Goal: Task Accomplishment & Management: Use online tool/utility

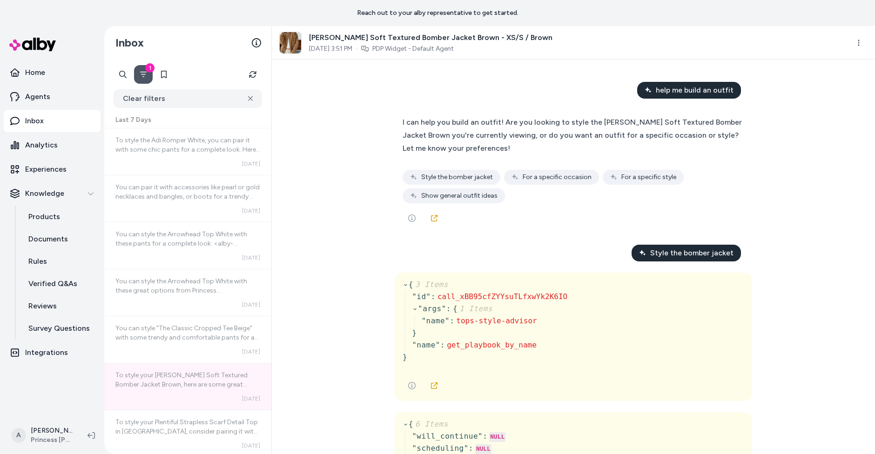
scroll to position [2042, 0]
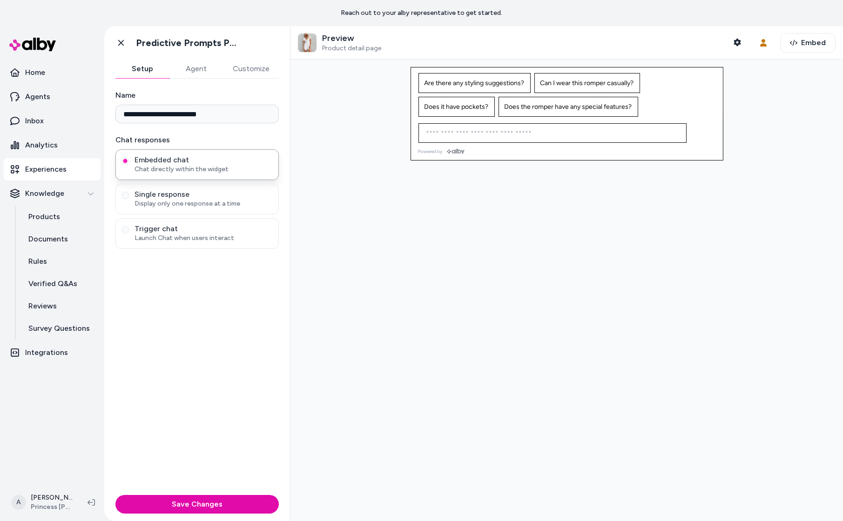
click at [479, 244] on div at bounding box center [566, 291] width 552 height 462
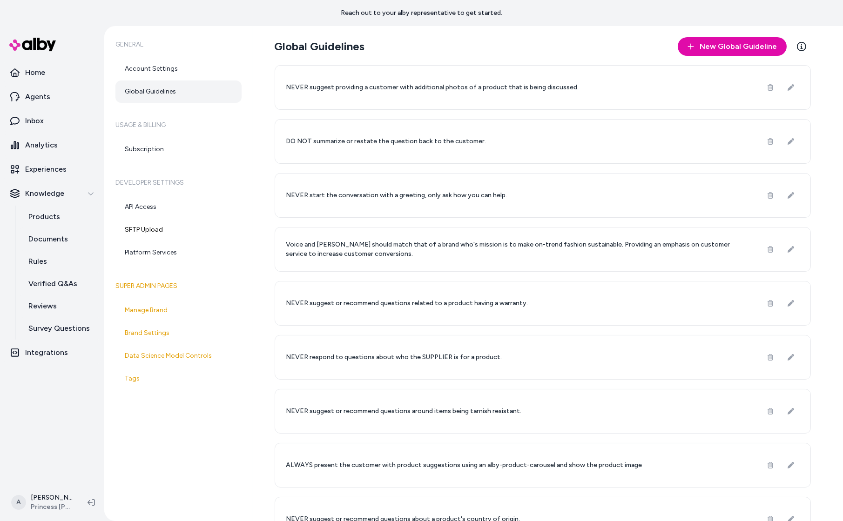
scroll to position [403, 0]
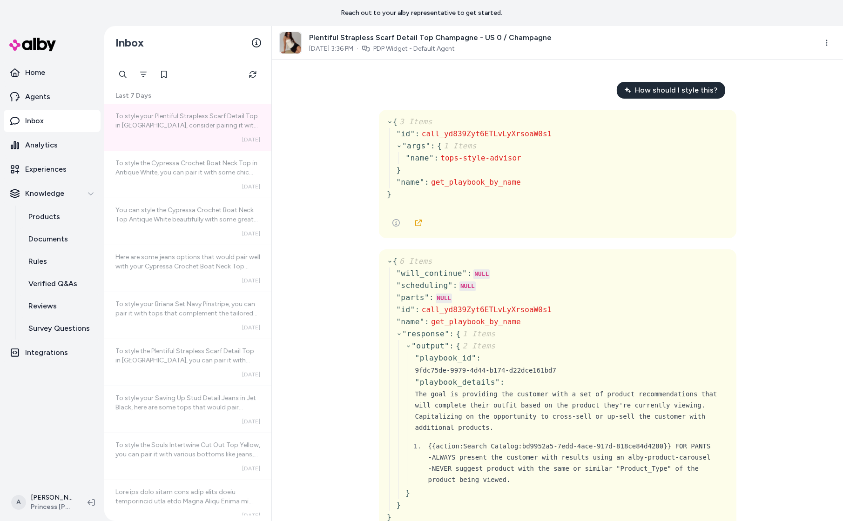
scroll to position [4, 0]
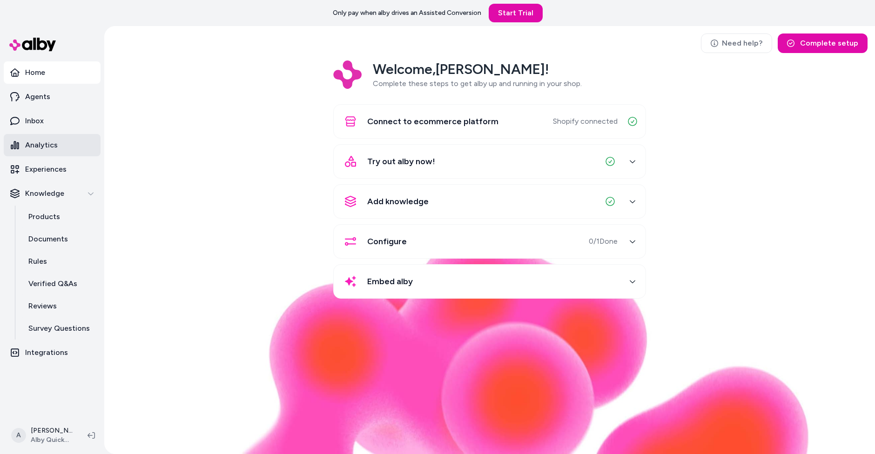
click at [70, 146] on link "Analytics" at bounding box center [52, 145] width 97 height 22
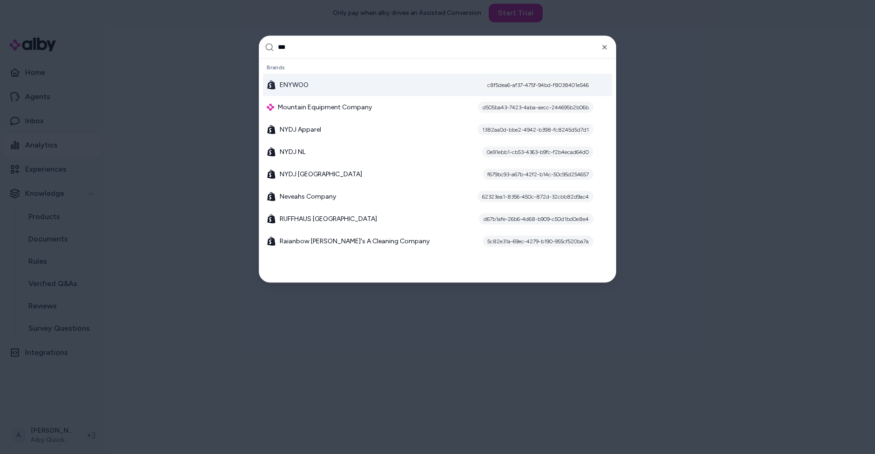
type input "****"
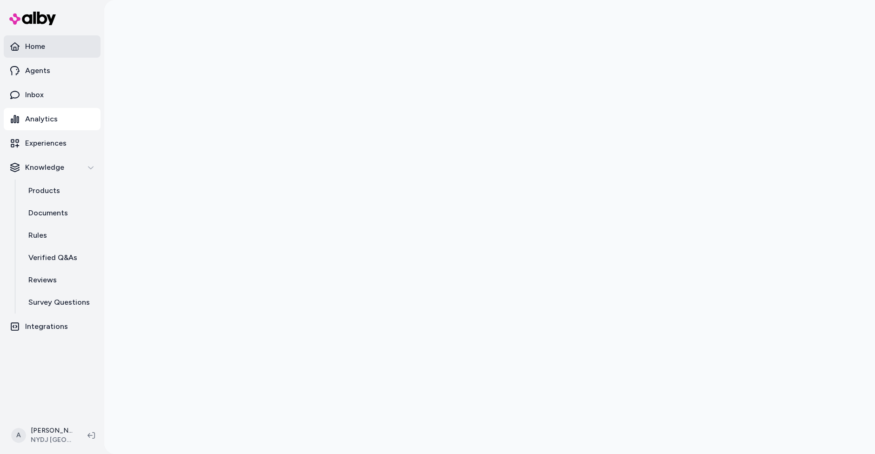
click at [71, 49] on link "Home" at bounding box center [52, 46] width 97 height 22
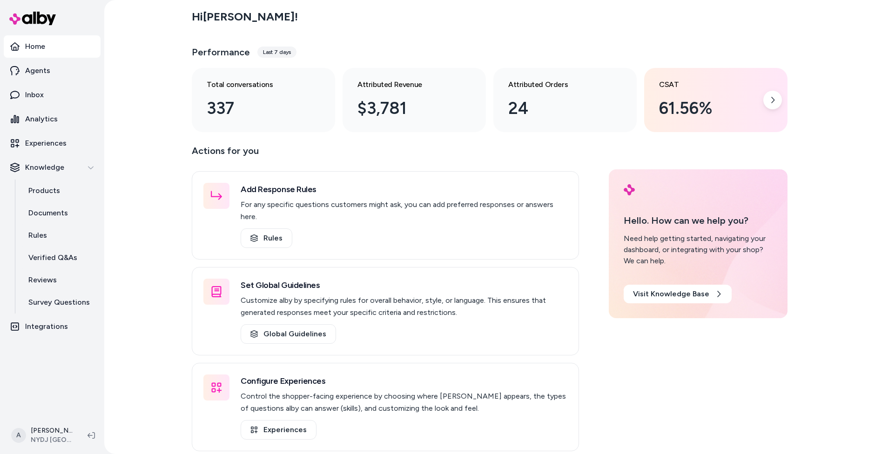
click at [684, 111] on div "61.56%" at bounding box center [708, 108] width 99 height 25
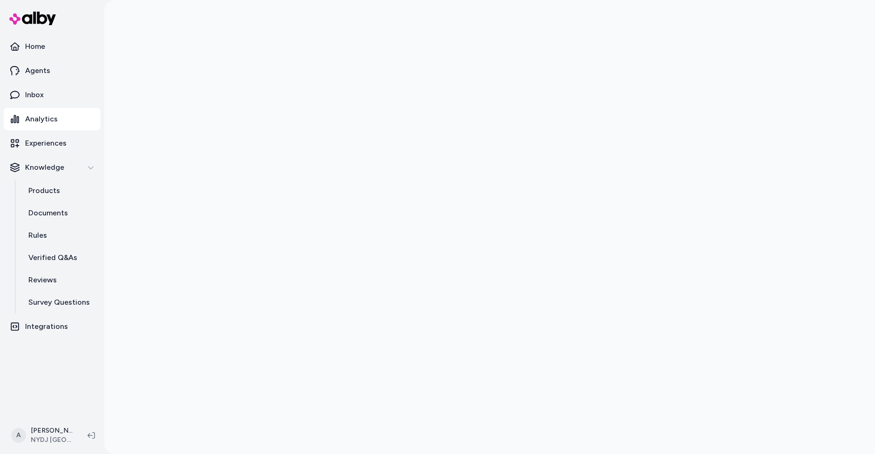
click at [155, 229] on div at bounding box center [489, 227] width 771 height 454
click at [41, 212] on p "Documents" at bounding box center [48, 213] width 40 height 11
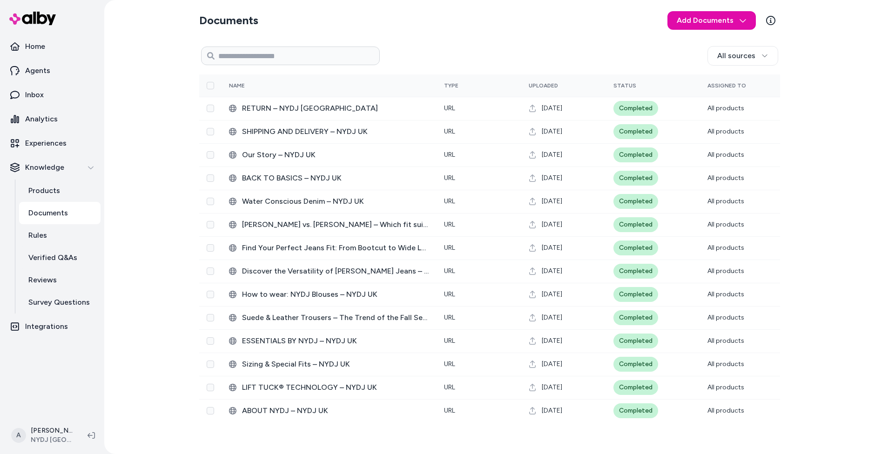
click at [151, 401] on div "Documents Add Documents All sources 0 Selected Edit Name Type Uploaded Status A…" at bounding box center [489, 227] width 771 height 454
click at [170, 333] on div "Documents Add Documents All sources 0 Selected Edit Name Type Uploaded Status A…" at bounding box center [489, 227] width 771 height 454
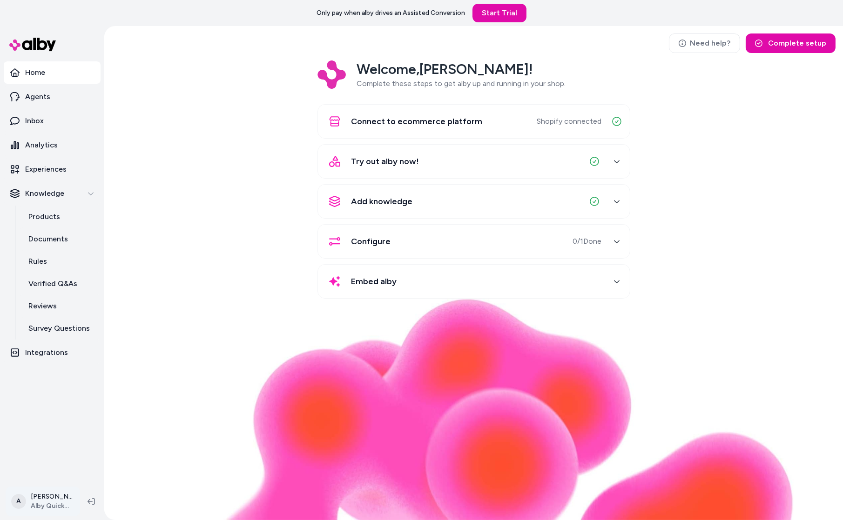
click at [38, 496] on html "Only pay when [PERSON_NAME] drives an Assisted Conversion Start Trial Home Agen…" at bounding box center [421, 260] width 843 height 520
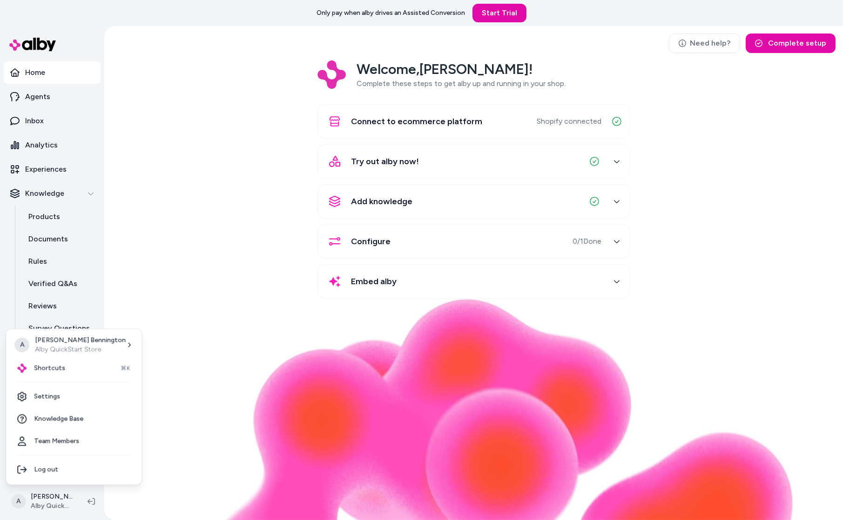
click at [212, 270] on html "Only pay when alby drives an Assisted Conversion Start Trial Home Agents Inbox …" at bounding box center [421, 260] width 843 height 520
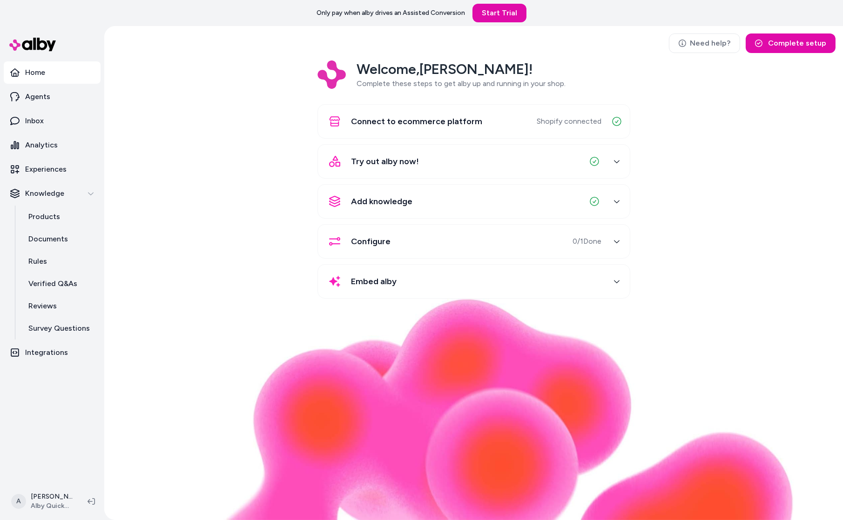
click at [246, 94] on div "Welcome, Andrew ! Complete these steps to get alby up and running in your shop.…" at bounding box center [474, 185] width 724 height 251
click at [266, 141] on div "Welcome, Andrew ! Complete these steps to get alby up and running in your shop.…" at bounding box center [474, 185] width 724 height 251
click at [35, 147] on p "Analytics" at bounding box center [41, 145] width 33 height 11
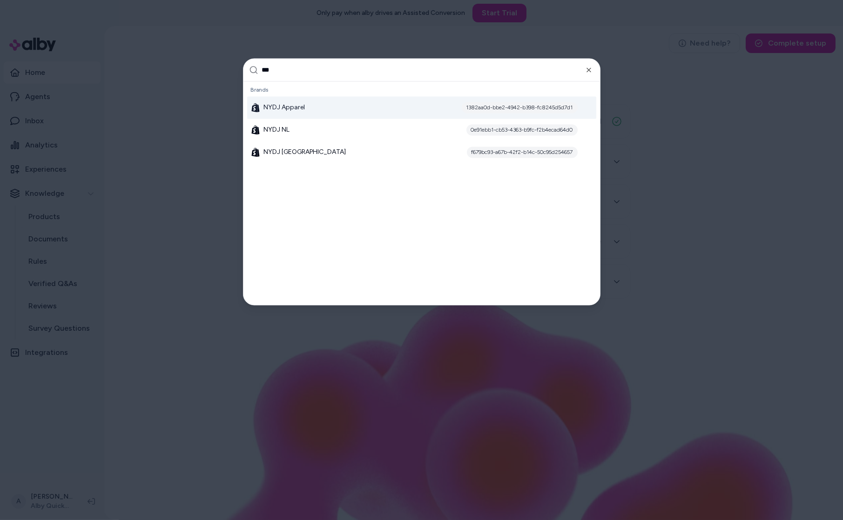
type input "****"
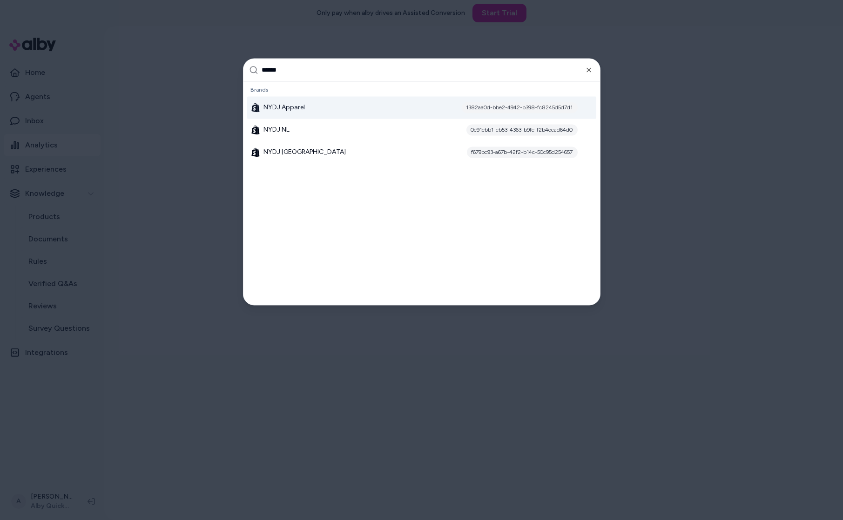
type input "*******"
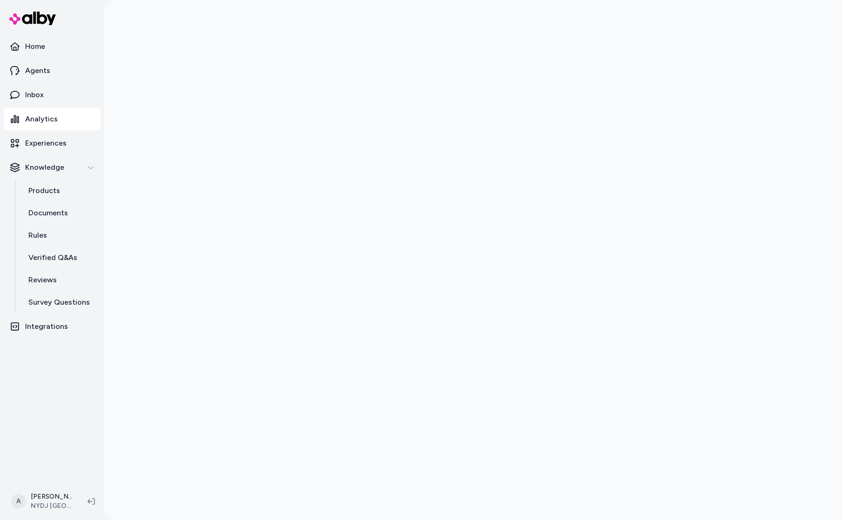
click at [144, 196] on div at bounding box center [473, 260] width 738 height 520
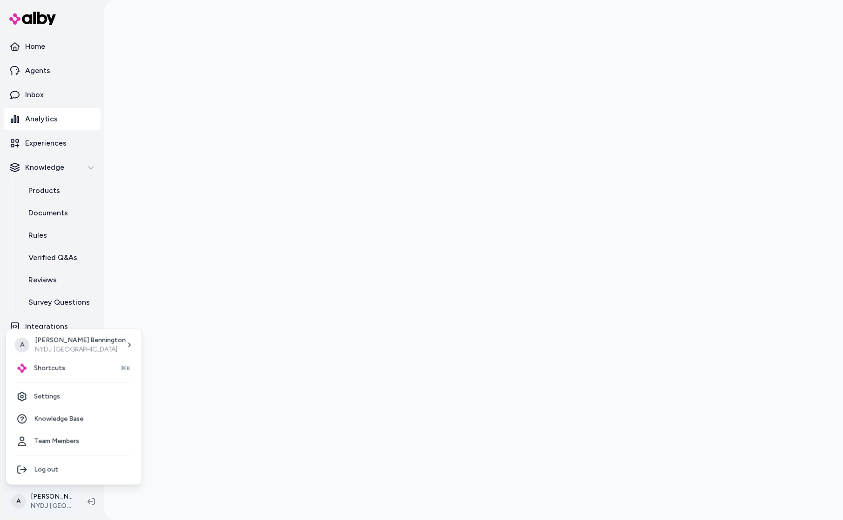
click at [28, 500] on html "Home Agents Inbox Analytics Experiences Knowledge Products Documents Rules Veri…" at bounding box center [421, 260] width 843 height 520
click at [67, 400] on link "Settings" at bounding box center [74, 397] width 128 height 22
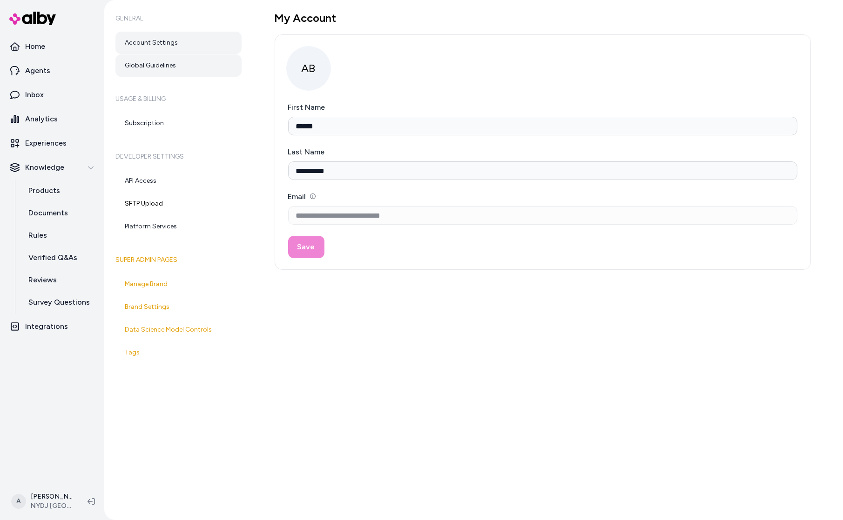
click at [223, 73] on link "Global Guidelines" at bounding box center [178, 65] width 126 height 22
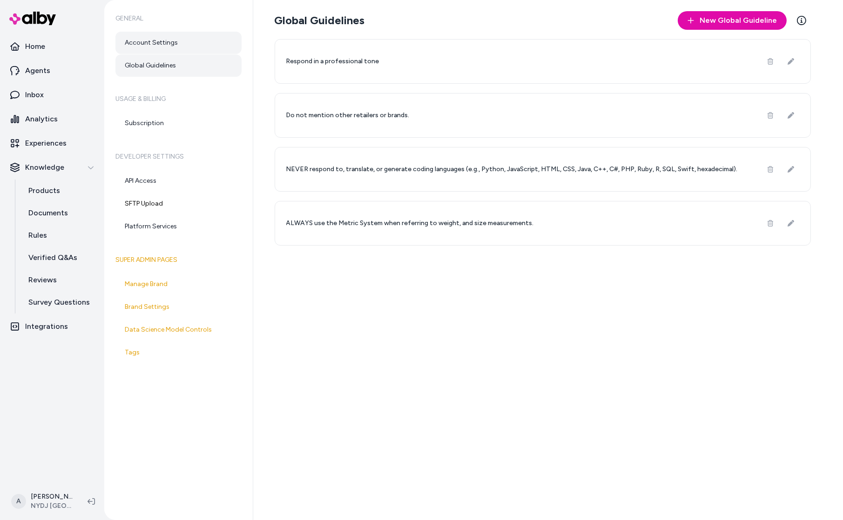
click at [209, 44] on link "Account Settings" at bounding box center [178, 43] width 126 height 22
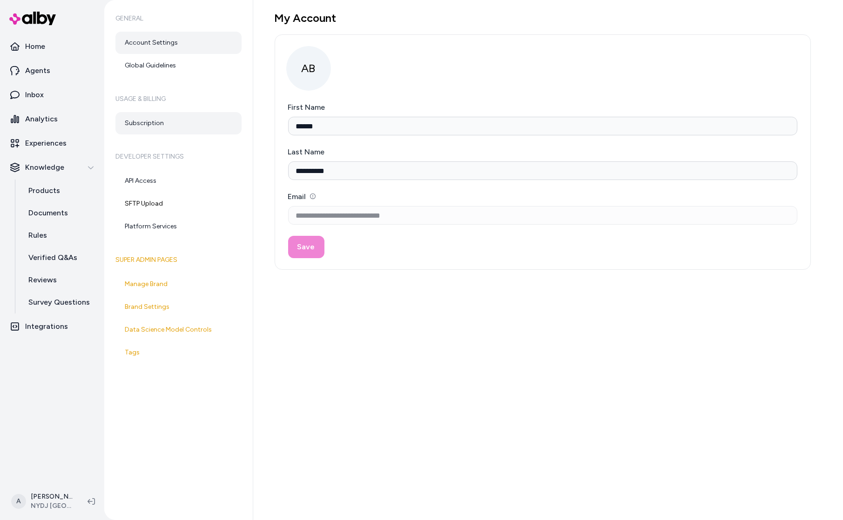
click at [190, 120] on link "Subscription" at bounding box center [178, 123] width 126 height 22
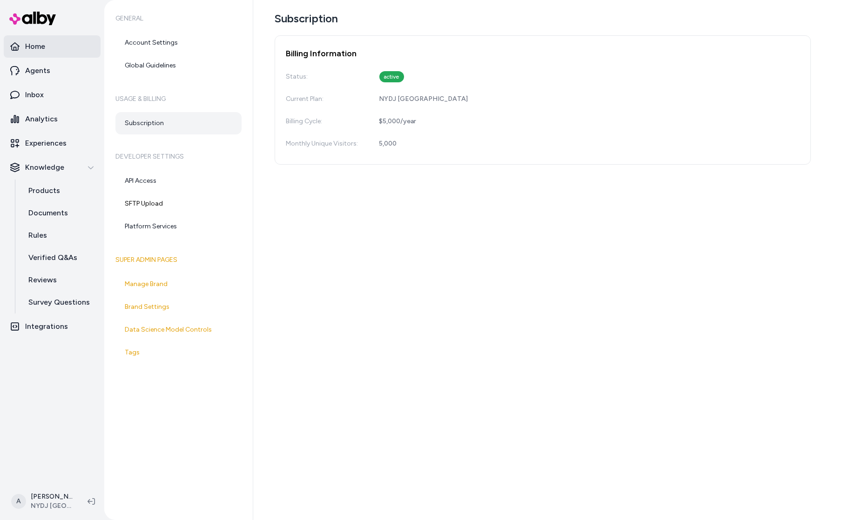
click at [47, 46] on link "Home" at bounding box center [52, 46] width 97 height 22
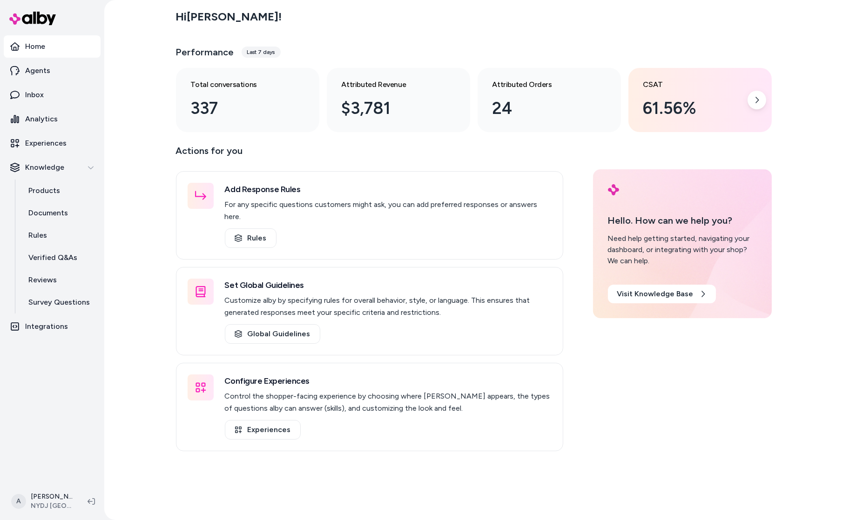
click at [671, 122] on div "CSAT 61.56%" at bounding box center [699, 100] width 143 height 64
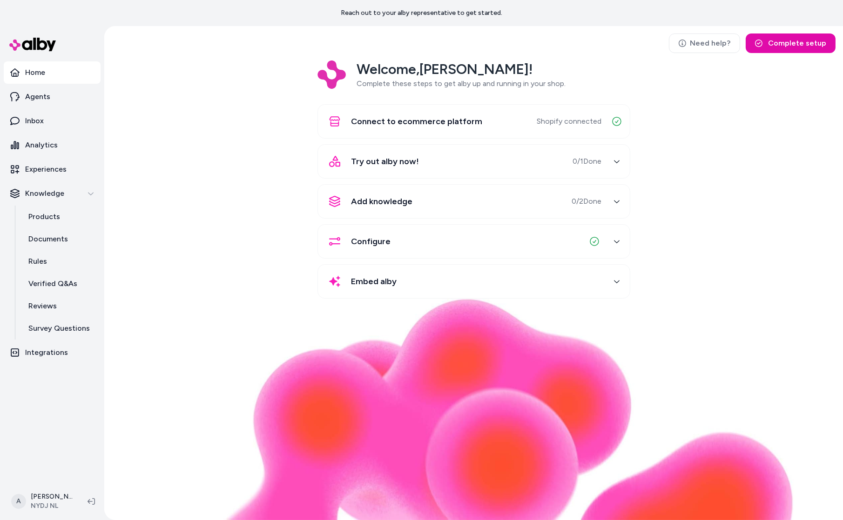
click at [156, 200] on div "Welcome, Andrew ! Complete these steps to get alby up and running in your shop.…" at bounding box center [474, 185] width 724 height 251
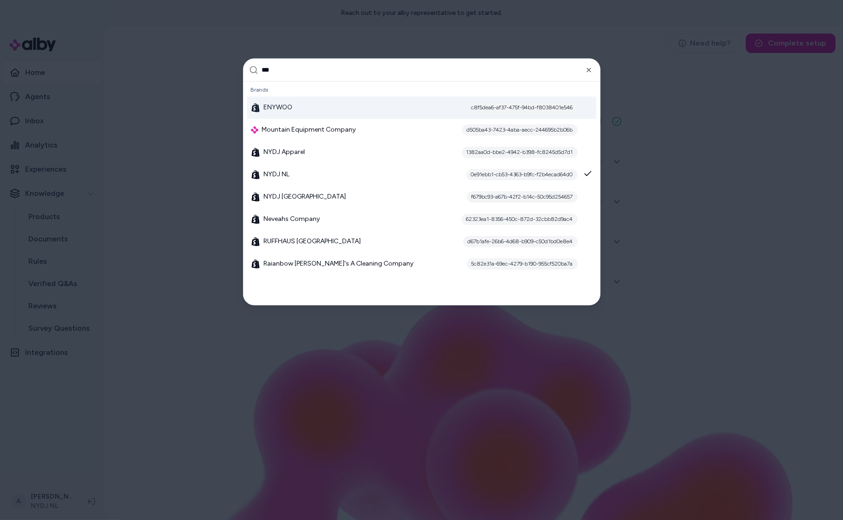
type input "****"
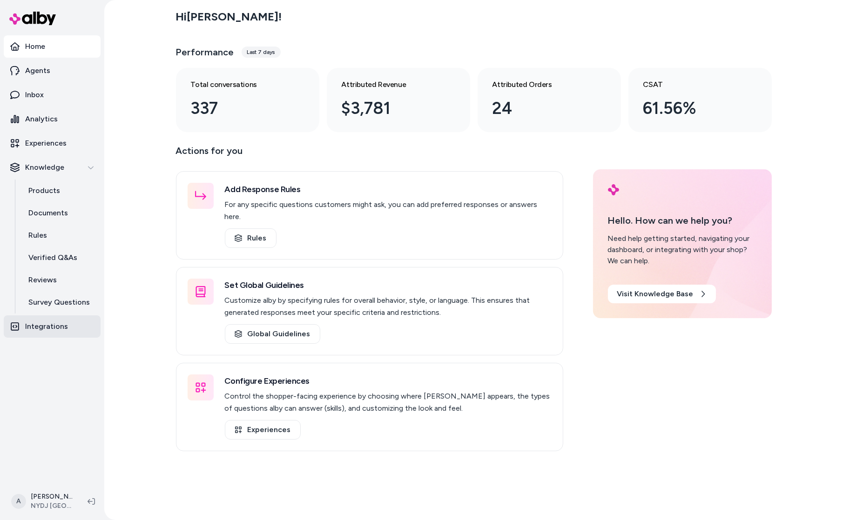
click at [77, 324] on link "Integrations" at bounding box center [52, 326] width 97 height 22
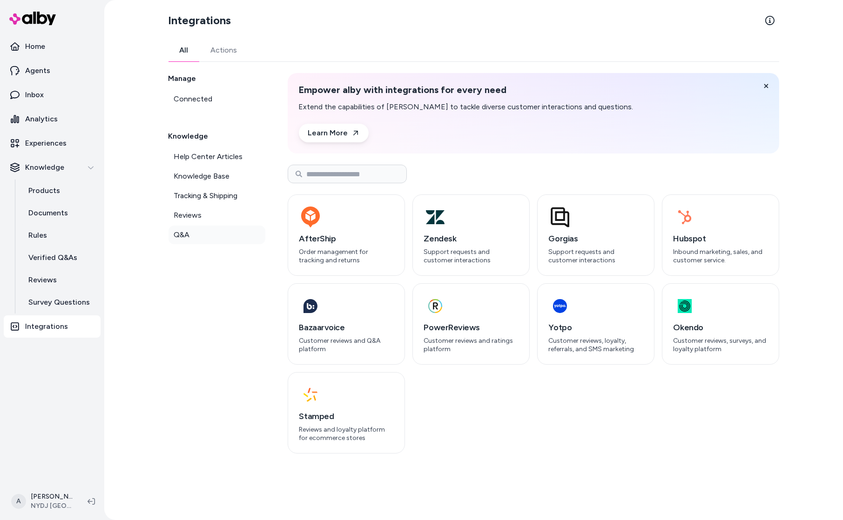
click at [204, 239] on link "Q&A" at bounding box center [216, 235] width 97 height 19
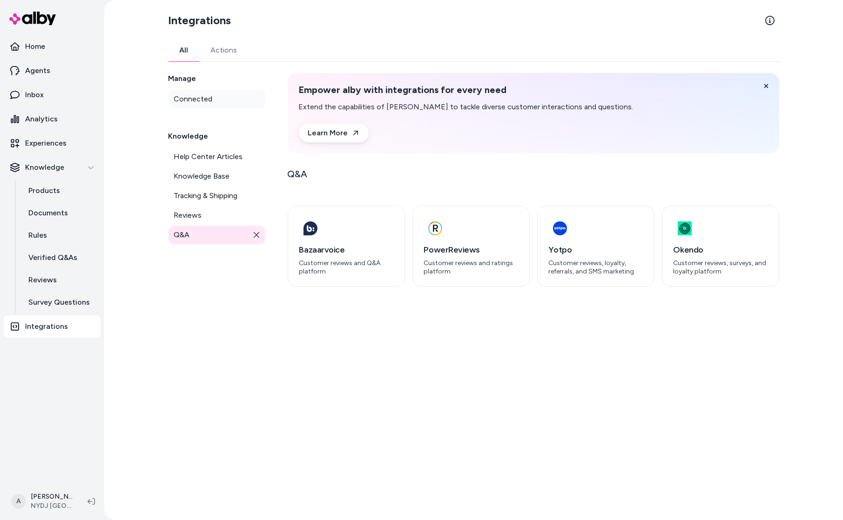
click at [212, 104] on link "Connected" at bounding box center [216, 99] width 97 height 19
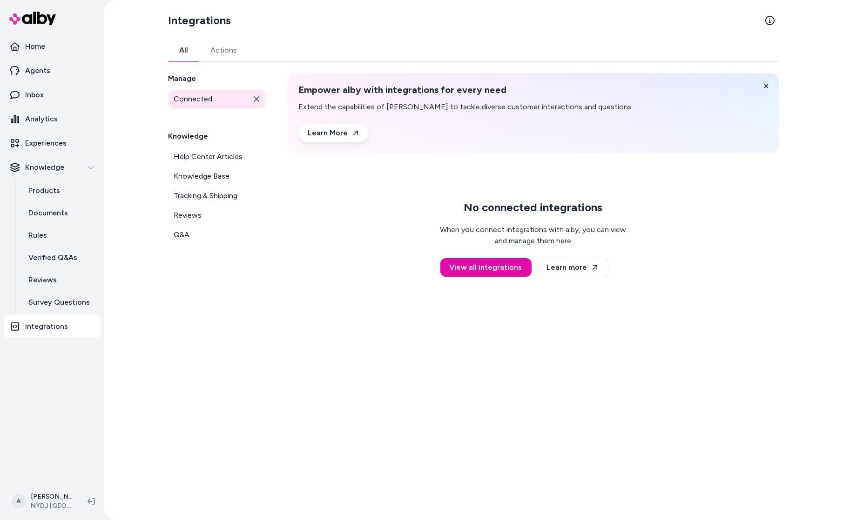
click at [213, 66] on div "All Actions Manage Connected Knowledge Help Center Articles Knowledge Base Trac…" at bounding box center [473, 163] width 610 height 249
click at [217, 54] on button "Actions" at bounding box center [224, 50] width 49 height 22
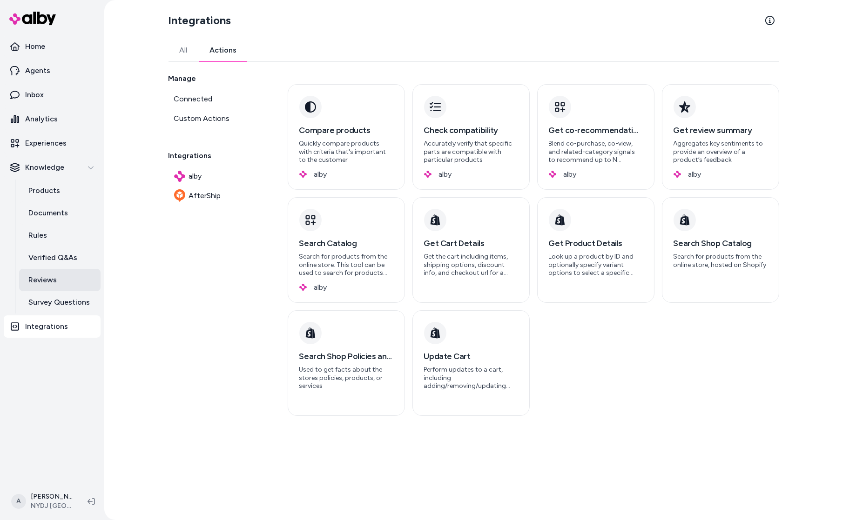
click at [54, 278] on p "Reviews" at bounding box center [42, 280] width 28 height 11
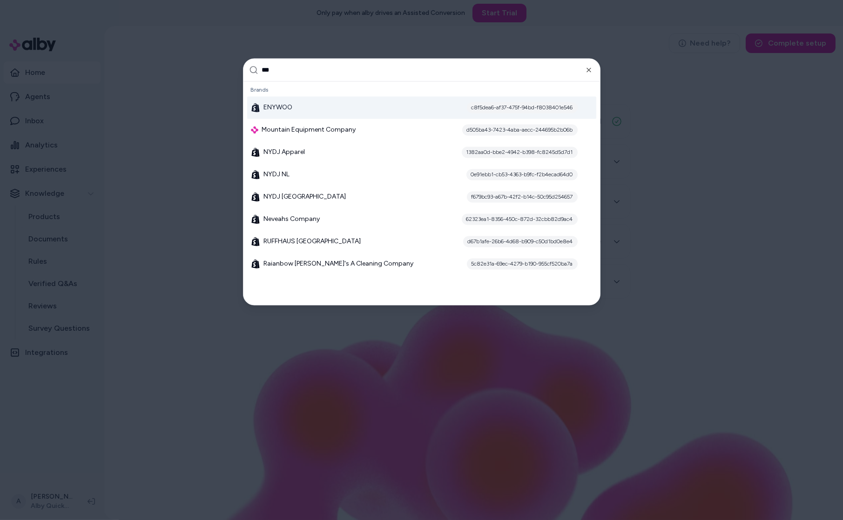
type input "****"
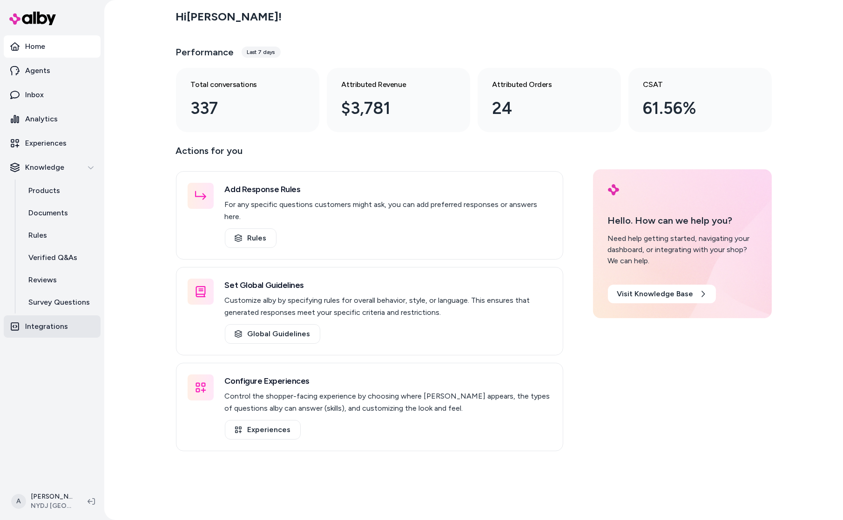
click at [68, 315] on link "Integrations" at bounding box center [52, 326] width 97 height 22
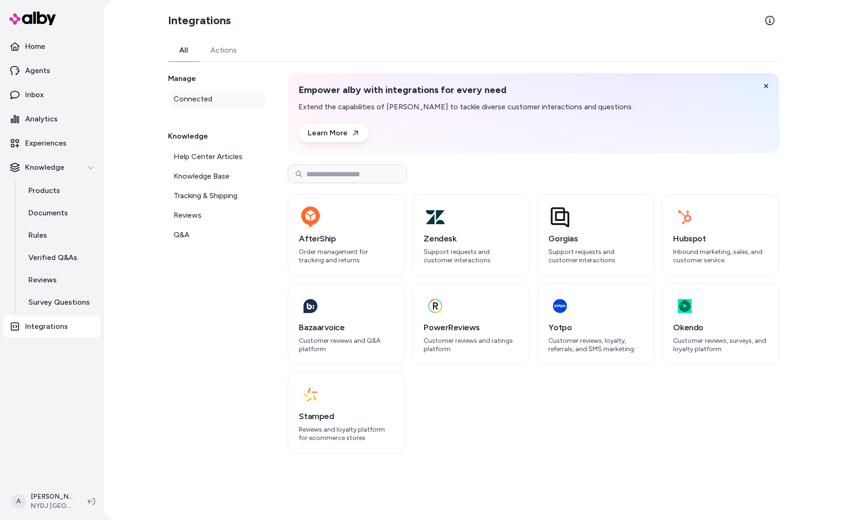
click at [214, 103] on link "Connected" at bounding box center [216, 99] width 97 height 19
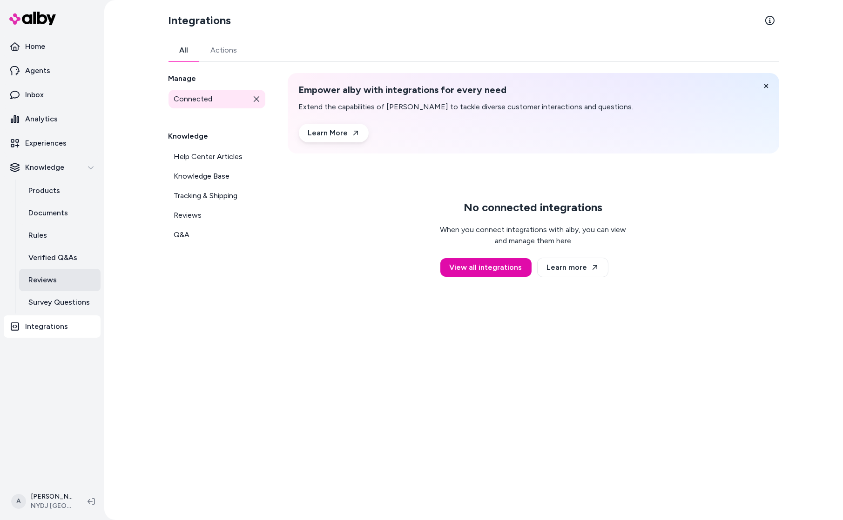
click at [39, 279] on p "Reviews" at bounding box center [42, 280] width 28 height 11
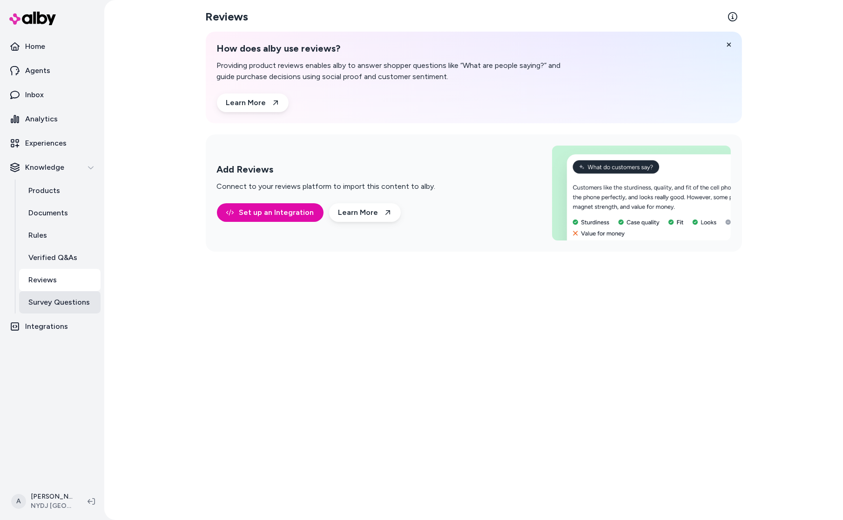
click at [51, 304] on p "Survey Questions" at bounding box center [58, 302] width 61 height 11
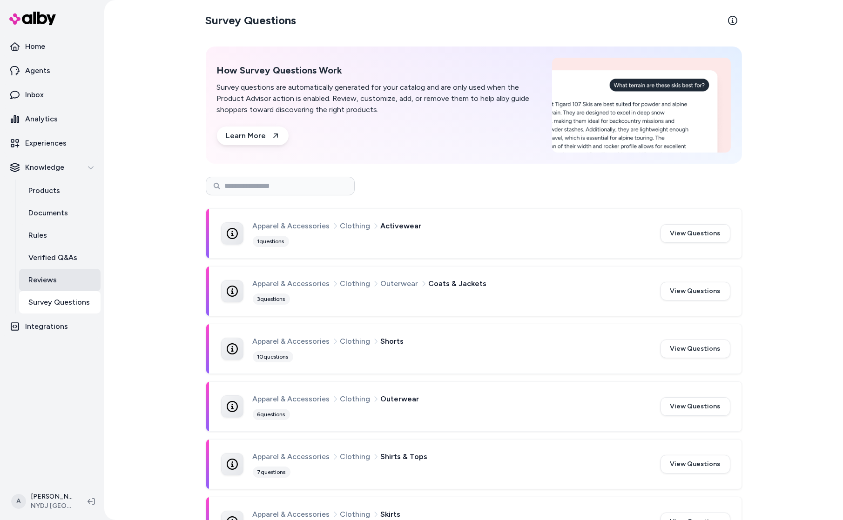
click at [54, 288] on link "Reviews" at bounding box center [59, 280] width 81 height 22
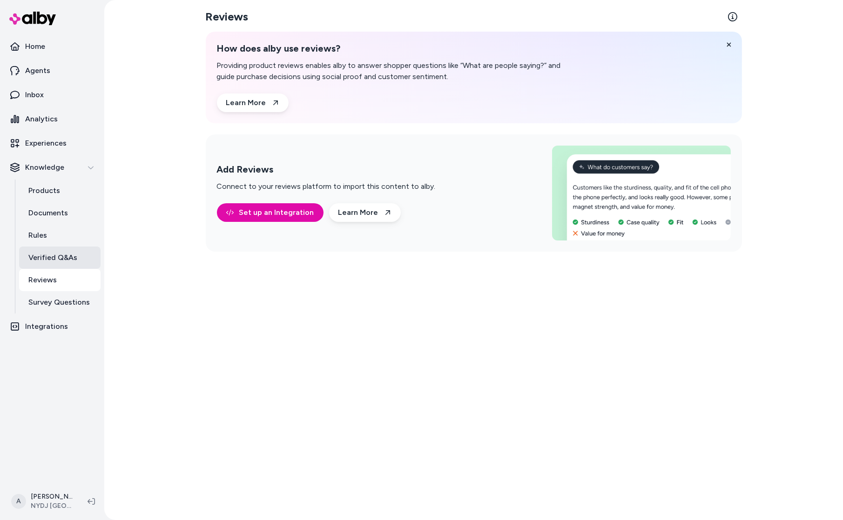
click at [50, 254] on p "Verified Q&As" at bounding box center [52, 257] width 49 height 11
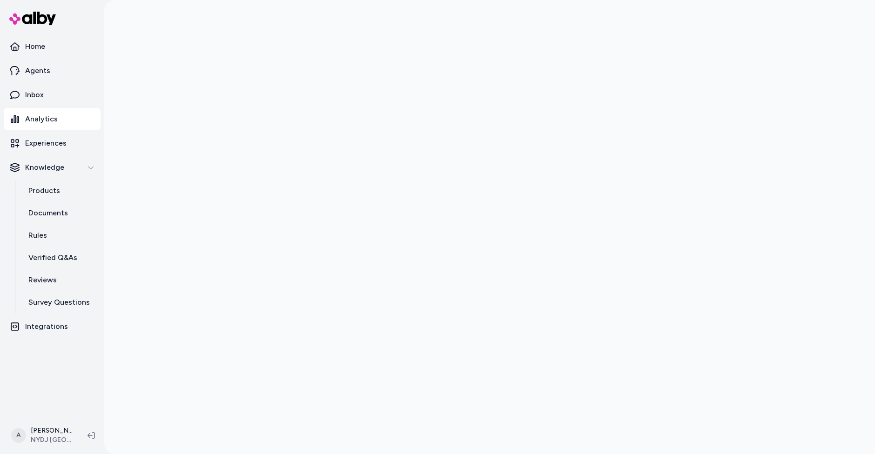
click at [177, 292] on div at bounding box center [489, 227] width 771 height 454
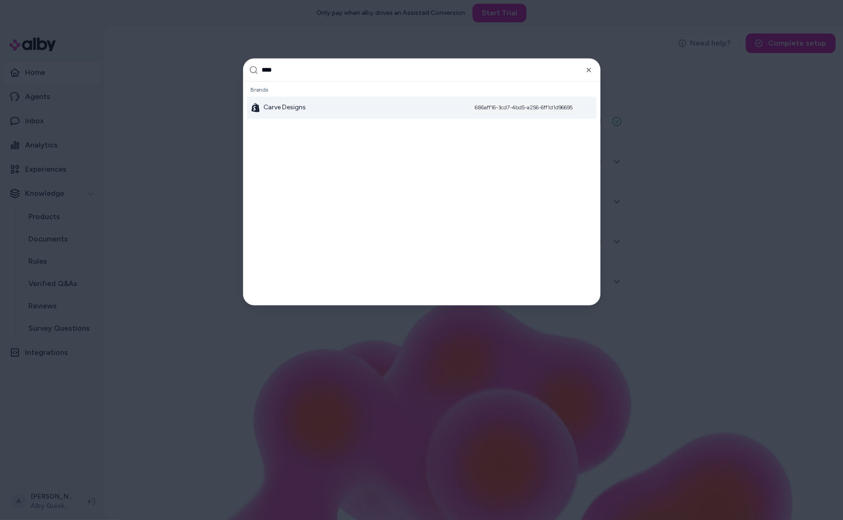
type input "*****"
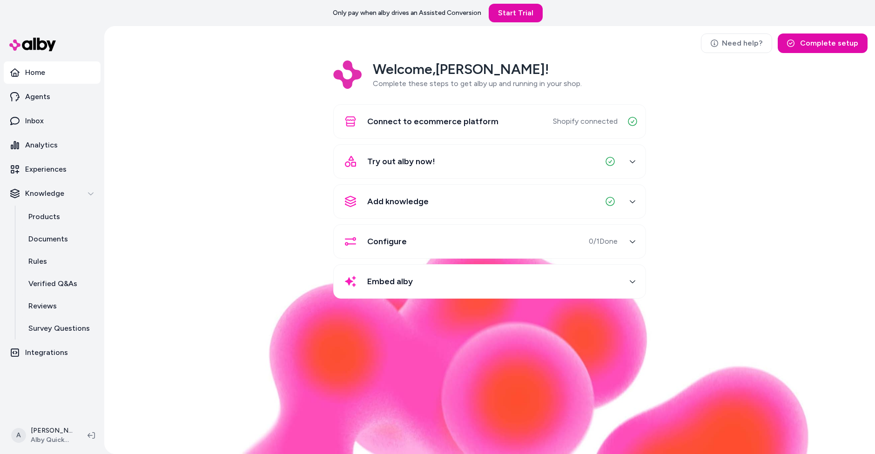
click at [236, 259] on div "Welcome, Andrew ! Complete these steps to get alby up and running in your shop.…" at bounding box center [490, 185] width 756 height 251
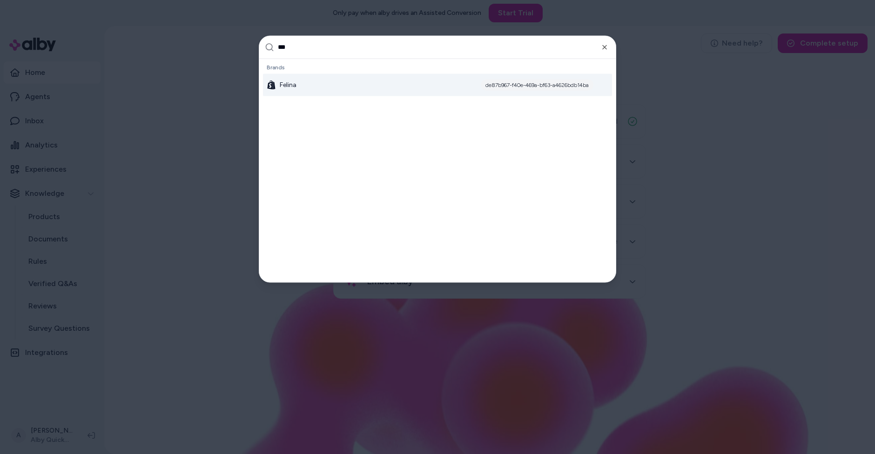
type input "****"
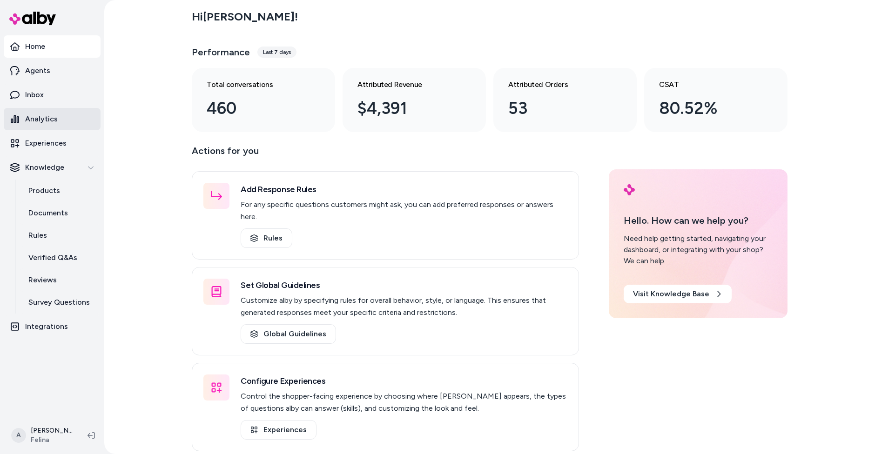
click at [56, 114] on link "Analytics" at bounding box center [52, 119] width 97 height 22
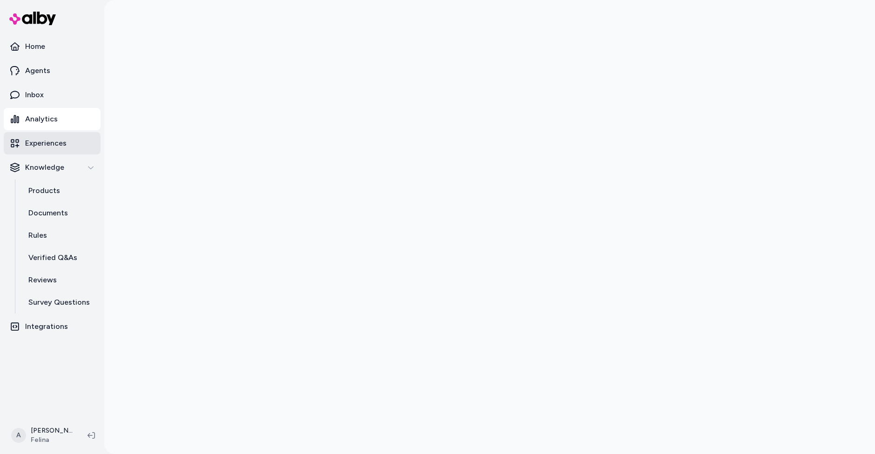
click at [46, 149] on link "Experiences" at bounding box center [52, 143] width 97 height 22
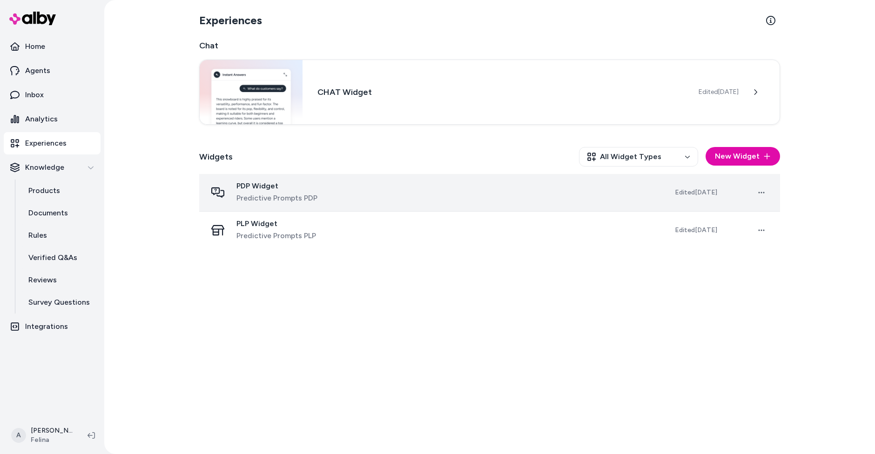
click at [306, 200] on span "Predictive Prompts PDP" at bounding box center [276, 198] width 81 height 11
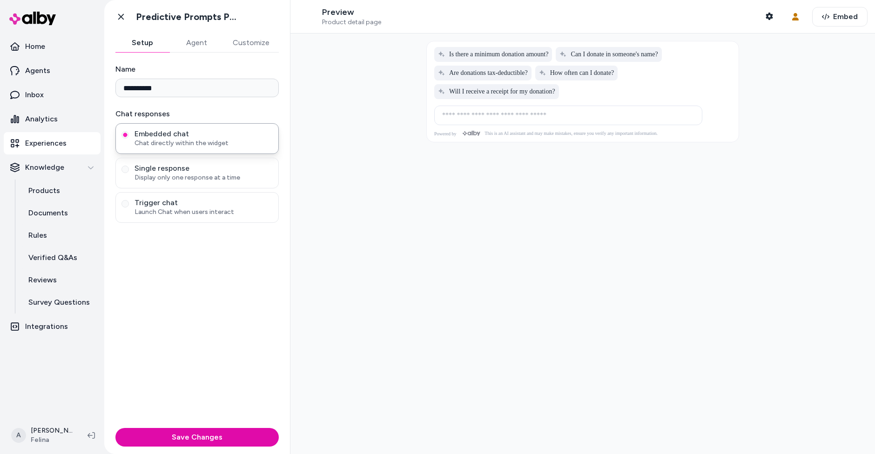
click at [262, 54] on div "**********" at bounding box center [197, 239] width 186 height 372
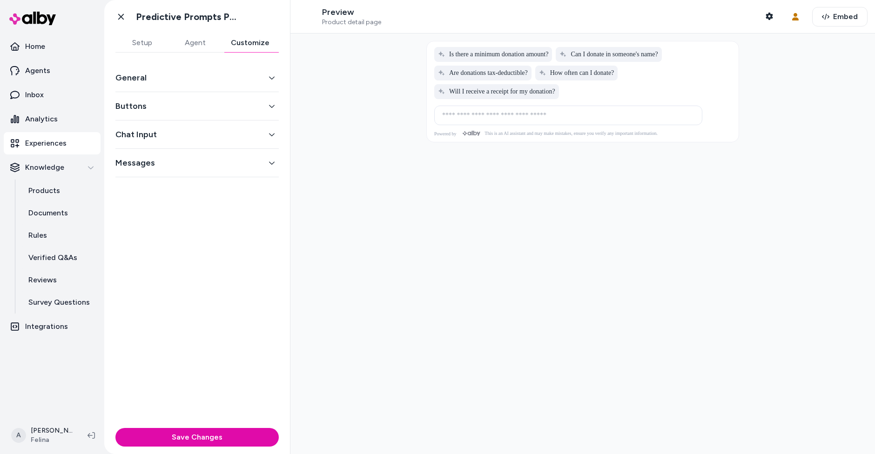
click at [261, 51] on button "Customize" at bounding box center [249, 43] width 57 height 19
click at [217, 94] on div "Buttons" at bounding box center [196, 106] width 163 height 28
click at [240, 60] on div "General Buttons Chat Input Messages" at bounding box center [197, 239] width 186 height 372
click at [240, 80] on button "General" at bounding box center [196, 77] width 163 height 13
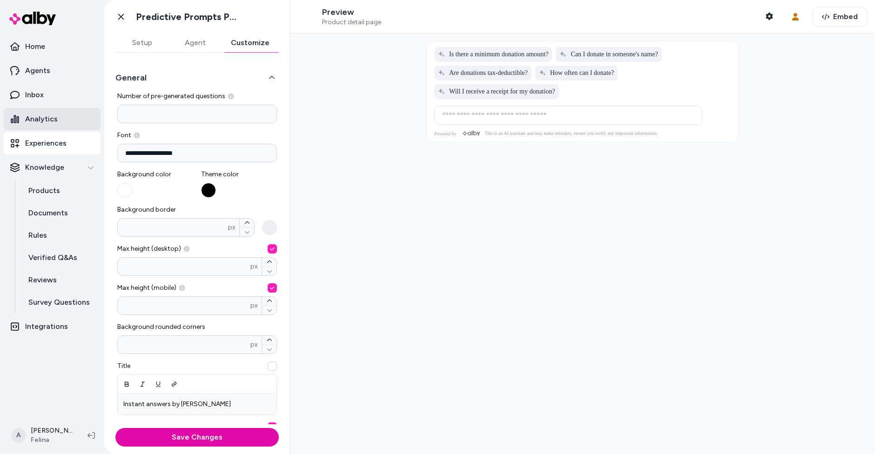
click at [45, 120] on p "Analytics" at bounding box center [41, 119] width 33 height 11
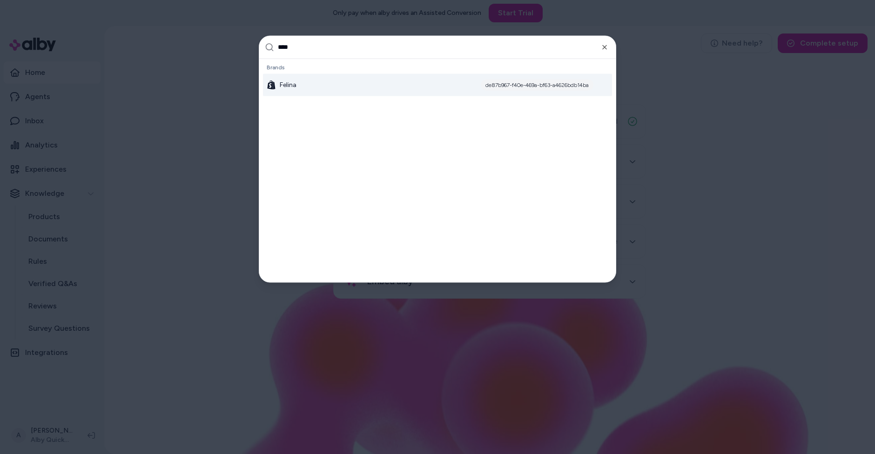
type input "*****"
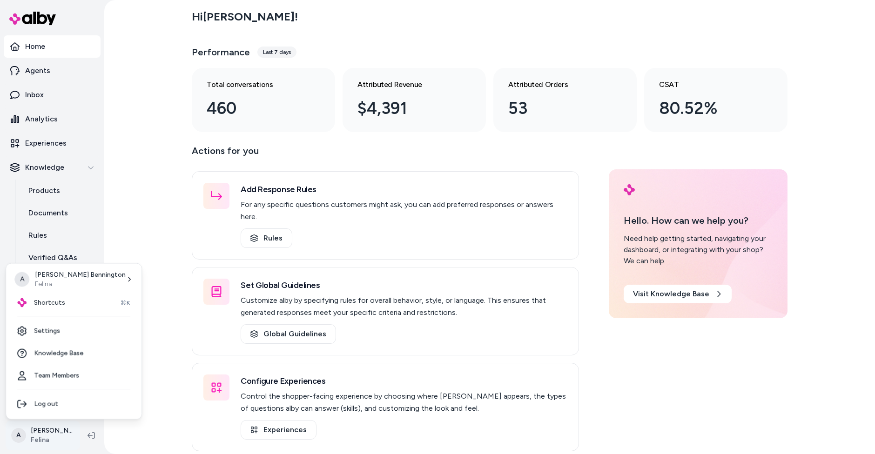
click at [46, 440] on html "Home Agents Inbox Analytics Experiences Knowledge Products Documents Rules Veri…" at bounding box center [437, 227] width 875 height 454
click at [53, 333] on link "Settings" at bounding box center [74, 331] width 128 height 22
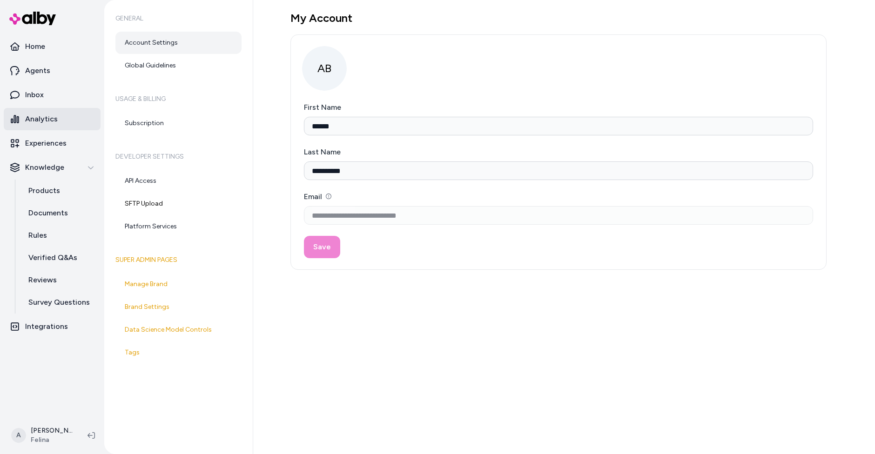
click at [46, 118] on p "Analytics" at bounding box center [41, 119] width 33 height 11
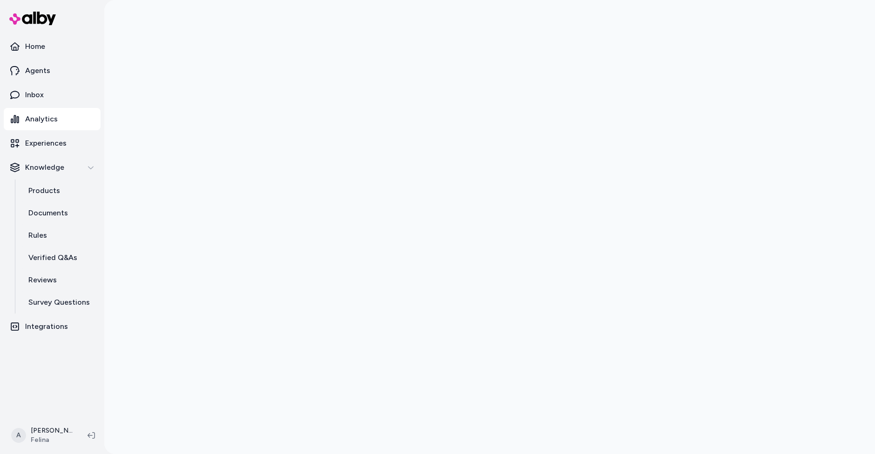
click at [173, 84] on div at bounding box center [489, 227] width 771 height 454
click at [61, 41] on link "Home" at bounding box center [52, 46] width 97 height 22
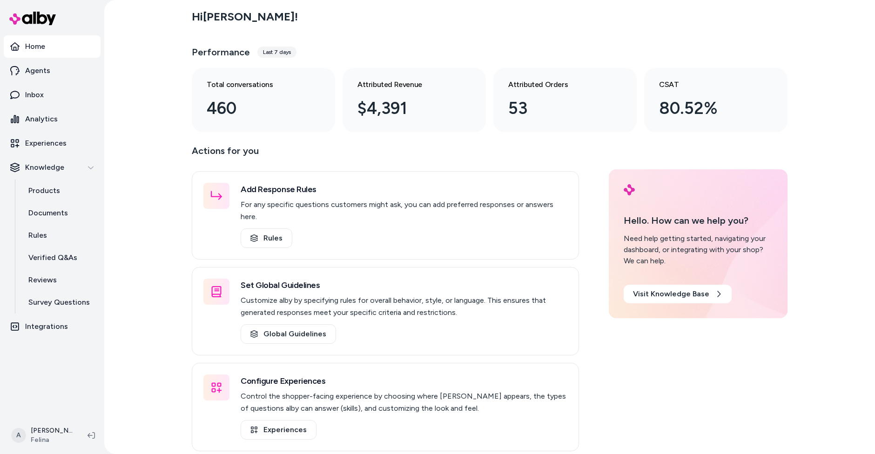
click at [148, 144] on div "Hi Andrew ! Performance Last 7 days Total conversations 460 Attributed Revenue …" at bounding box center [489, 227] width 771 height 454
click at [63, 123] on link "Analytics" at bounding box center [52, 119] width 97 height 22
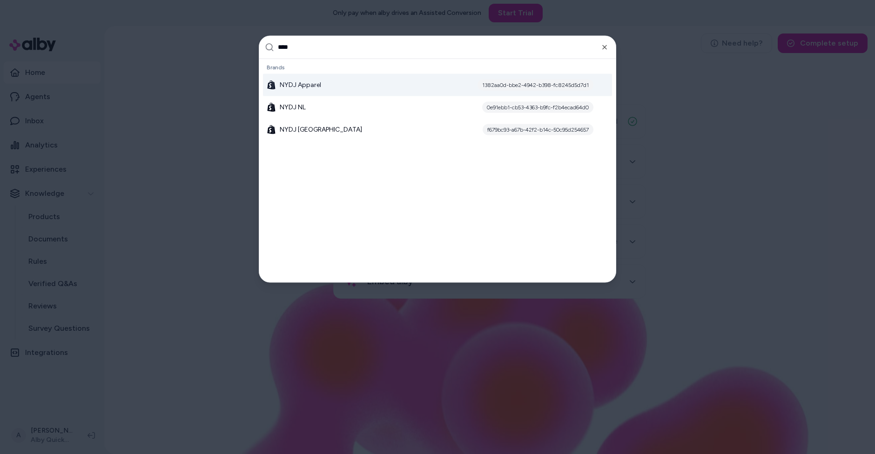
type input "****"
click at [333, 77] on div "NYDJ Apparel 1382aa0d-bbe2-4942-b398-fc8245d5d7d1" at bounding box center [437, 85] width 349 height 22
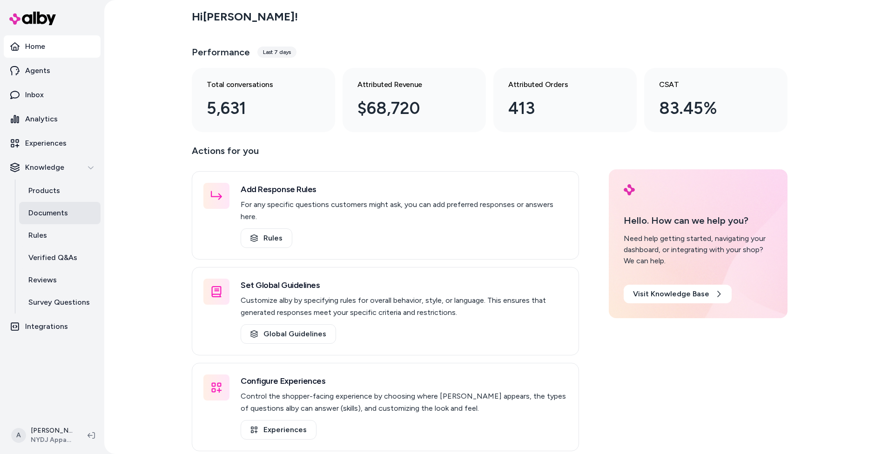
click at [54, 214] on p "Documents" at bounding box center [48, 213] width 40 height 11
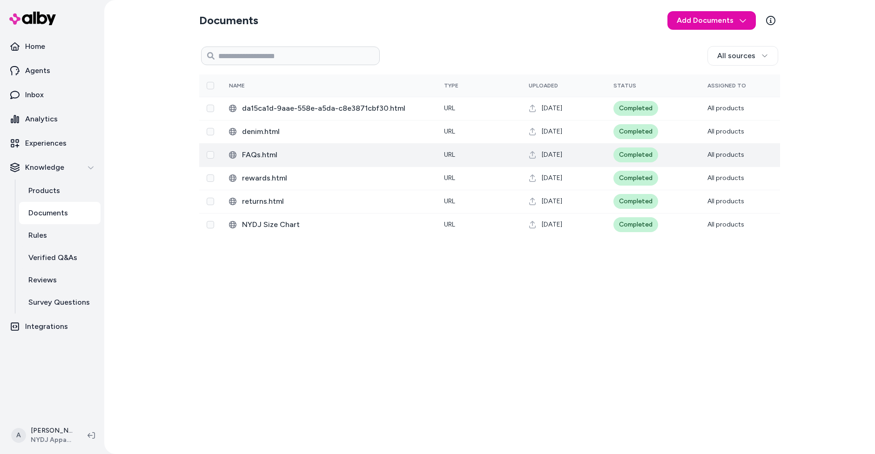
click at [255, 156] on span "FAQs.html" at bounding box center [335, 154] width 187 height 11
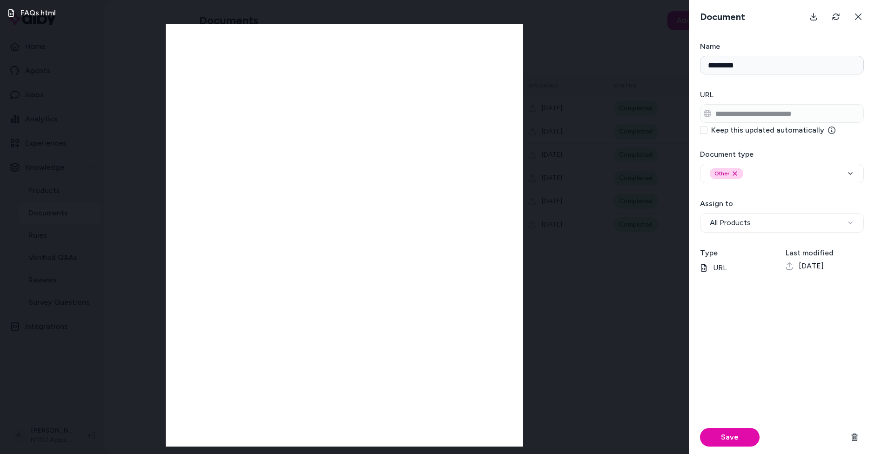
drag, startPoint x: 563, startPoint y: 132, endPoint x: 569, endPoint y: 127, distance: 7.3
click at [569, 127] on div "FAQs.html" at bounding box center [344, 227] width 689 height 454
click at [861, 13] on button at bounding box center [858, 16] width 19 height 19
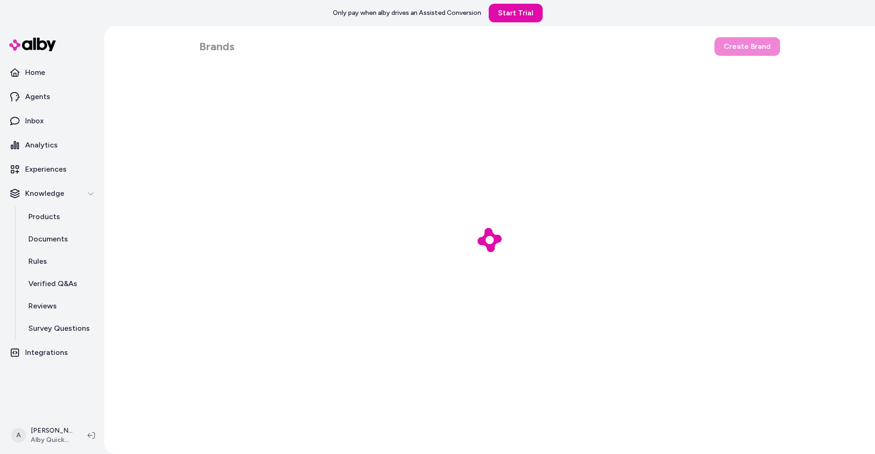
click at [292, 69] on div at bounding box center [489, 240] width 771 height 428
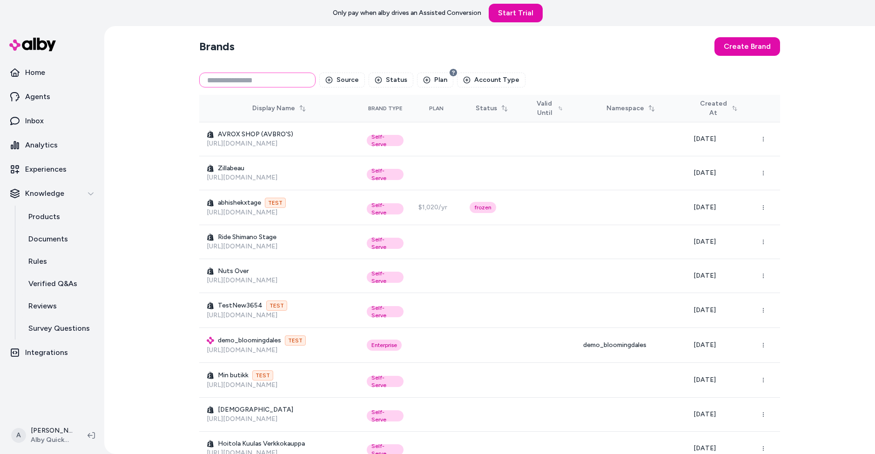
click at [292, 74] on input at bounding box center [257, 80] width 116 height 15
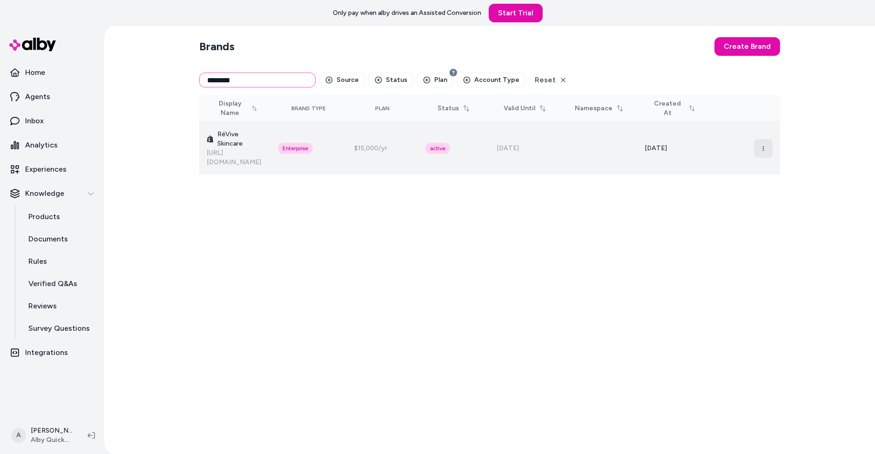
type input "********"
click at [760, 139] on button "button" at bounding box center [763, 148] width 19 height 19
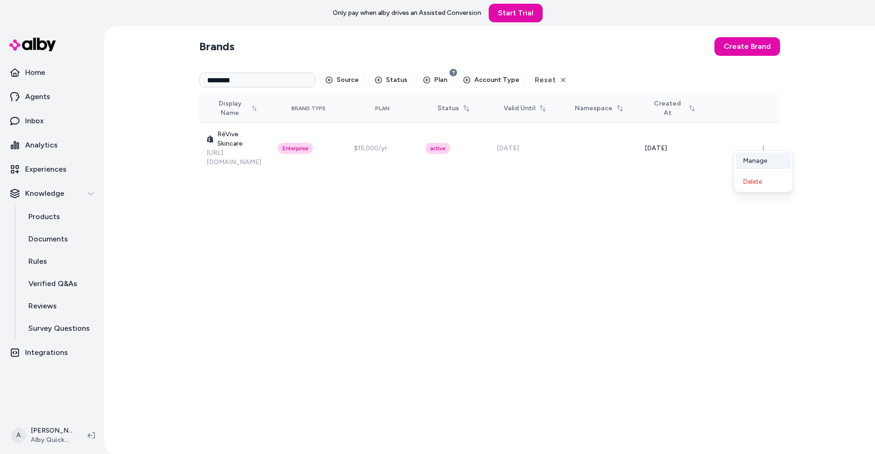
click at [757, 155] on div "Manage" at bounding box center [763, 161] width 55 height 17
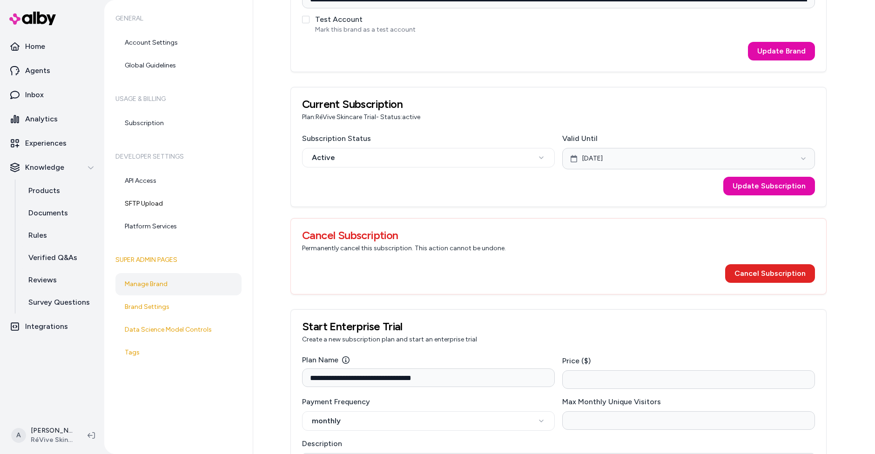
scroll to position [248, 0]
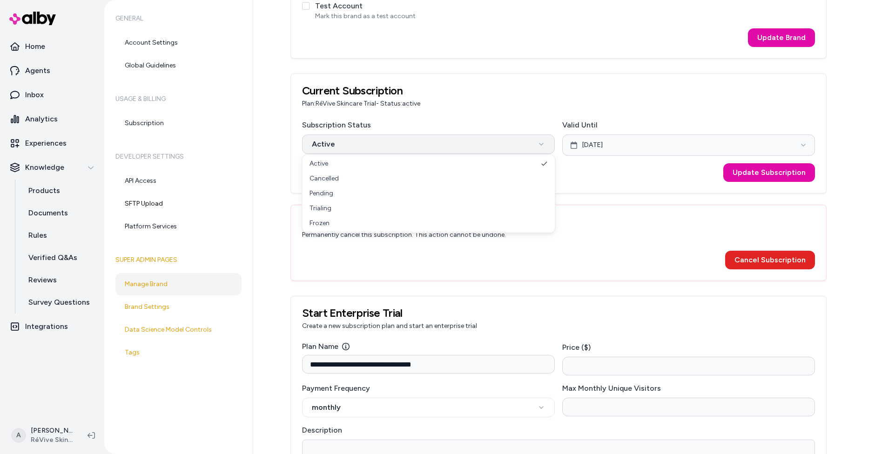
click at [468, 146] on html "**********" at bounding box center [437, 227] width 875 height 454
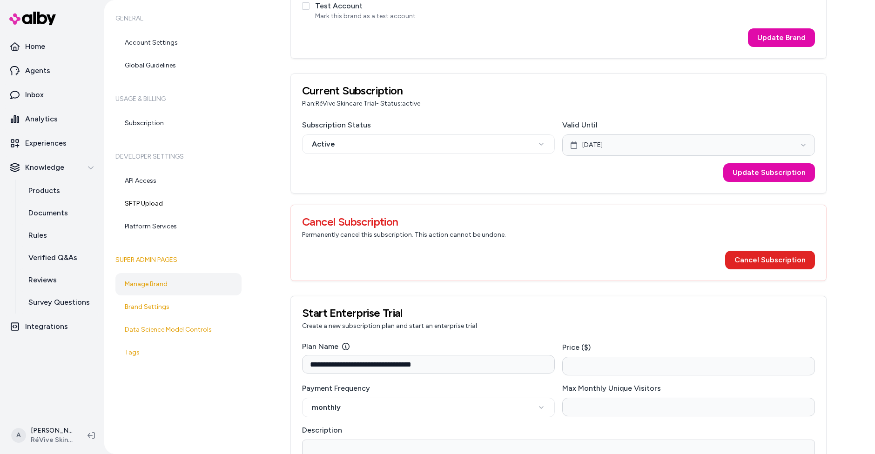
click at [534, 105] on html "**********" at bounding box center [437, 227] width 875 height 454
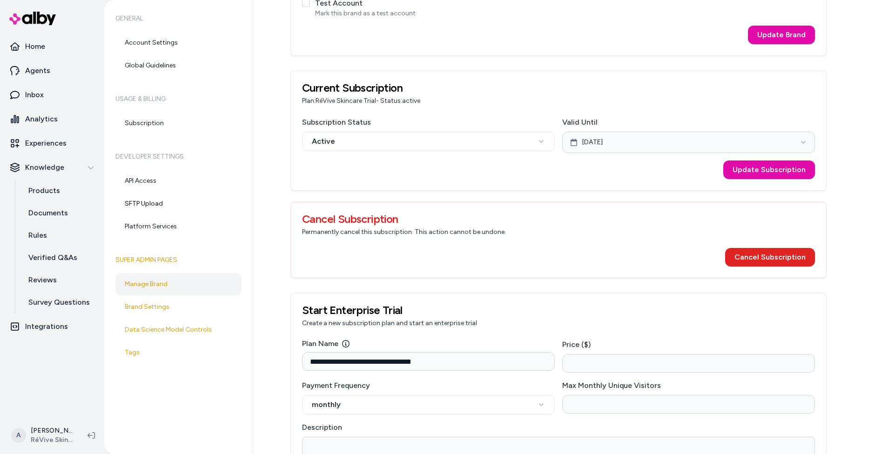
scroll to position [250, 0]
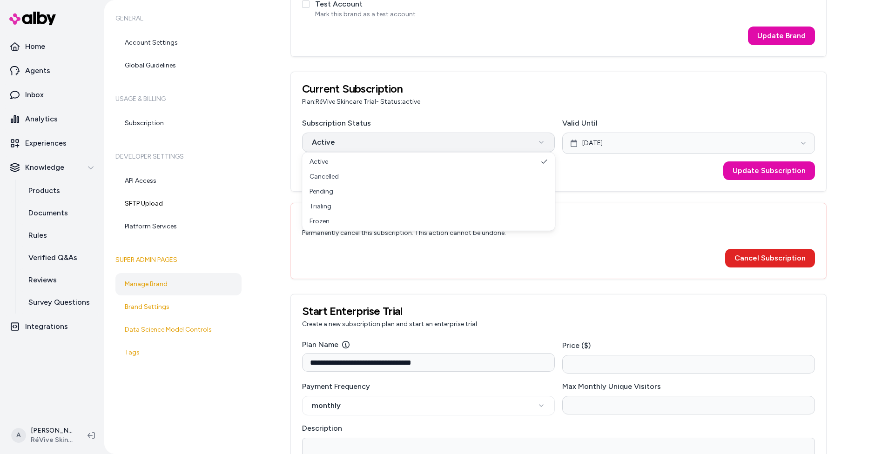
click at [487, 142] on html "**********" at bounding box center [437, 227] width 875 height 454
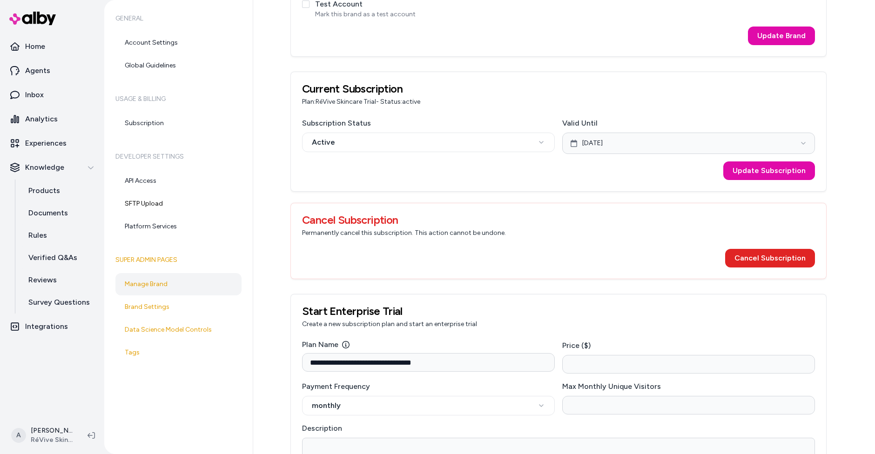
scroll to position [0, 0]
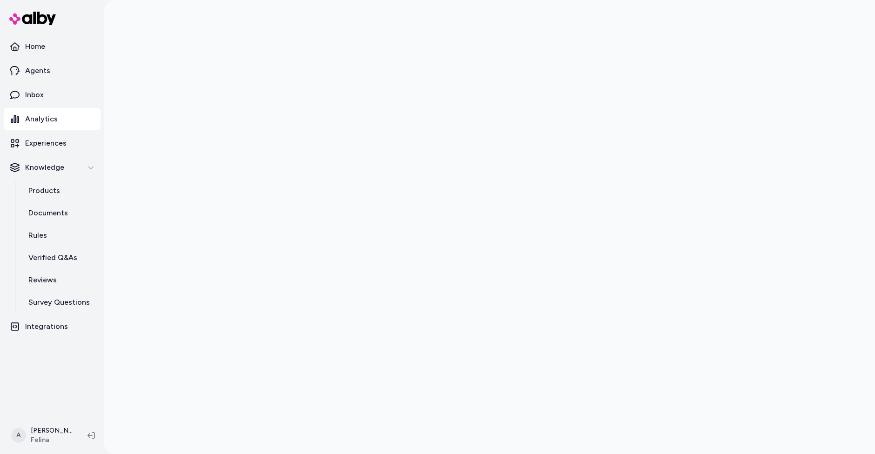
click at [190, 193] on div at bounding box center [489, 227] width 771 height 454
click at [798, 281] on div at bounding box center [489, 227] width 771 height 454
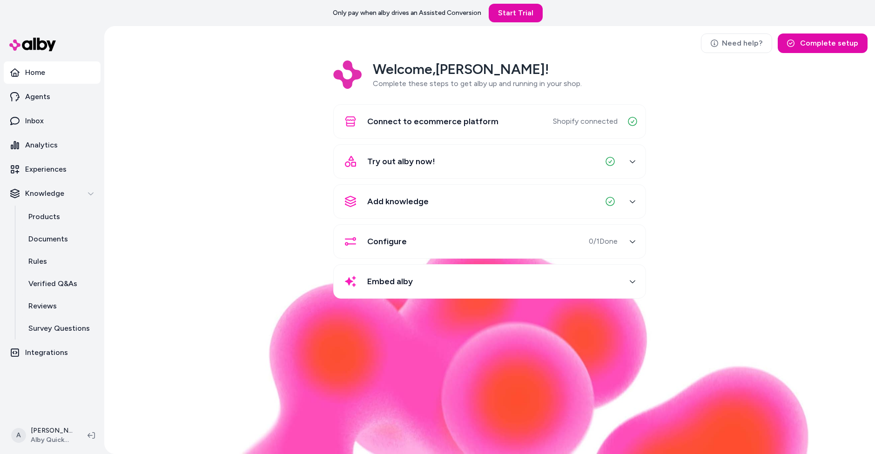
click at [320, 222] on div "Welcome, [PERSON_NAME] ! Complete these steps to get alby up and running in you…" at bounding box center [490, 185] width 756 height 251
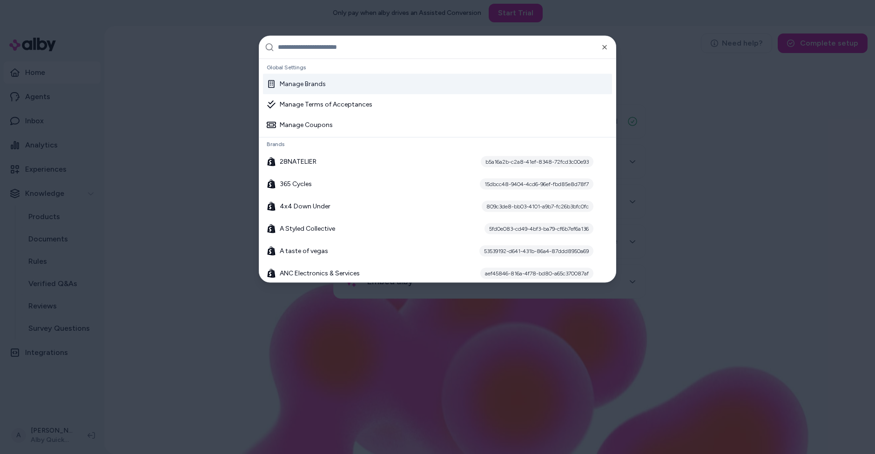
click at [373, 75] on div "Manage Brands" at bounding box center [437, 84] width 349 height 20
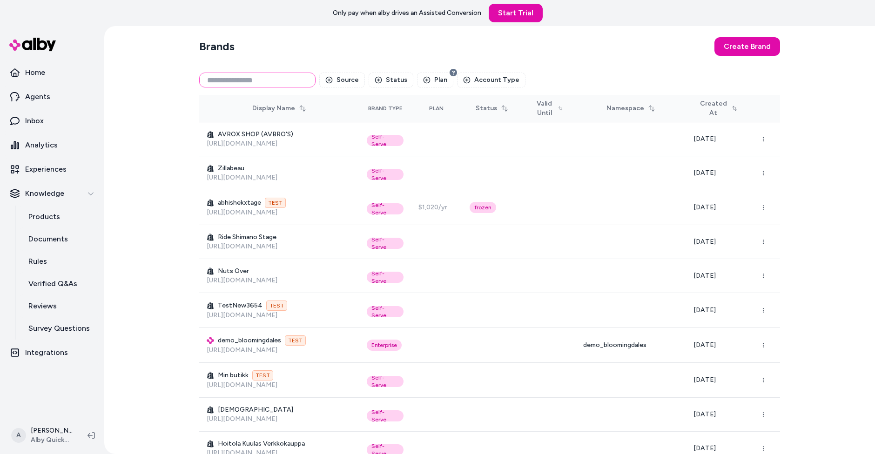
click at [266, 73] on input at bounding box center [257, 80] width 116 height 15
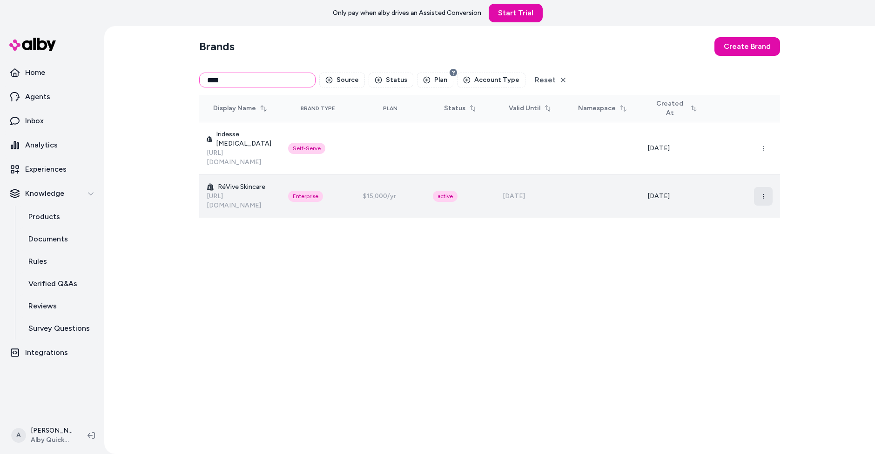
type input "****"
click at [761, 194] on icon "button" at bounding box center [763, 197] width 6 height 6
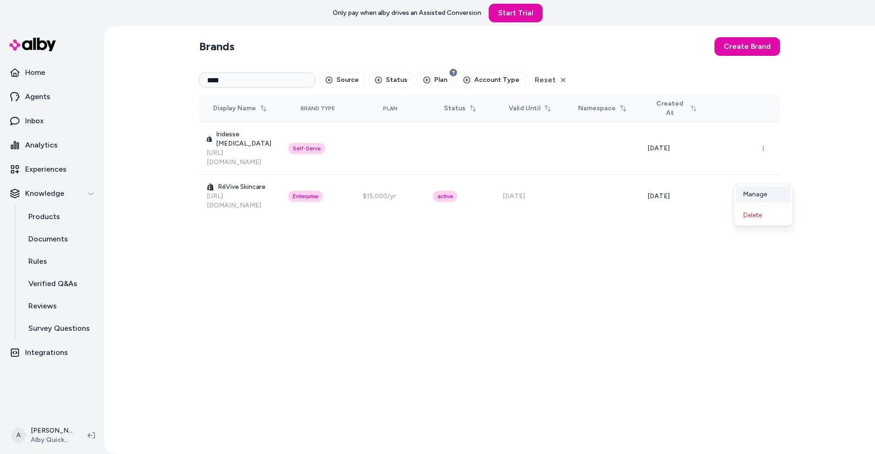
click at [755, 194] on div "Manage" at bounding box center [763, 194] width 55 height 17
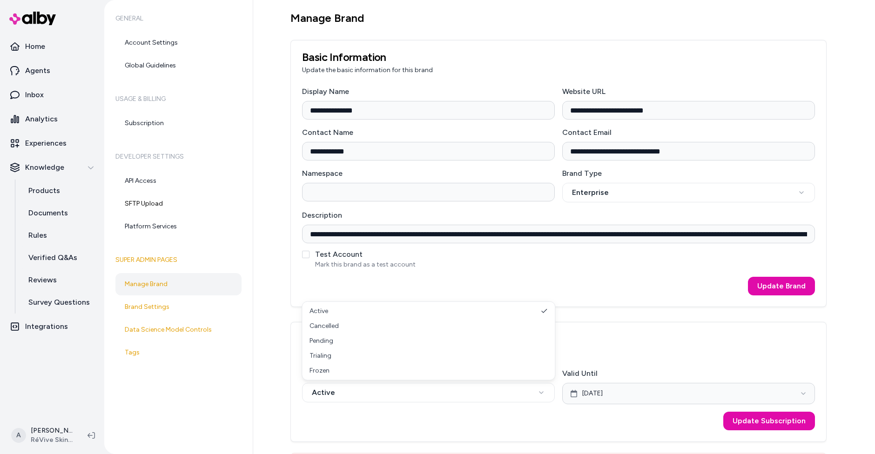
click at [623, 330] on html "**********" at bounding box center [437, 227] width 875 height 454
click at [627, 322] on div "Current Subscription Plan: RéVive Skincare Trial - Status: active" at bounding box center [558, 345] width 535 height 46
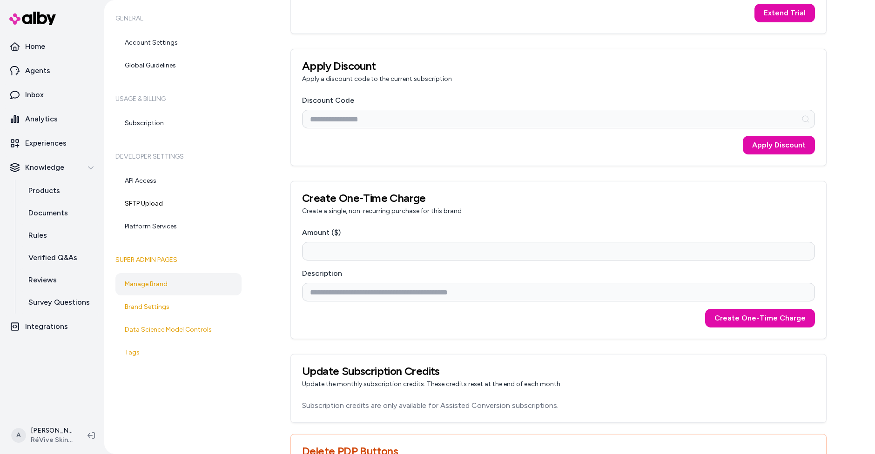
scroll to position [900, 0]
click at [419, 50] on div "Apply Discount Apply a discount code to the current subscription" at bounding box center [558, 73] width 535 height 46
click at [402, 5] on div "Extend Trial" at bounding box center [558, 14] width 513 height 19
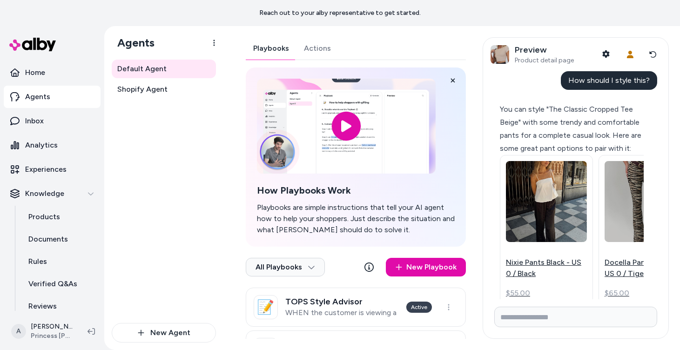
scroll to position [98, 0]
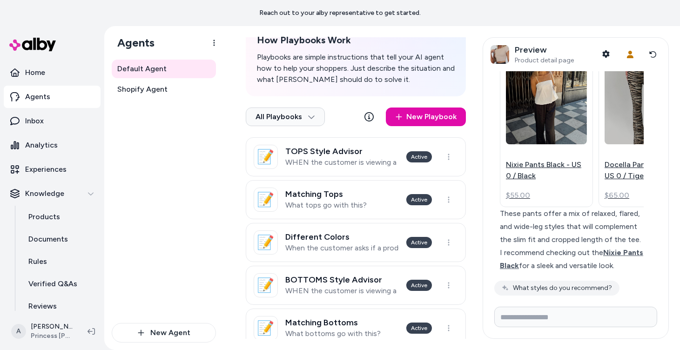
click at [188, 177] on div "Default Agent Shopify Agent" at bounding box center [164, 191] width 104 height 263
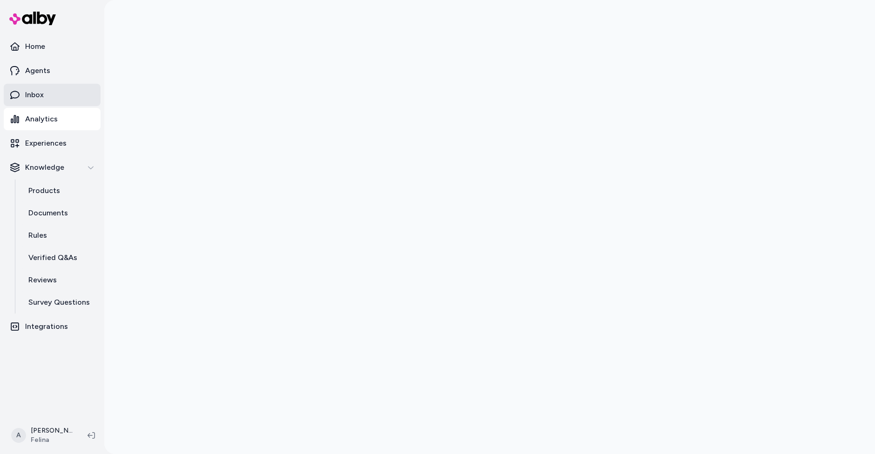
click at [54, 96] on link "Inbox" at bounding box center [52, 95] width 97 height 22
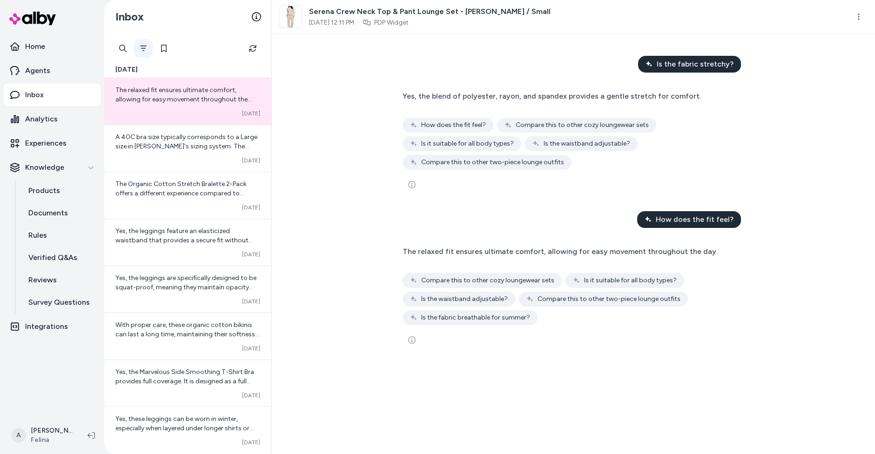
click at [137, 53] on button "Filter" at bounding box center [143, 48] width 19 height 19
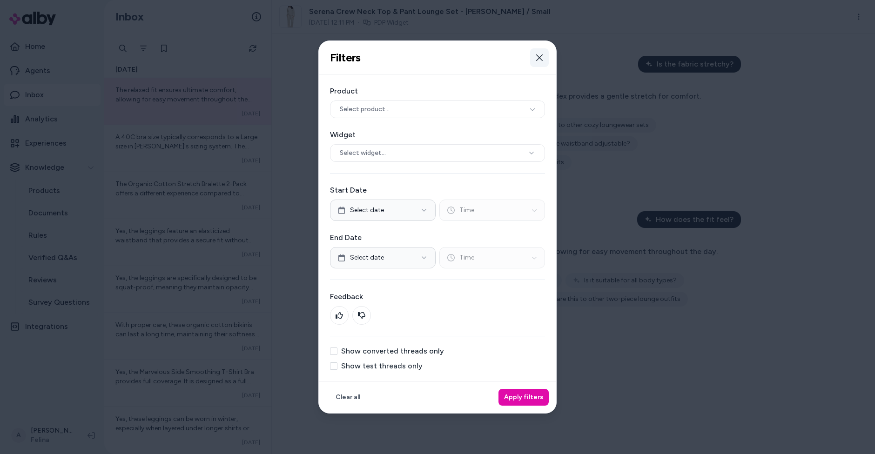
click at [537, 58] on icon "button" at bounding box center [539, 57] width 7 height 7
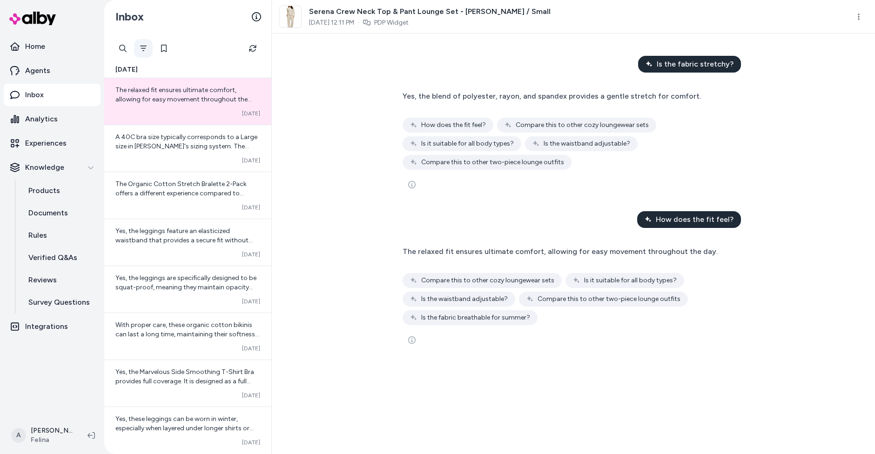
click at [143, 53] on button "Filter" at bounding box center [143, 48] width 19 height 19
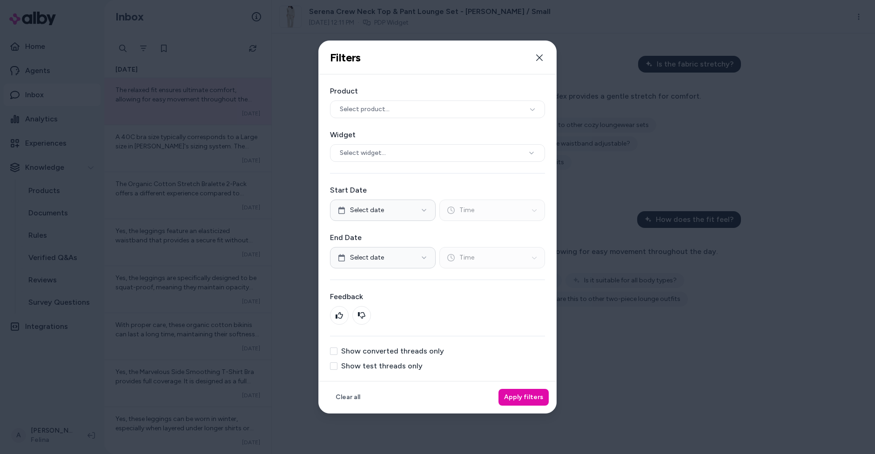
click at [416, 356] on div "Show converted threads only Show test threads only" at bounding box center [437, 359] width 215 height 22
click at [423, 349] on label "Show converted threads only" at bounding box center [392, 351] width 103 height 7
click at [337, 349] on button "Show converted threads only" at bounding box center [333, 351] width 7 height 7
click at [534, 395] on button "Apply filters" at bounding box center [523, 397] width 50 height 17
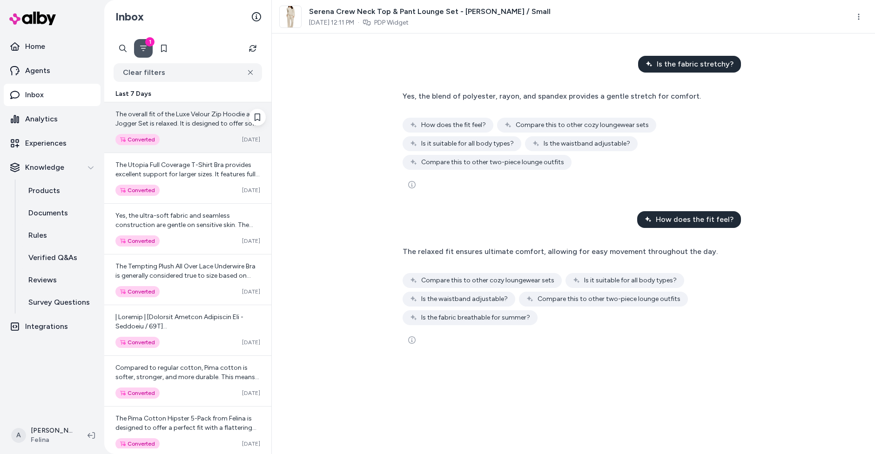
click at [196, 142] on div "Converted Oct 13" at bounding box center [187, 139] width 145 height 11
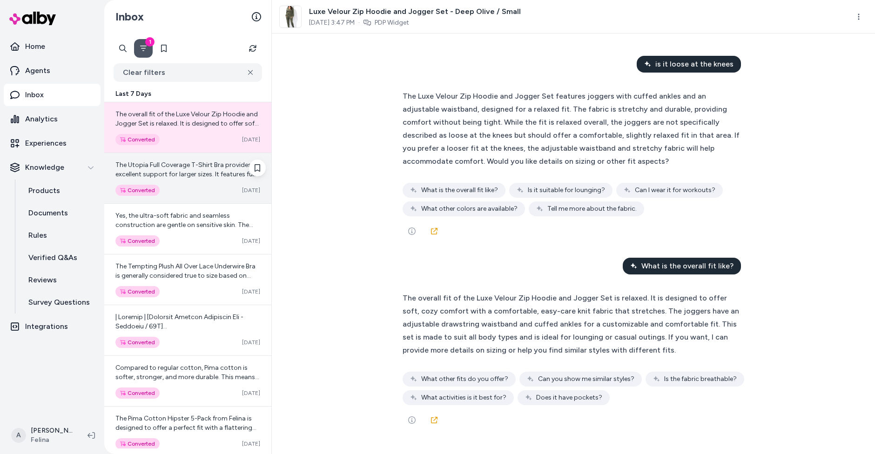
click at [202, 167] on span "The Utopia Full Coverage T-Shirt Bra provides excellent support for larger size…" at bounding box center [187, 248] width 144 height 175
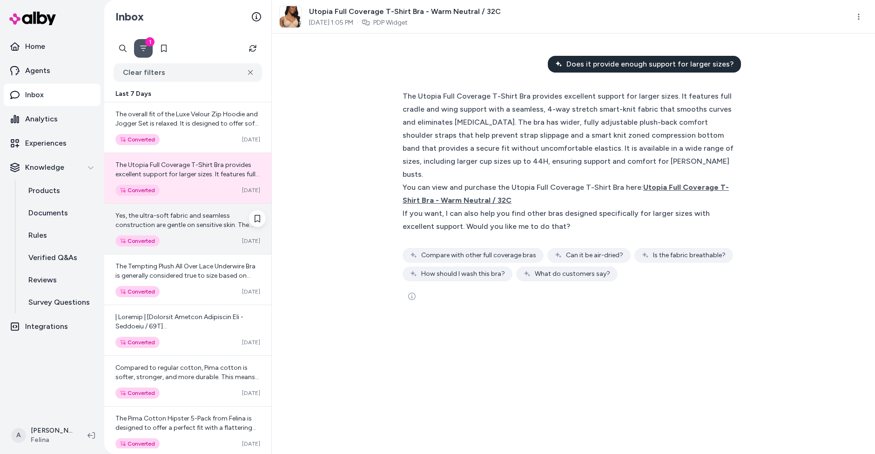
click at [181, 234] on div "Yes, the ultra-soft fabric and seamless construction are gentle on sensitive sk…" at bounding box center [187, 229] width 167 height 50
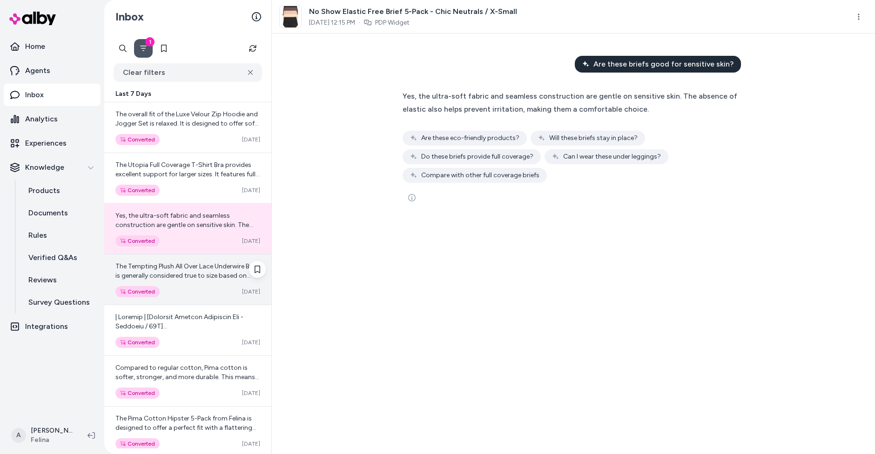
click at [201, 272] on span "The Tempting Plush All Over Lace Underwire Bra is generally considered true to …" at bounding box center [187, 294] width 144 height 64
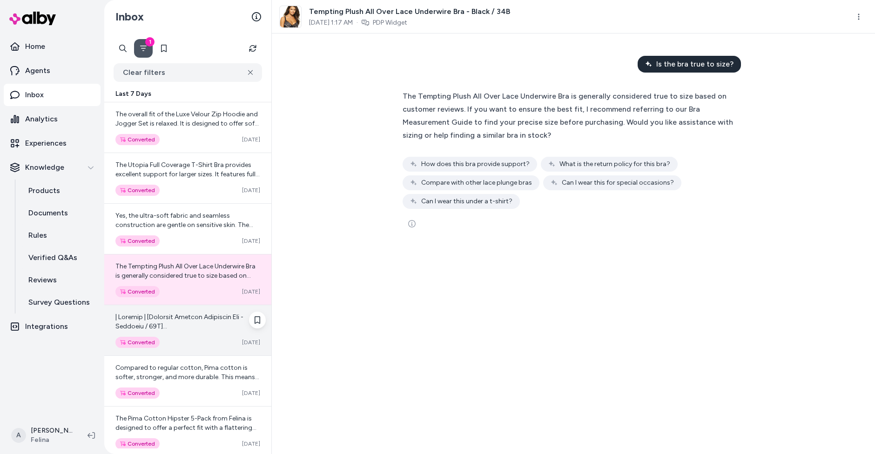
click at [202, 324] on div at bounding box center [187, 322] width 145 height 19
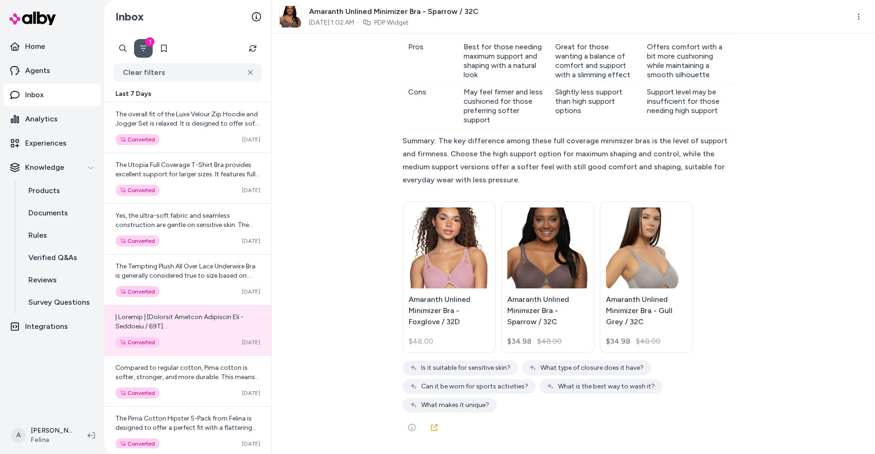
scroll to position [5918, 0]
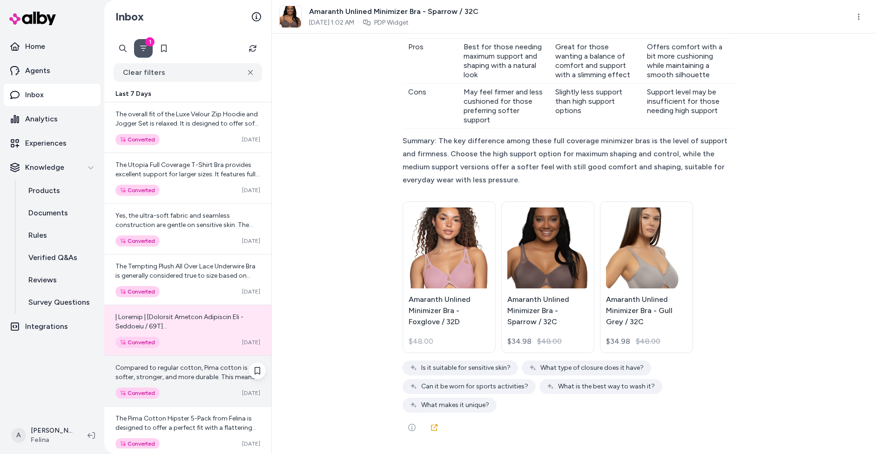
click at [190, 380] on span "Compared to regular cotton, Pima cotton is softer, stronger, and more durable. …" at bounding box center [187, 386] width 144 height 45
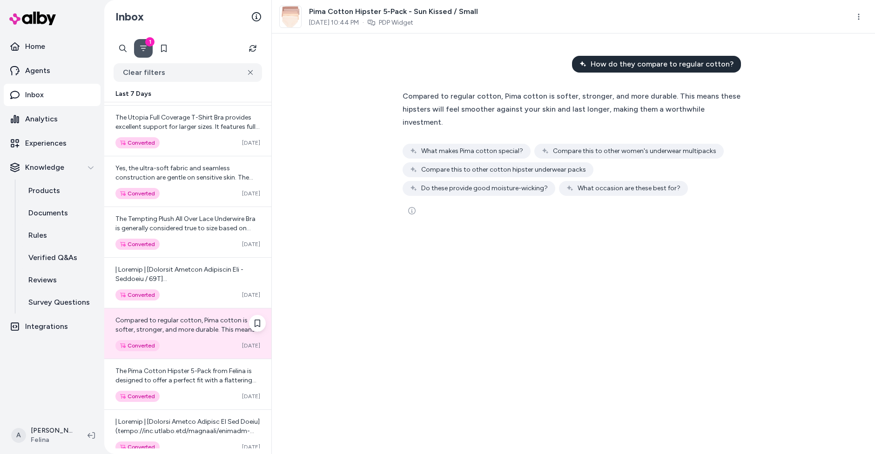
scroll to position [83, 0]
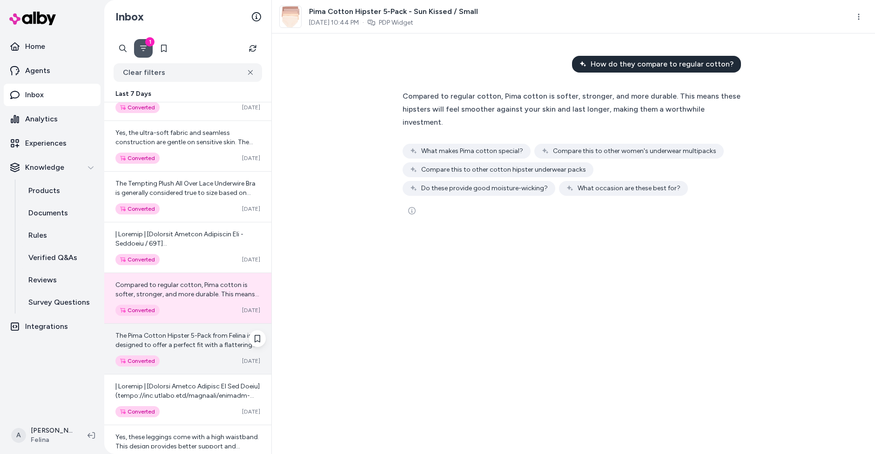
click at [193, 360] on div "Converted Oct 12" at bounding box center [187, 361] width 145 height 11
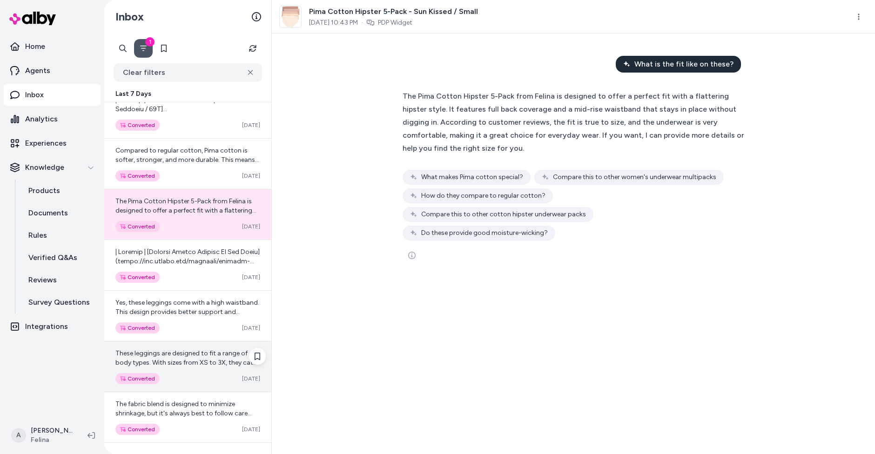
scroll to position [217, 0]
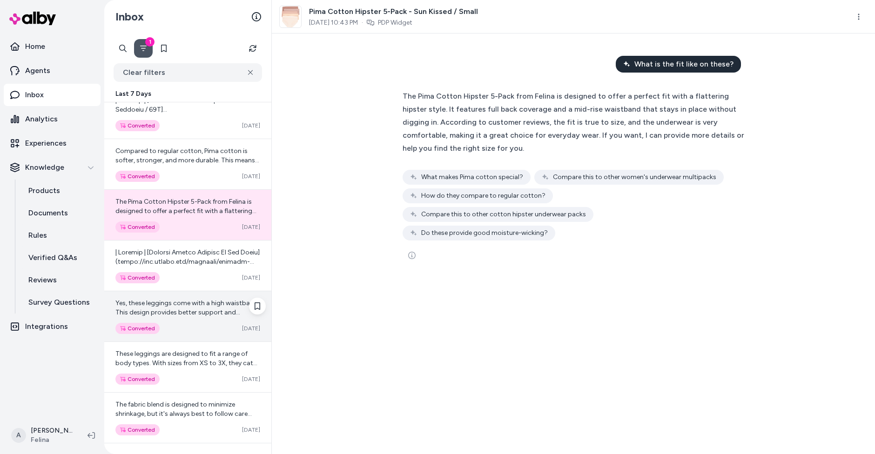
click at [197, 320] on div "Yes, these leggings come with a high waistband. This design provides better sup…" at bounding box center [187, 316] width 167 height 50
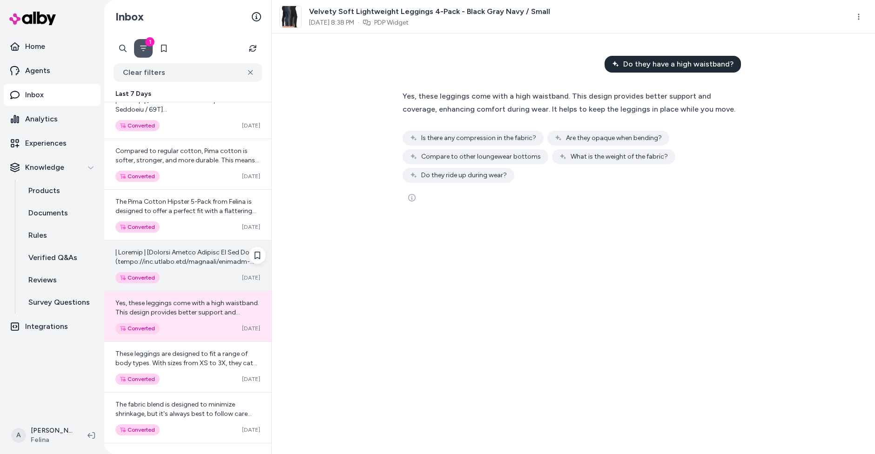
click at [200, 269] on div "Converted Oct 12" at bounding box center [187, 266] width 167 height 50
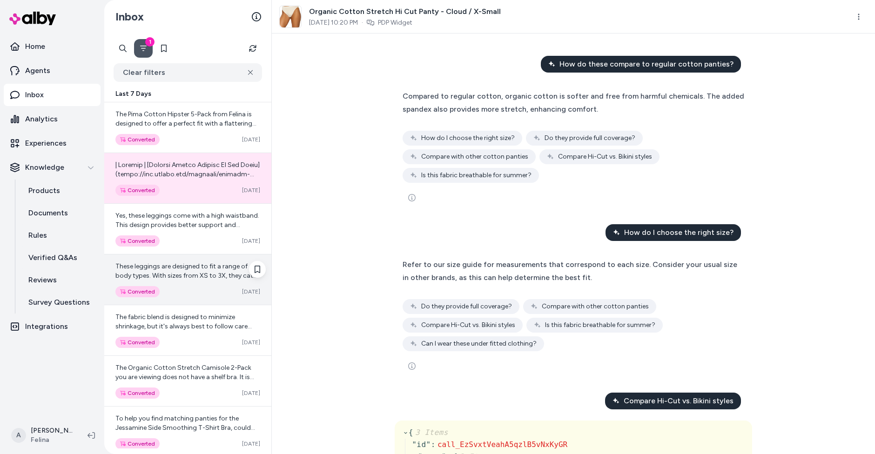
scroll to position [310, 0]
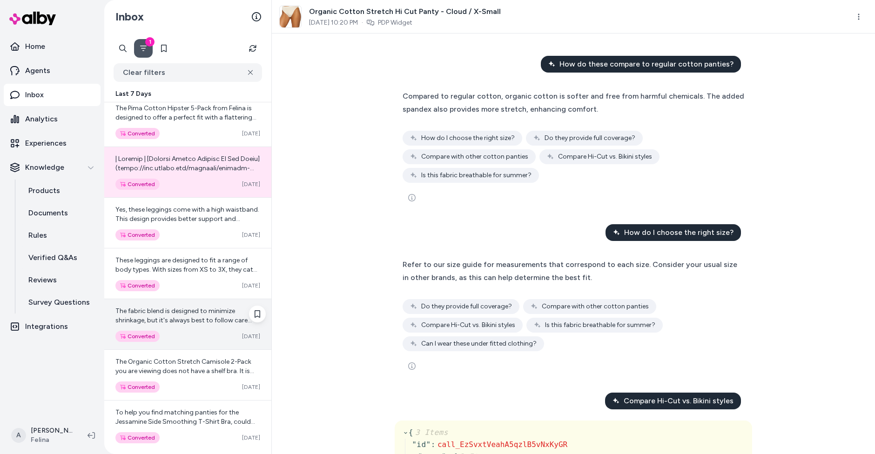
click at [201, 332] on div "Converted Oct 12" at bounding box center [187, 336] width 145 height 11
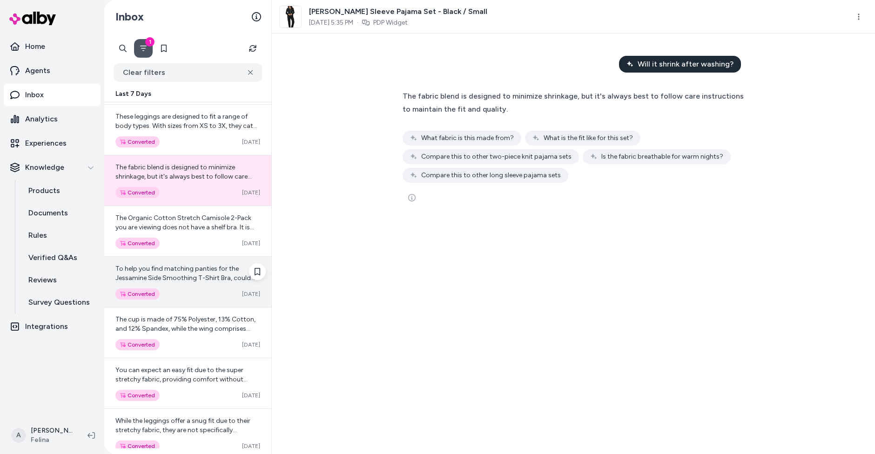
scroll to position [454, 0]
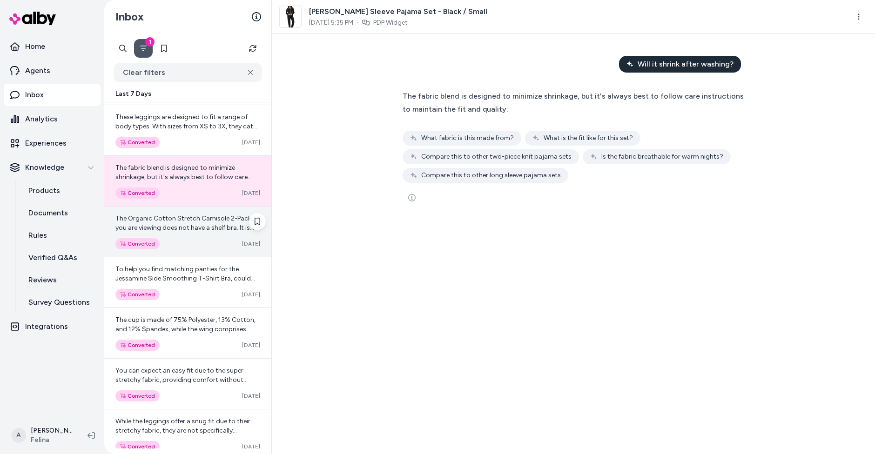
click at [201, 230] on div "The Organic Cotton Stretch Camisole 2-Pack you are viewing does not have a shel…" at bounding box center [187, 232] width 167 height 50
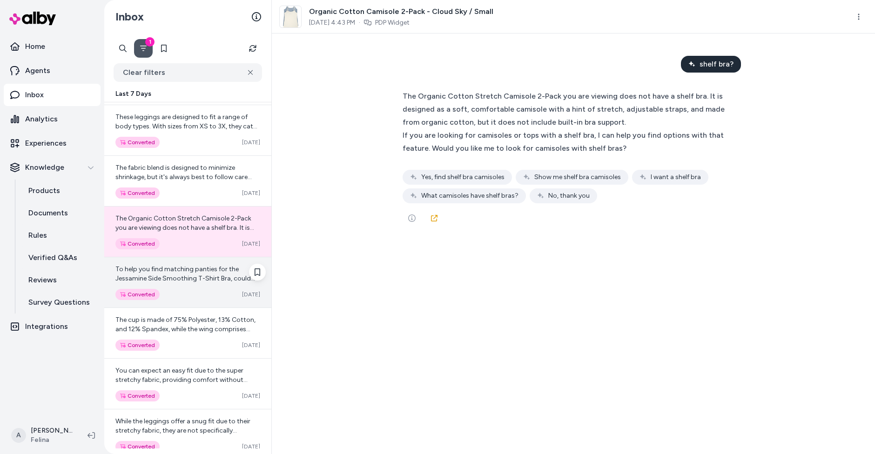
click at [222, 292] on div "Converted Oct 12" at bounding box center [187, 294] width 145 height 11
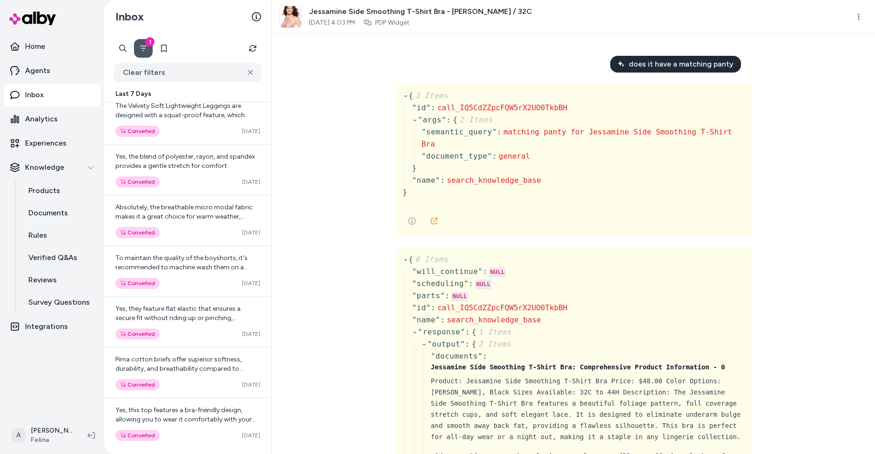
scroll to position [1209, 0]
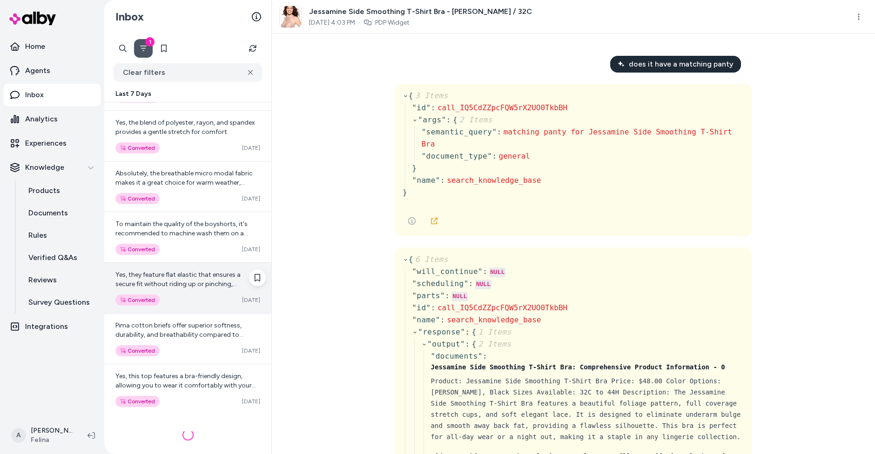
click at [218, 295] on div "Converted Oct 11" at bounding box center [187, 300] width 145 height 11
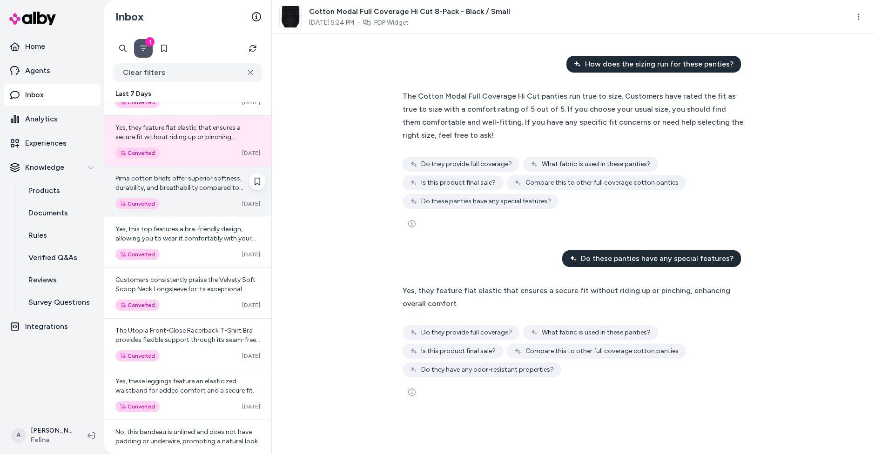
scroll to position [1362, 0]
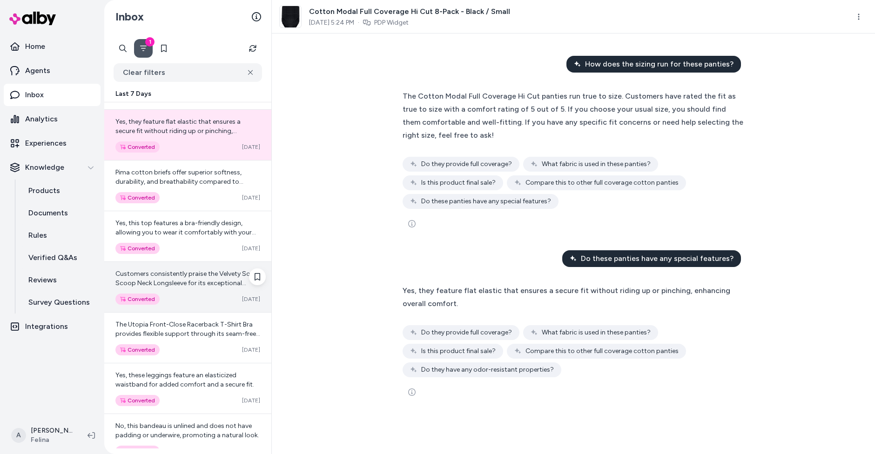
click at [195, 270] on span "Customers consistently praise the Velvety Soft Scoop Neck Longsleeve for its ex…" at bounding box center [185, 325] width 140 height 110
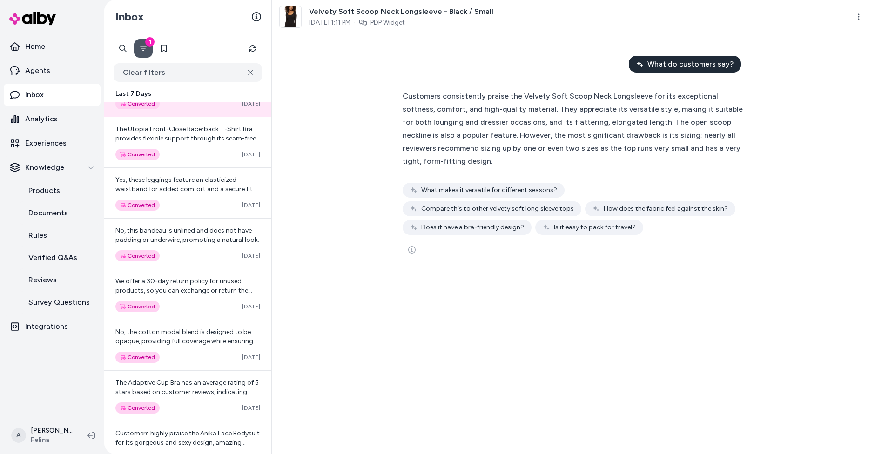
scroll to position [1563, 0]
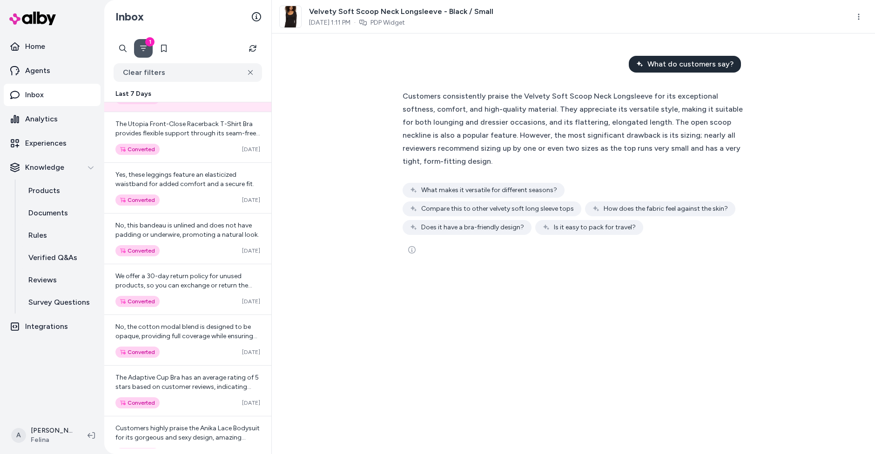
click at [217, 276] on span "We offer a 30-day return policy for unused products, so you can exchange or ret…" at bounding box center [183, 285] width 137 height 27
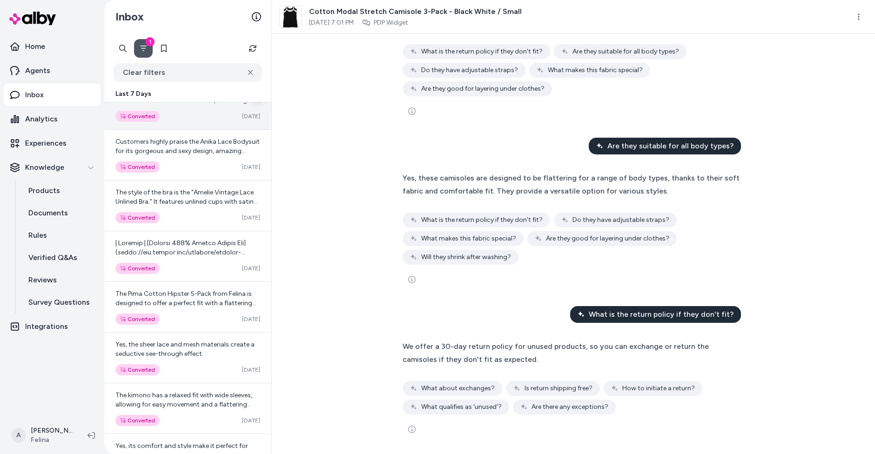
scroll to position [1863, 0]
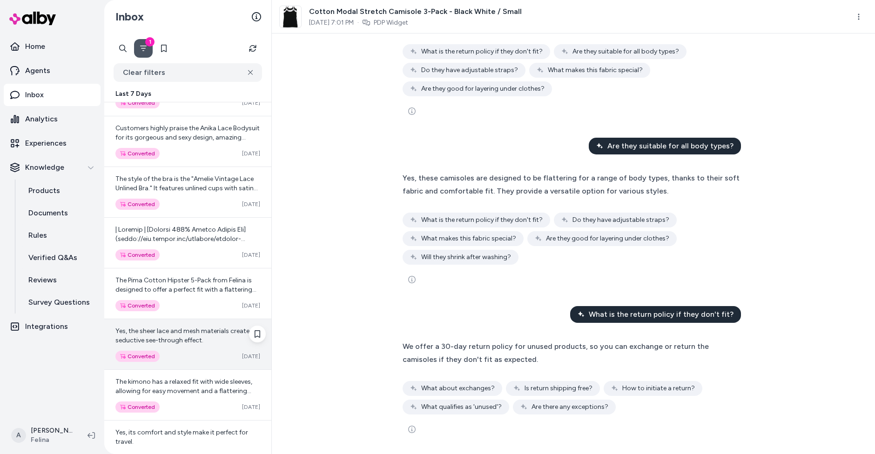
click at [181, 338] on div "Yes, the sheer lace and mesh materials create a seductive see-through effect. C…" at bounding box center [187, 344] width 167 height 50
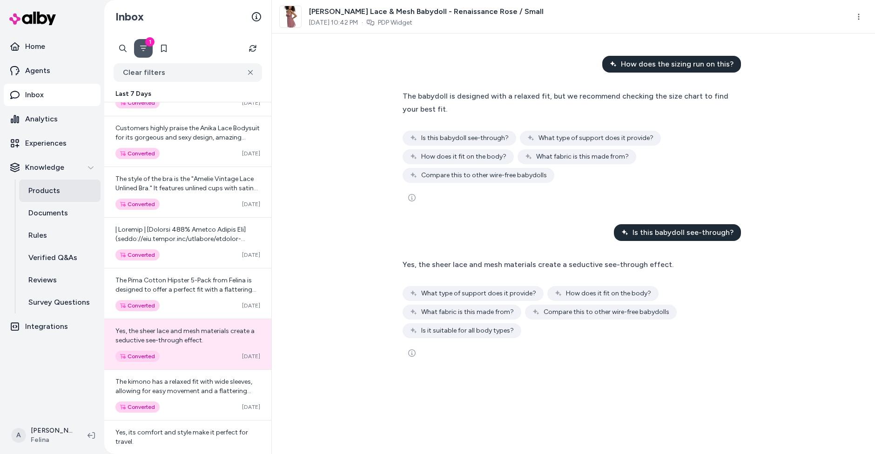
click at [59, 189] on link "Products" at bounding box center [59, 191] width 81 height 22
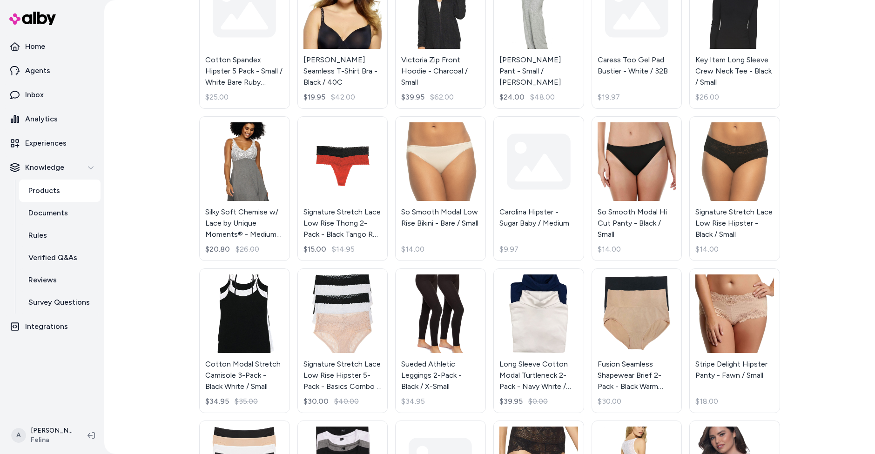
scroll to position [722, 0]
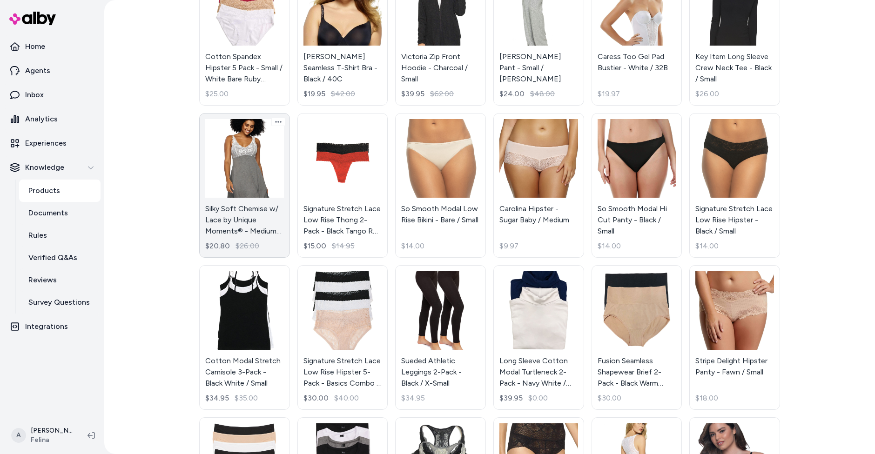
click at [251, 223] on link "Silky Soft Chemise w/ Lace by Unique Moments® - Medium Heather Grey / Small $20…" at bounding box center [244, 185] width 91 height 145
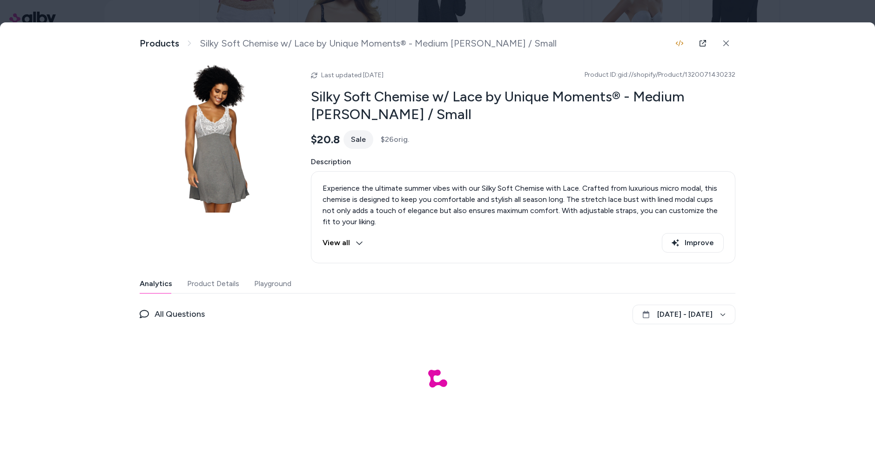
click at [209, 281] on button "Product Details" at bounding box center [213, 284] width 52 height 19
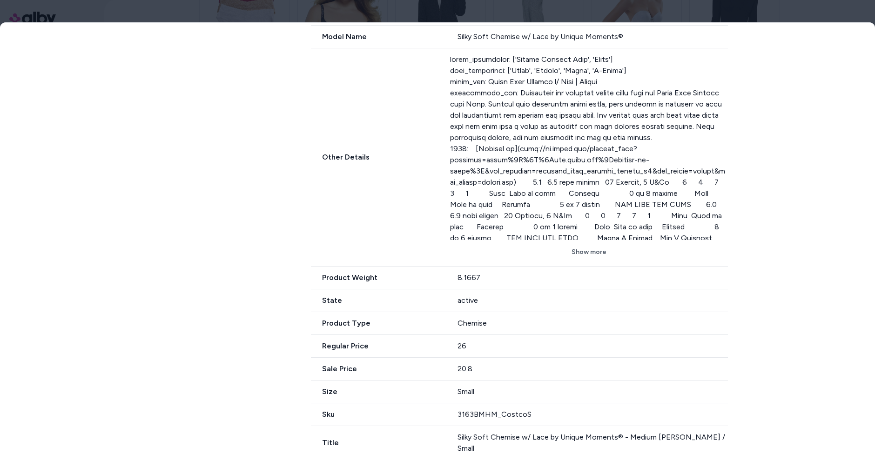
scroll to position [692, 0]
click at [581, 255] on button "Show more" at bounding box center [589, 253] width 278 height 17
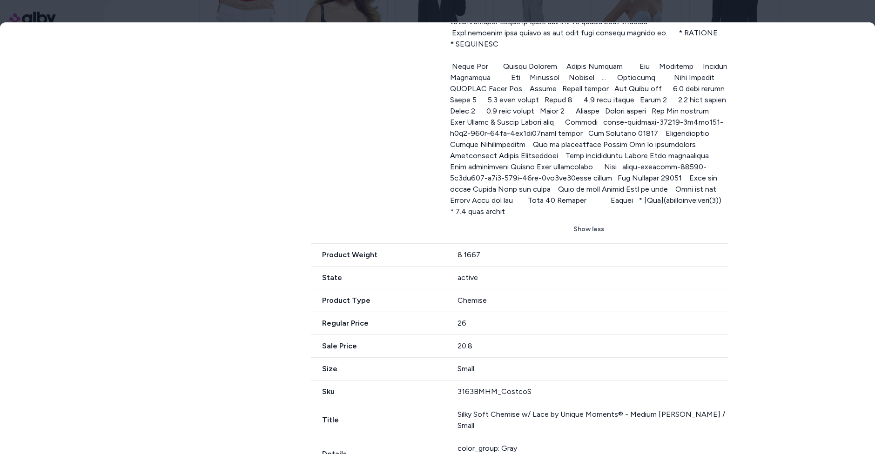
scroll to position [1180, 0]
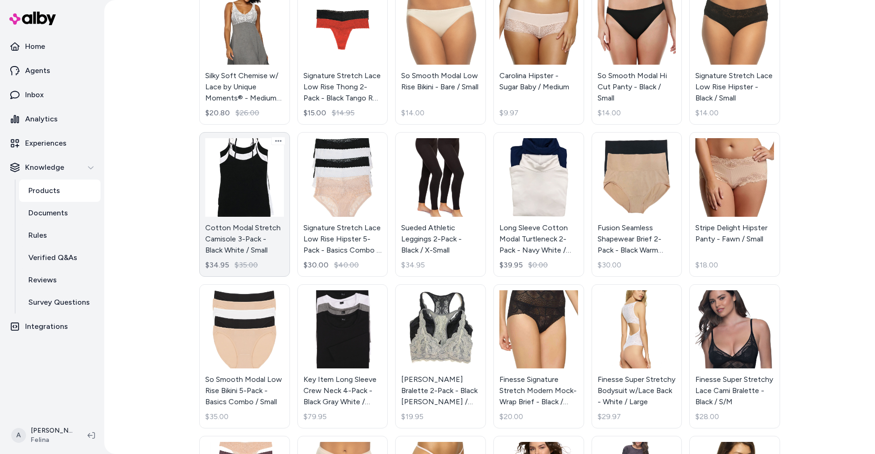
scroll to position [857, 0]
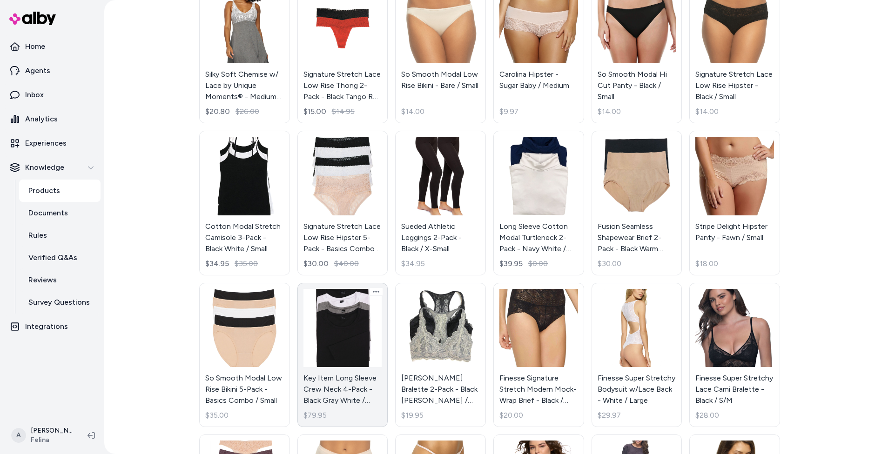
click at [350, 353] on link "Key Item Long Sleeve Crew Neck 4-Pack - Black Gray White / Small $79.95" at bounding box center [342, 355] width 91 height 145
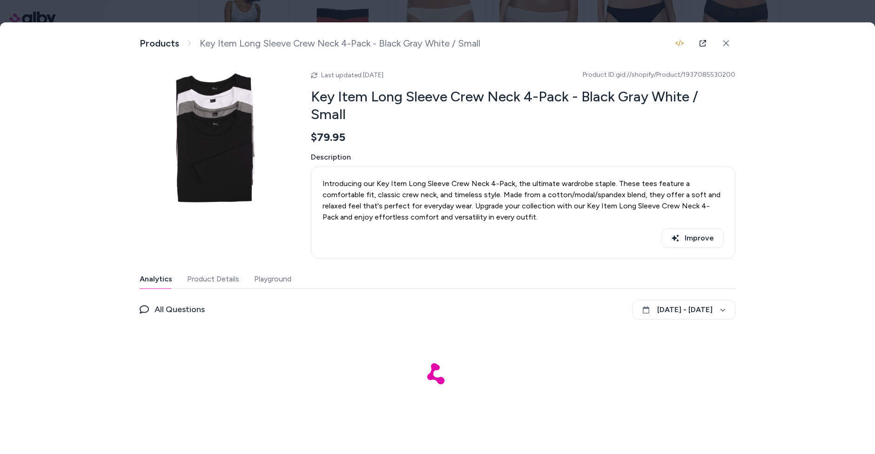
click at [203, 270] on button "Product Details" at bounding box center [213, 279] width 52 height 19
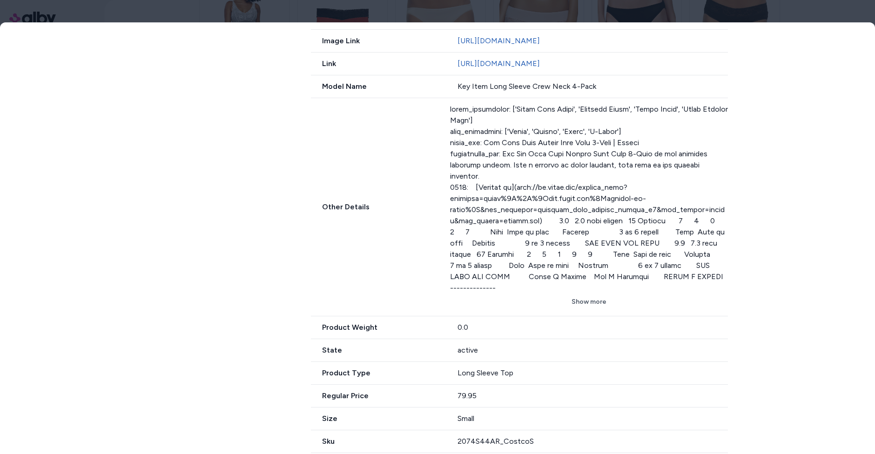
scroll to position [547, 0]
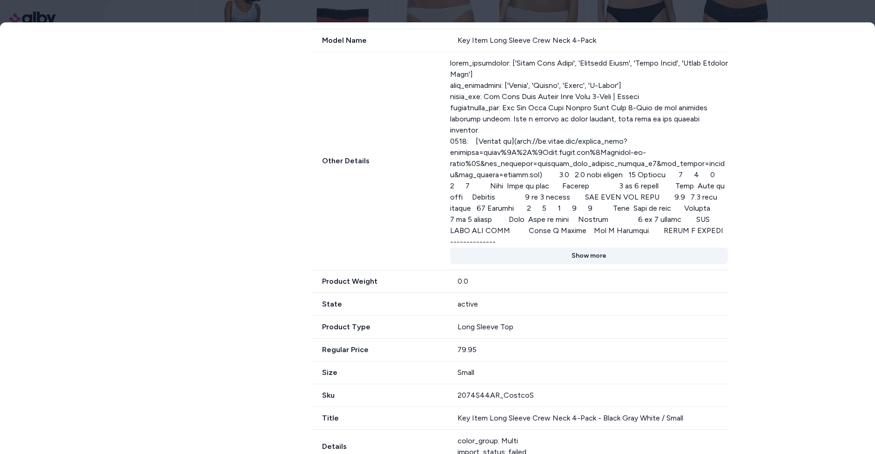
click at [587, 248] on button "Show more" at bounding box center [589, 256] width 278 height 17
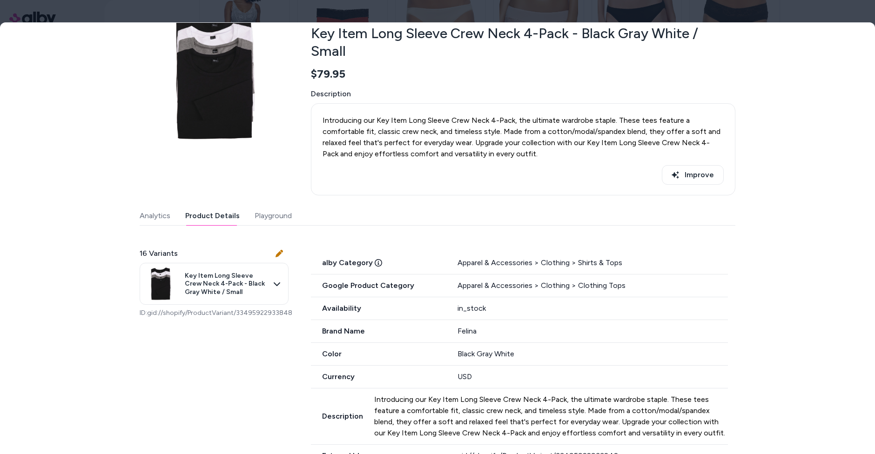
scroll to position [0, 0]
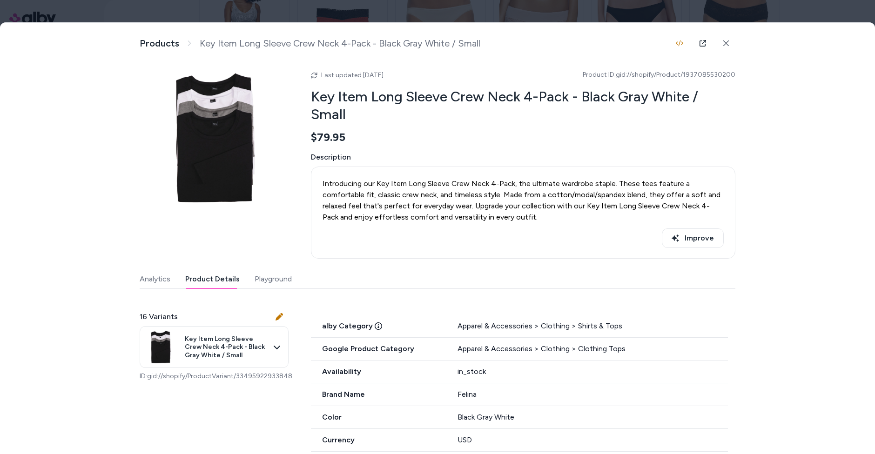
click at [558, 238] on div "Introducing our Key Item Long Sleeve Crew Neck 4-Pack, the ultimate wardrobe st…" at bounding box center [523, 213] width 424 height 92
click at [216, 115] on img at bounding box center [214, 138] width 149 height 149
click at [703, 40] on icon at bounding box center [702, 43] width 7 height 7
click at [465, 228] on div "Improve" at bounding box center [522, 238] width 401 height 20
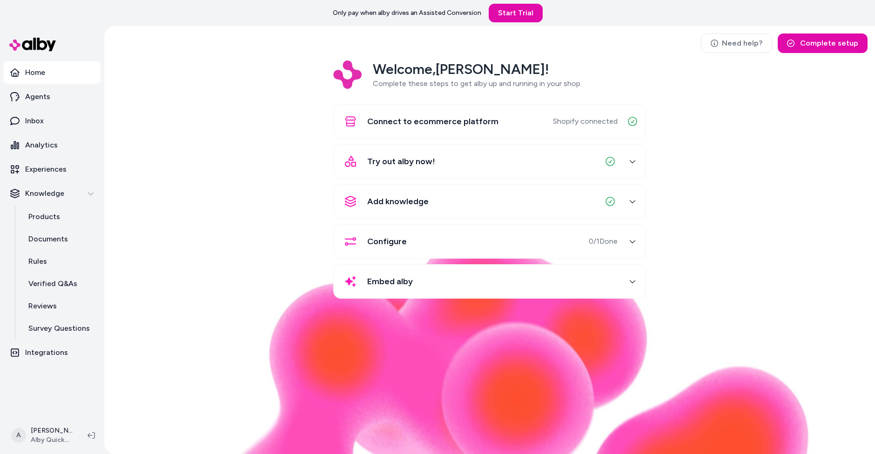
click at [327, 311] on img at bounding box center [489, 343] width 640 height 222
click at [54, 127] on link "Inbox" at bounding box center [52, 121] width 97 height 22
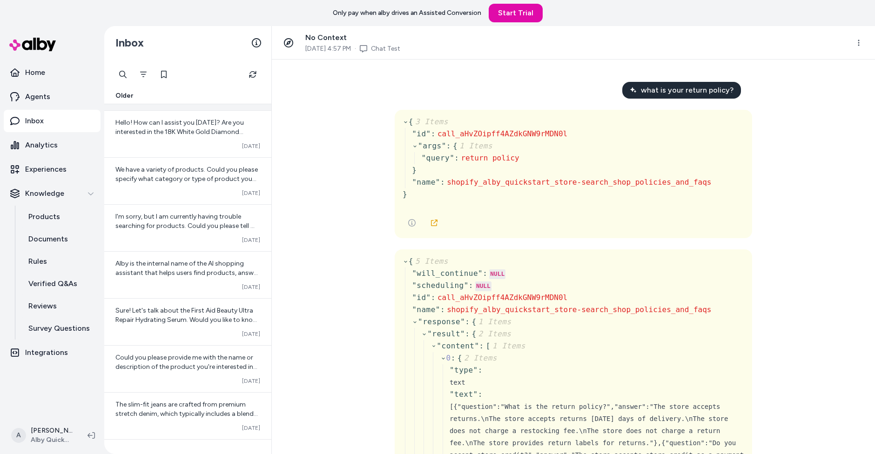
scroll to position [87, 0]
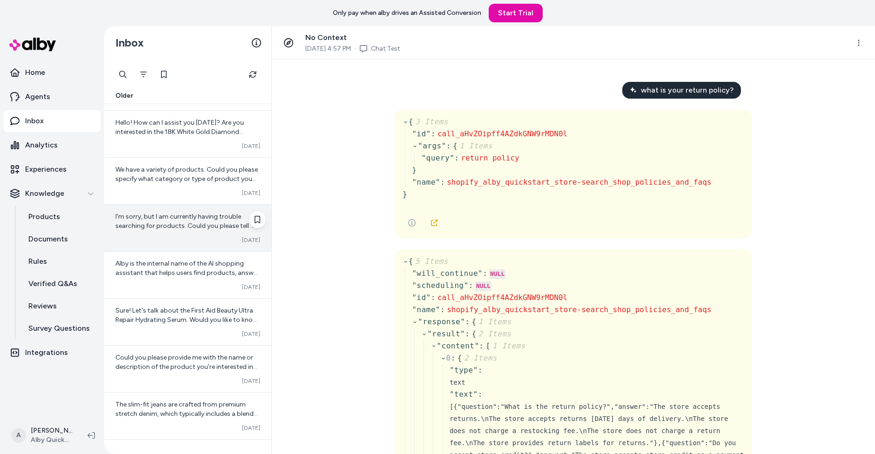
click at [193, 209] on div "I'm sorry, but I am currently having trouble searching for products. Could you …" at bounding box center [187, 228] width 167 height 47
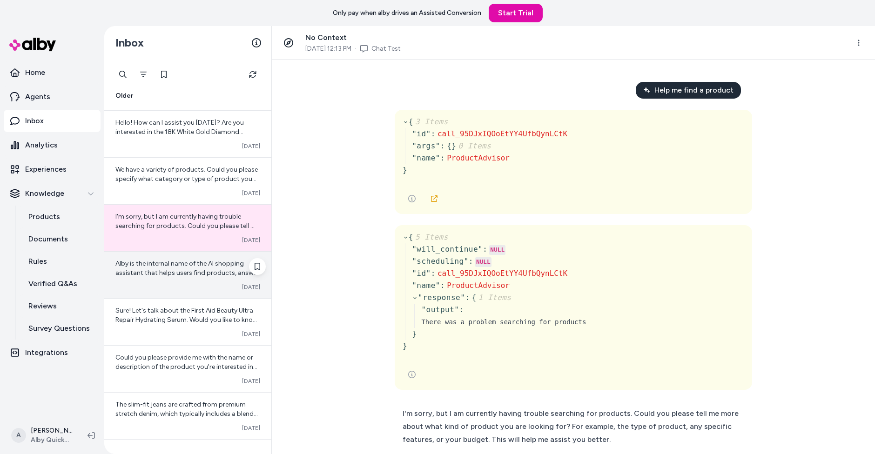
click at [199, 271] on span "Alby is the internal name of the AI shopping assistant that helps users find pr…" at bounding box center [187, 292] width 144 height 64
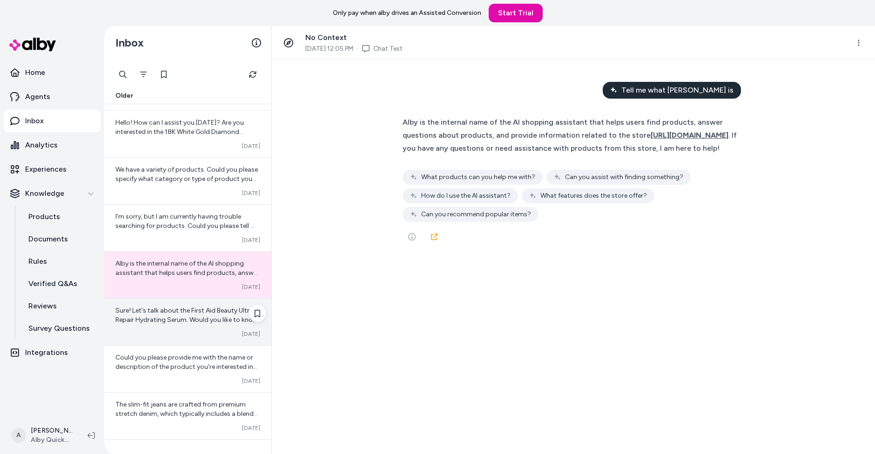
click at [191, 335] on div "Converted [DATE]" at bounding box center [187, 333] width 145 height 7
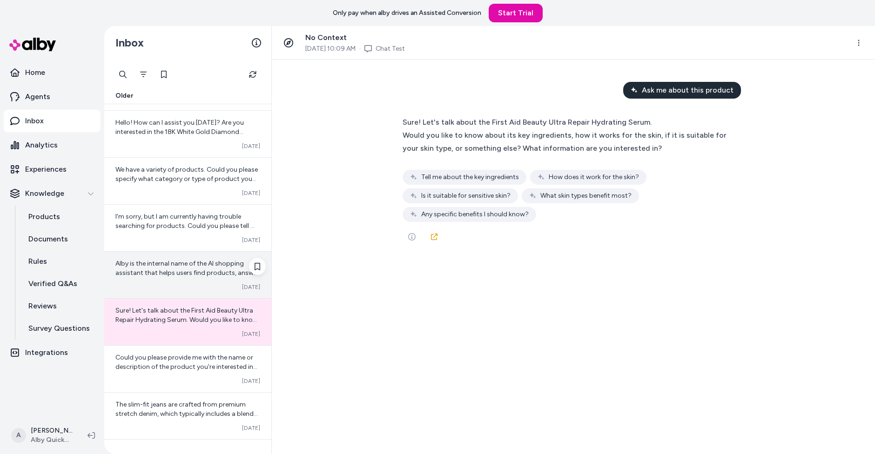
scroll to position [129, 0]
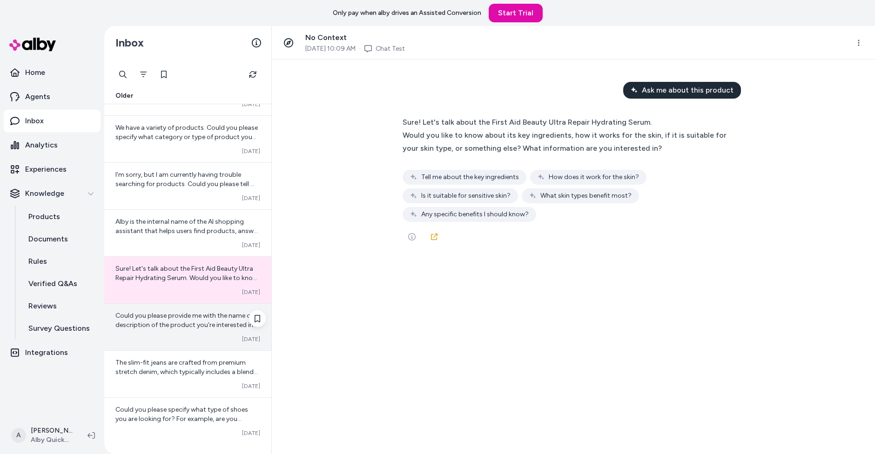
click at [190, 315] on span "Could you please provide me with the name or description of the product you're …" at bounding box center [186, 325] width 142 height 27
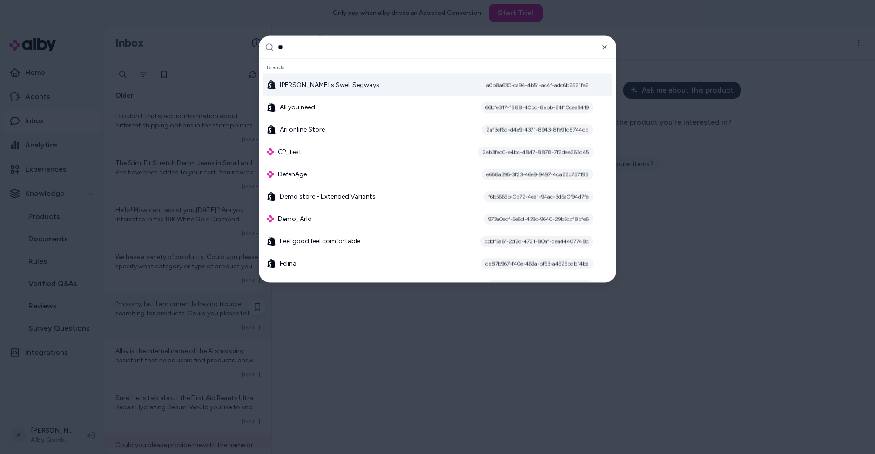
type input "***"
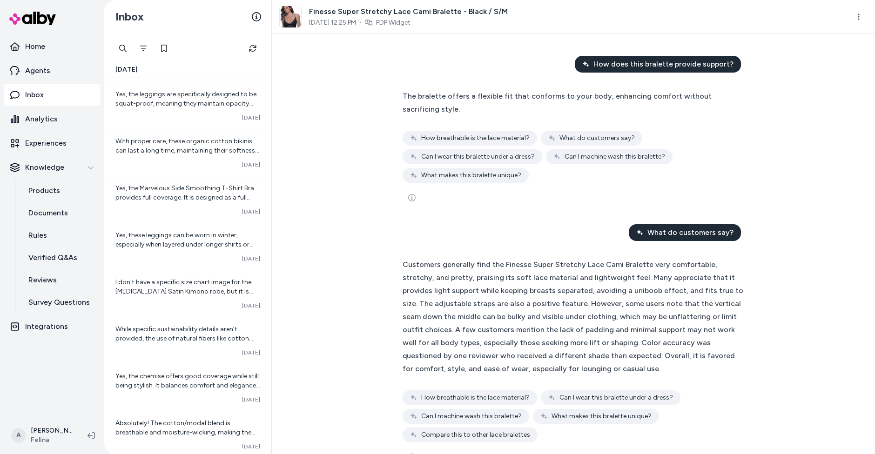
scroll to position [371, 0]
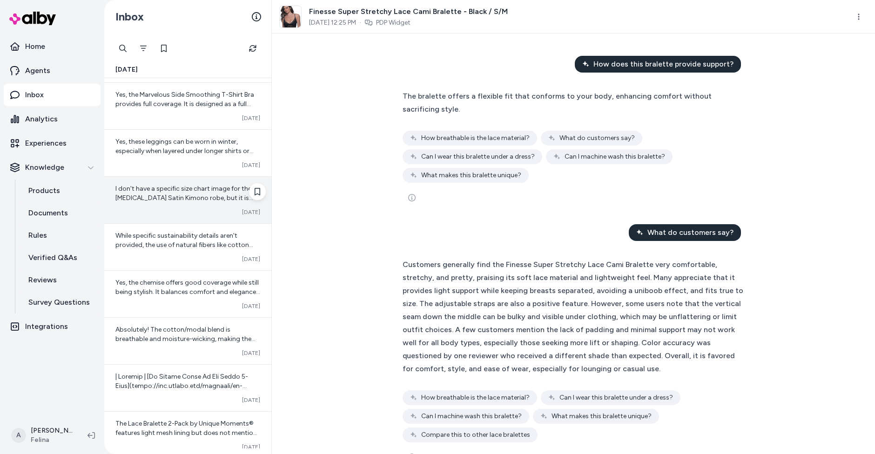
click at [161, 201] on div "I don't have a specific size chart image for the [MEDICAL_DATA] Satin Kimono ro…" at bounding box center [187, 200] width 167 height 47
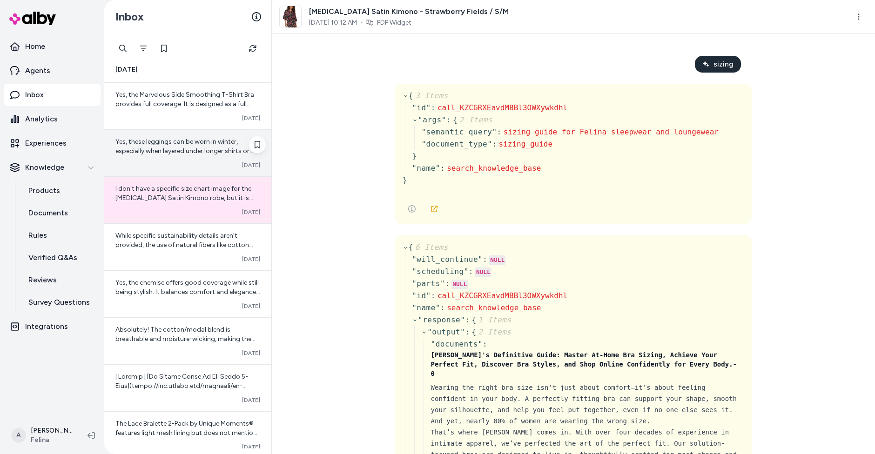
click at [162, 156] on div "Yes, these leggings can be worn in winter, especially when layered under longer…" at bounding box center [187, 153] width 167 height 47
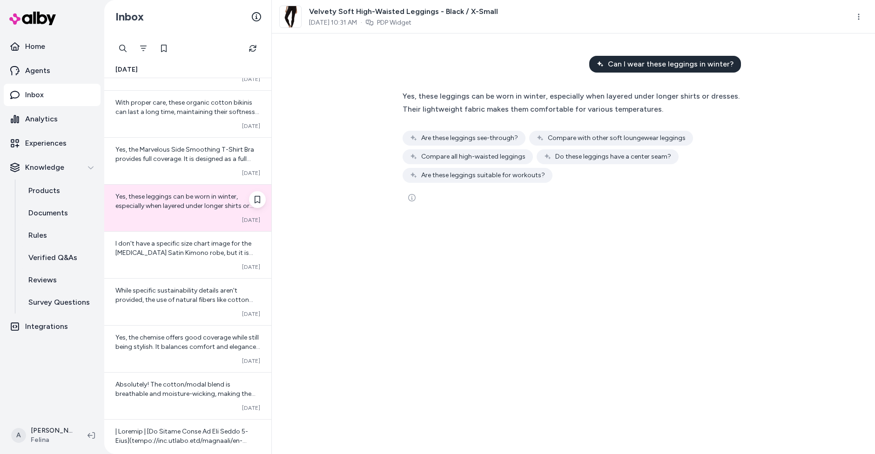
scroll to position [315, 0]
click at [162, 156] on span "Yes, the Marvelous Side Smoothing T-Shirt Bra provides full coverage. It is des…" at bounding box center [185, 188] width 141 height 82
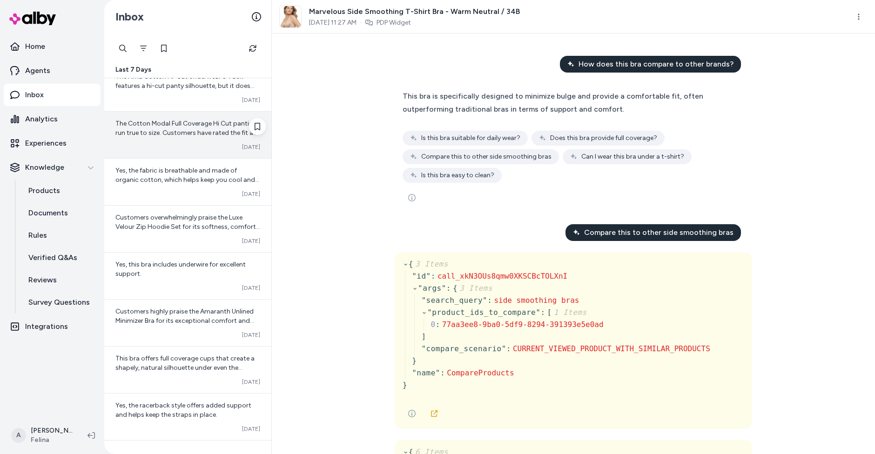
scroll to position [1369, 0]
click at [140, 54] on button "Filter" at bounding box center [143, 48] width 19 height 19
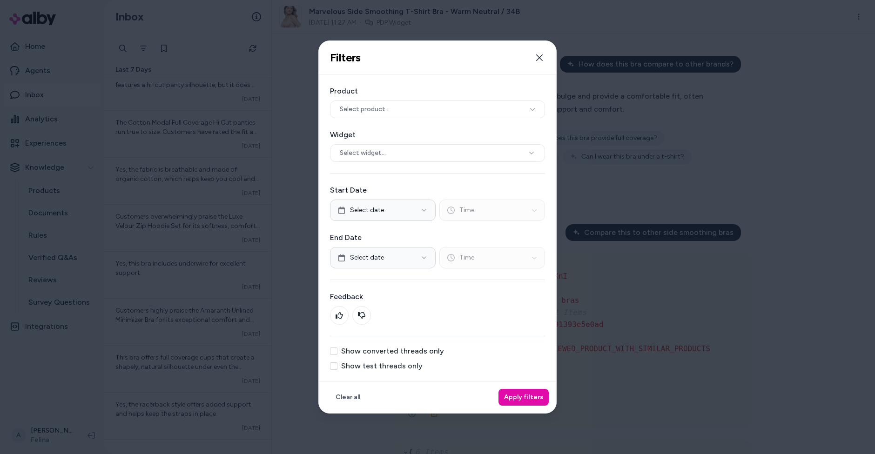
click at [385, 349] on label "Show converted threads only" at bounding box center [392, 351] width 103 height 7
click at [337, 349] on button "Show converted threads only" at bounding box center [333, 351] width 7 height 7
click at [520, 383] on div "Clear all Apply filters" at bounding box center [437, 397] width 237 height 32
click at [523, 398] on button "Apply filters" at bounding box center [523, 397] width 50 height 17
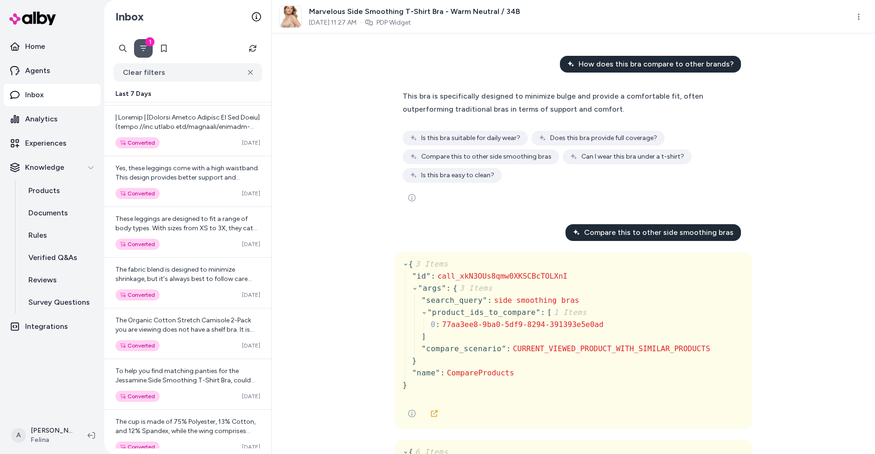
scroll to position [351, 0]
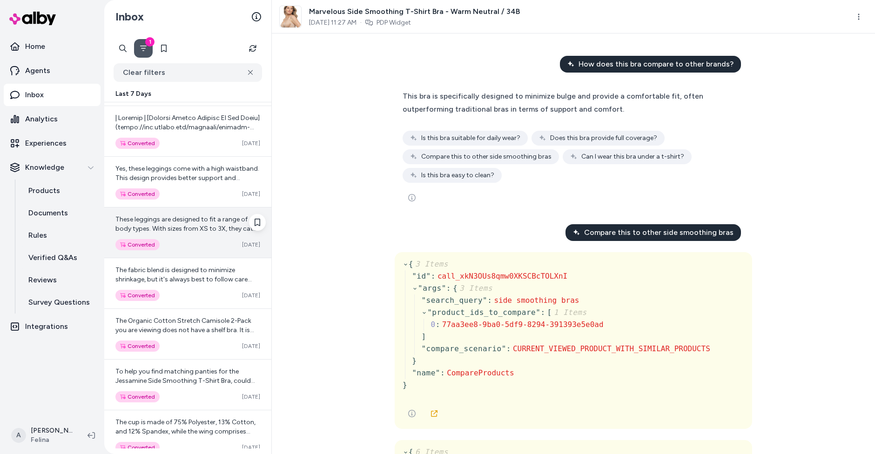
click at [219, 228] on span "These leggings are designed to fit a range of body types. With sizes from XS to…" at bounding box center [186, 233] width 143 height 36
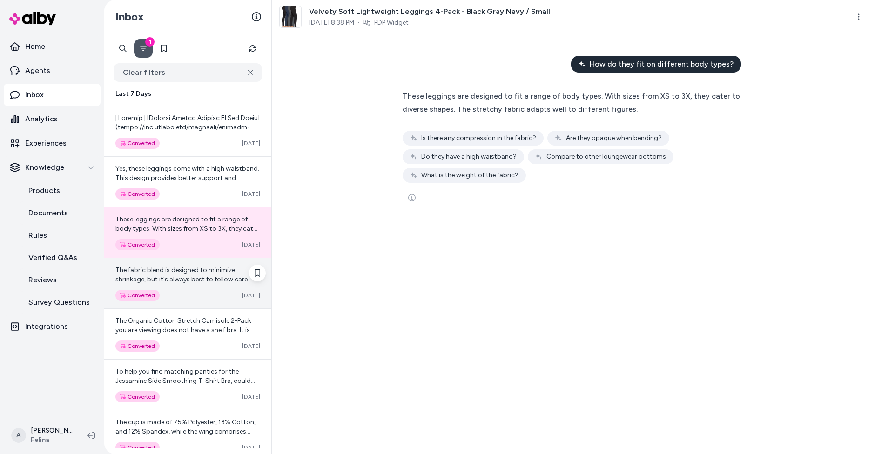
click at [208, 266] on span "The fabric blend is designed to minimize shrinkage, but it's always best to fol…" at bounding box center [183, 279] width 136 height 27
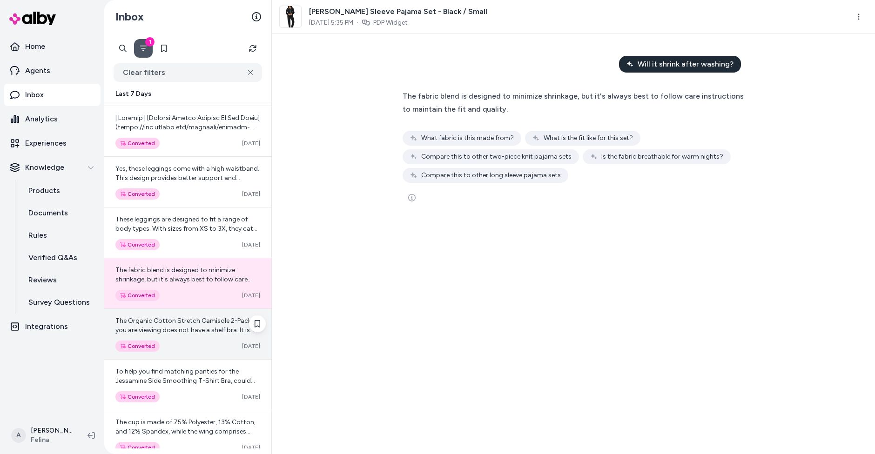
click at [198, 309] on div "The Organic Cotton Stretch Camisole 2-Pack you are viewing does not have a shel…" at bounding box center [187, 334] width 167 height 50
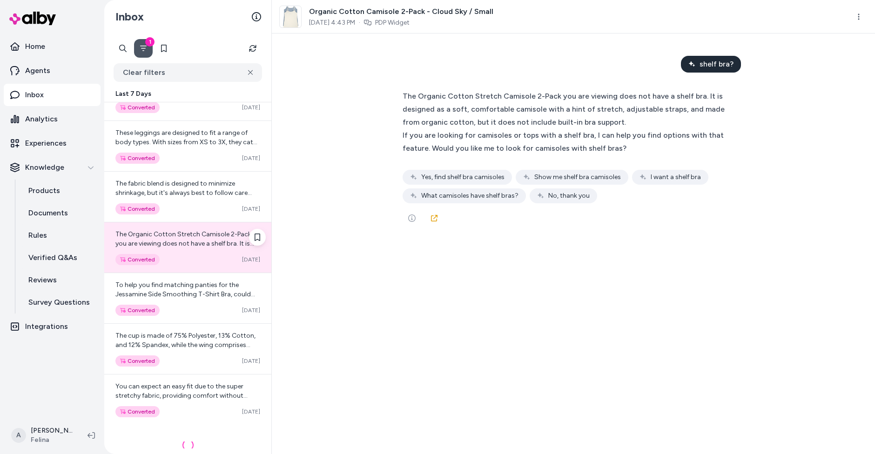
scroll to position [438, 0]
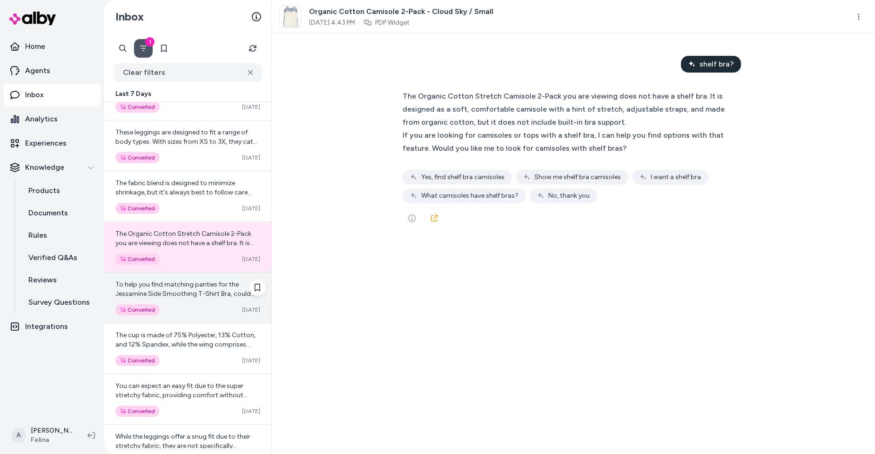
click at [176, 289] on span "To help you find matching panties for the Jessamine Side Smoothing T-Shirt Bra,…" at bounding box center [185, 294] width 140 height 27
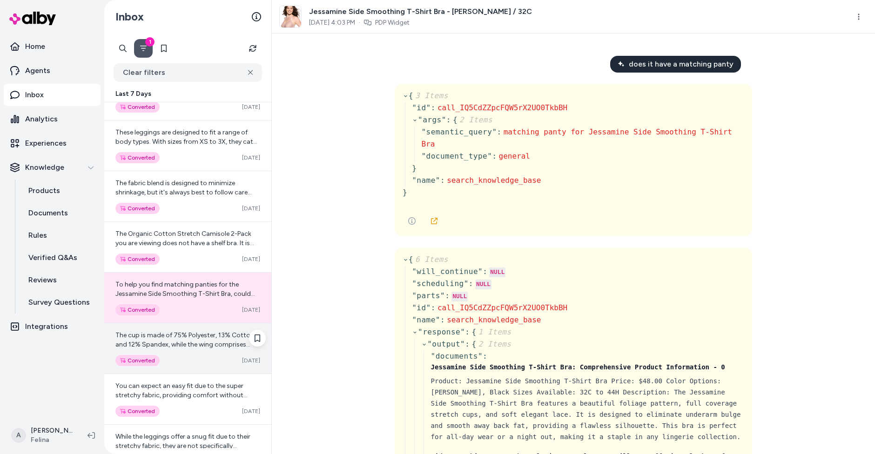
click at [192, 342] on span "The cup is made of 75% Polyester, 13% Cotton, and 12% Spandex, while the wing c…" at bounding box center [185, 349] width 140 height 36
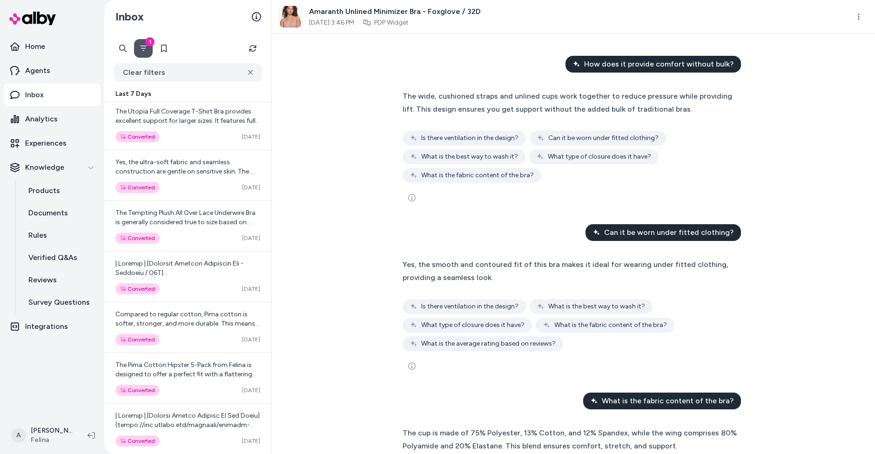
scroll to position [80, 0]
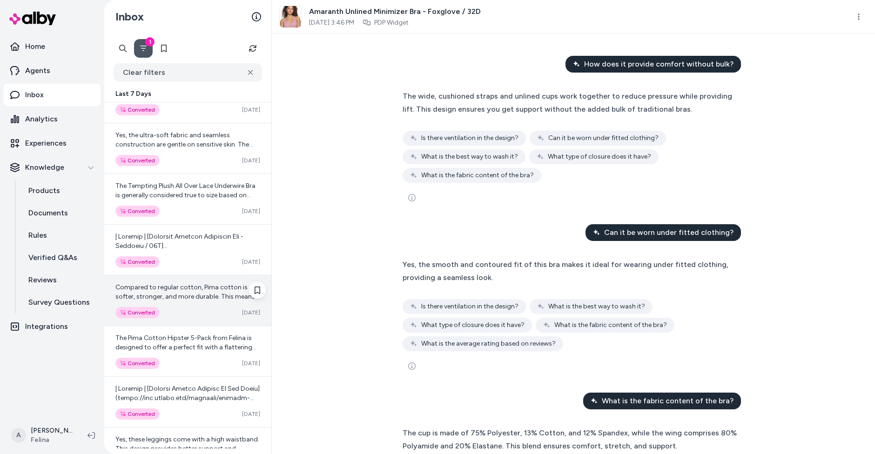
click at [185, 286] on span "Compared to regular cotton, Pima cotton is softer, stronger, and more durable. …" at bounding box center [187, 305] width 144 height 45
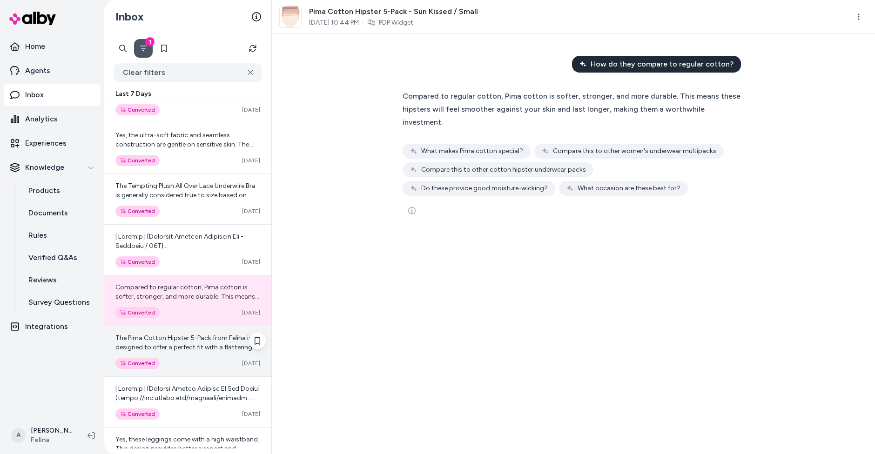
click at [205, 347] on span "The Pima Cotton Hipster 5-Pack from Felina is designed to offer a perfect fit w…" at bounding box center [186, 375] width 143 height 82
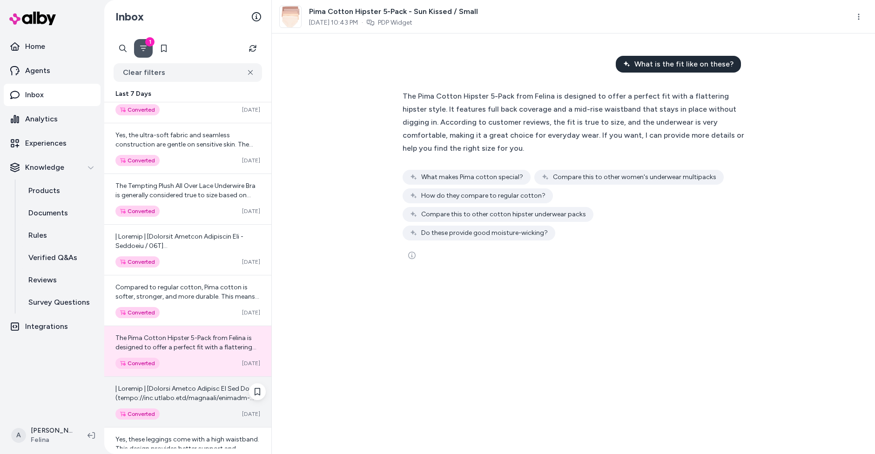
click at [206, 377] on div "Converted Oct 12" at bounding box center [187, 402] width 167 height 50
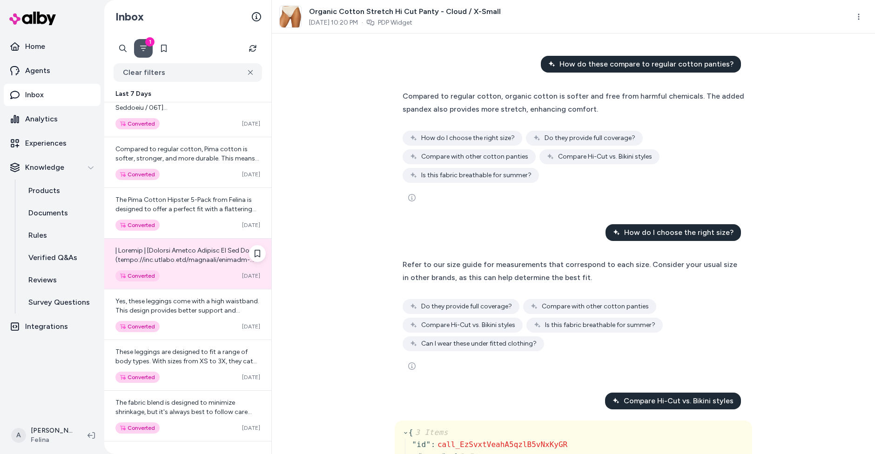
scroll to position [219, 0]
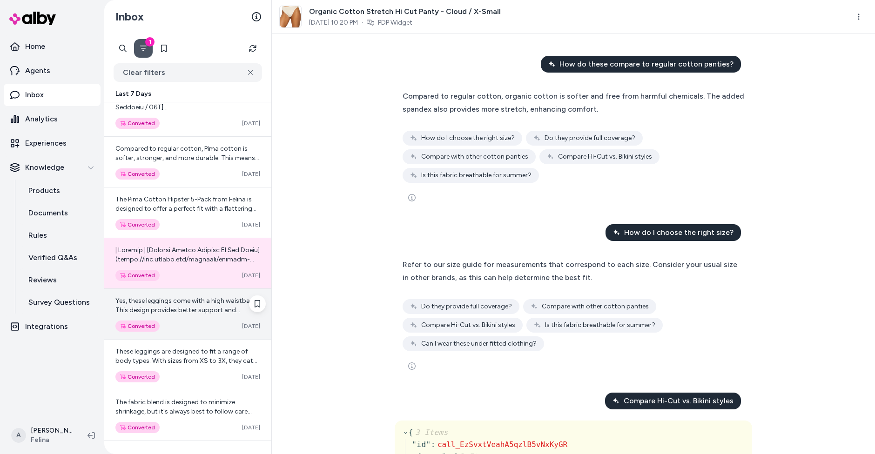
click at [205, 337] on div "Yes, these leggings come with a high waistband. This design provides better sup…" at bounding box center [187, 314] width 167 height 50
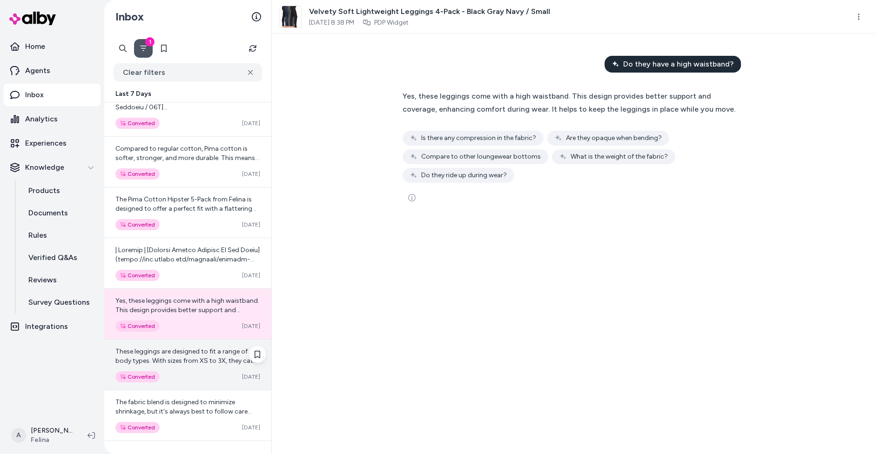
click at [206, 352] on span "These leggings are designed to fit a range of body types. With sizes from XS to…" at bounding box center [186, 366] width 143 height 36
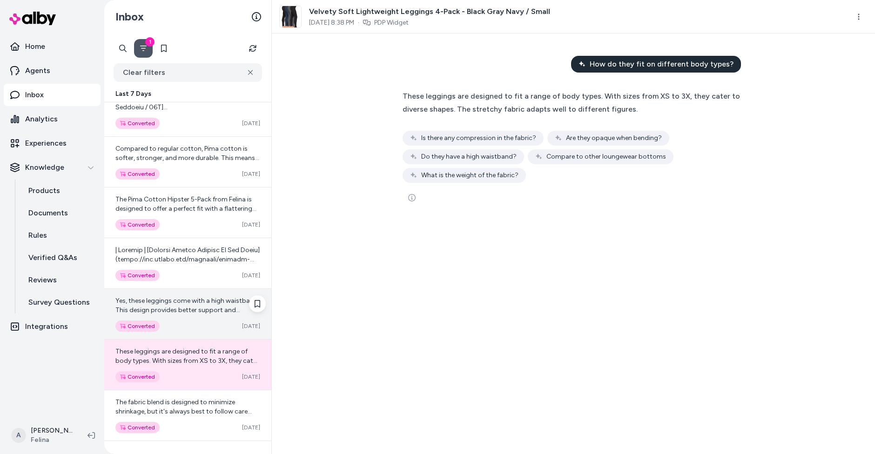
click at [205, 298] on span "Yes, these leggings come with a high waistband. This design provides better sup…" at bounding box center [187, 319] width 144 height 45
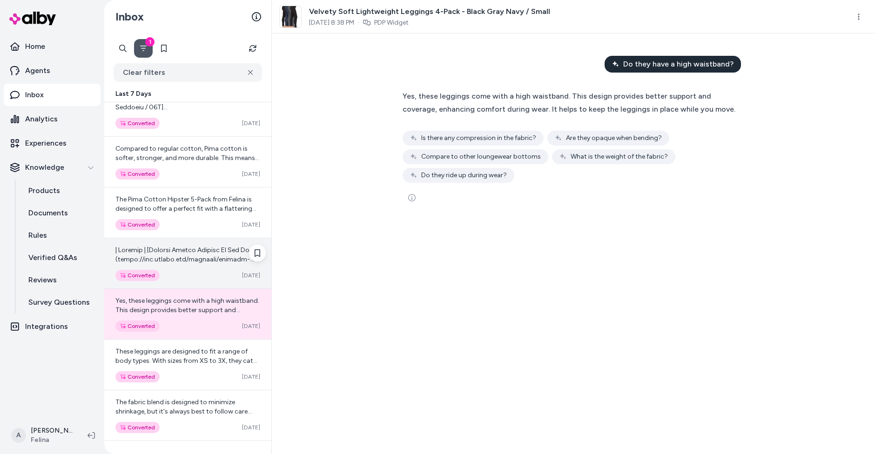
click at [202, 272] on div "Converted Oct 12" at bounding box center [187, 275] width 145 height 11
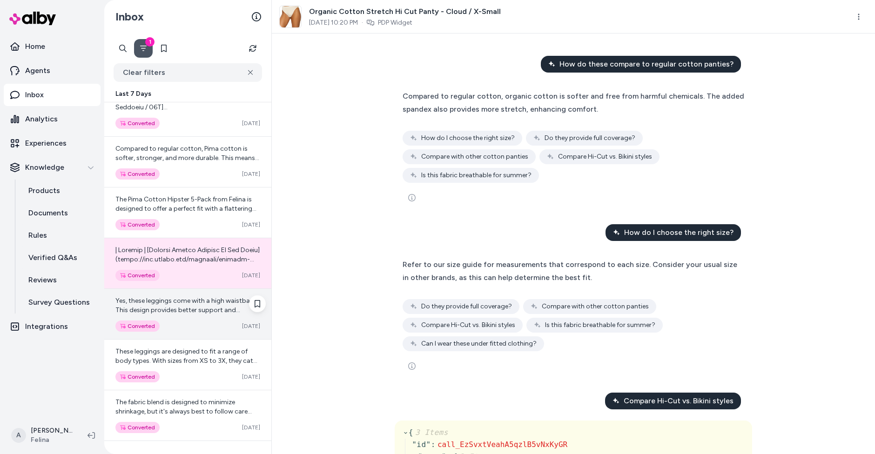
click at [194, 333] on div "Yes, these leggings come with a high waistband. This design provides better sup…" at bounding box center [187, 314] width 167 height 50
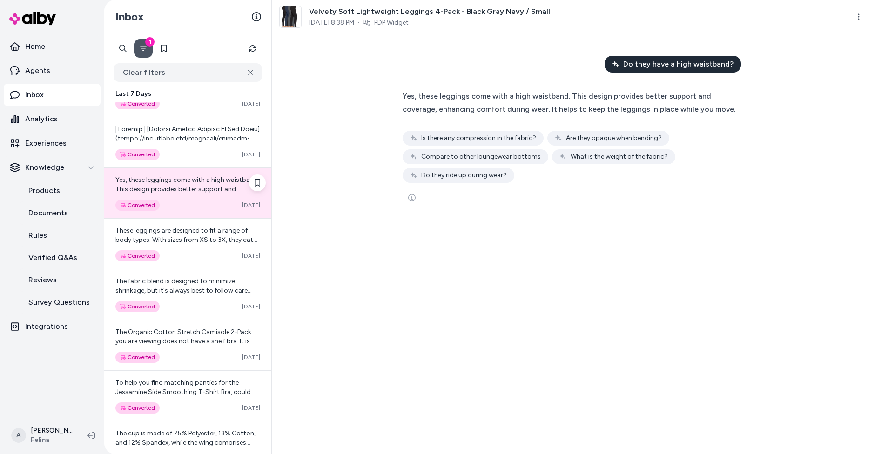
scroll to position [342, 0]
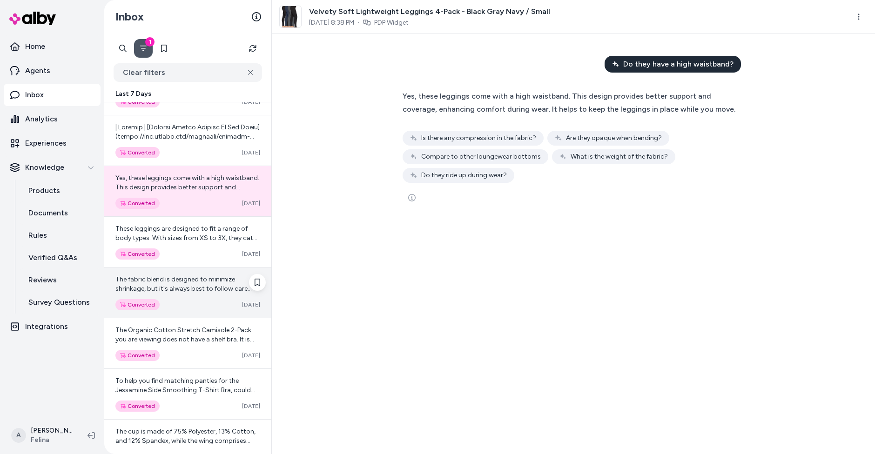
click at [198, 302] on div "Converted Oct 12" at bounding box center [187, 304] width 145 height 11
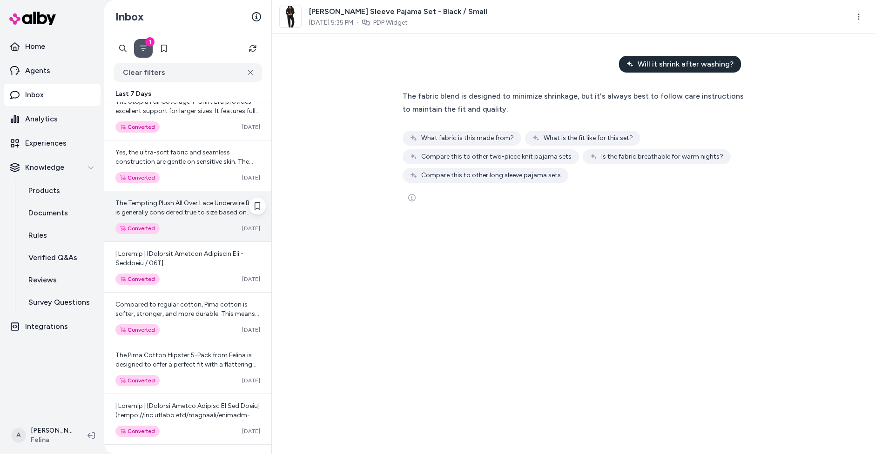
scroll to position [62, 0]
click at [194, 228] on div "Converted Oct 13" at bounding box center [187, 229] width 145 height 11
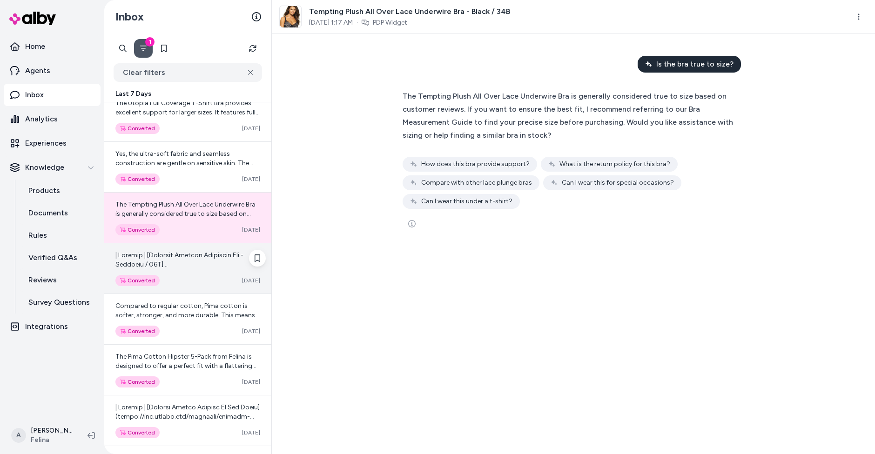
click at [211, 282] on div "Converted Oct 13" at bounding box center [187, 280] width 145 height 11
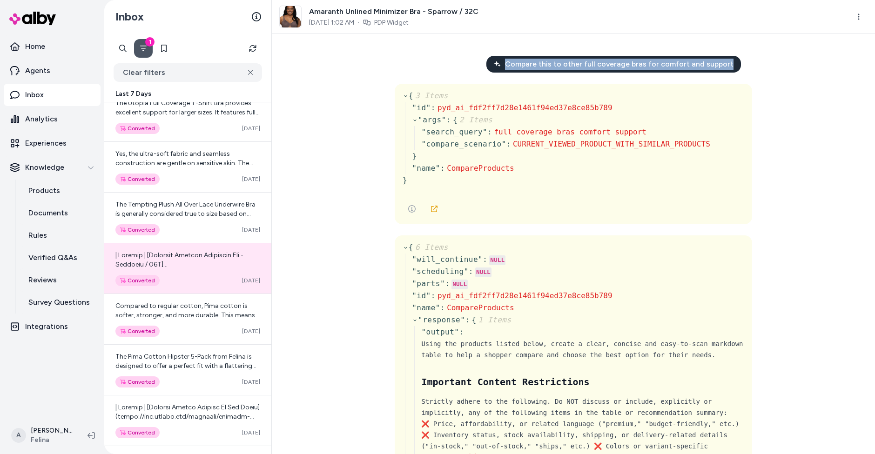
drag, startPoint x: 515, startPoint y: 69, endPoint x: 772, endPoint y: 76, distance: 257.4
click at [773, 74] on div "Compare this to other full coverage bras for comfort and support { 3 Items " id…" at bounding box center [573, 244] width 603 height 421
click at [765, 79] on div "Compare this to other full coverage bras for comfort and support { 3 Items " id…" at bounding box center [573, 244] width 603 height 421
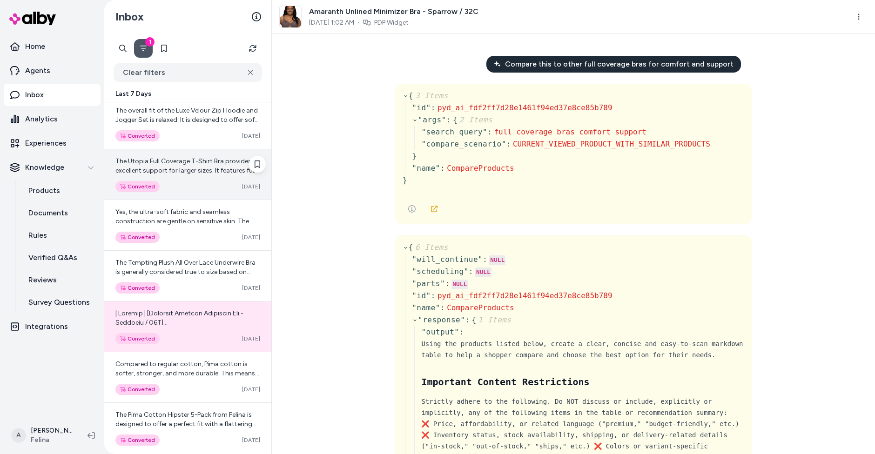
scroll to position [2, 0]
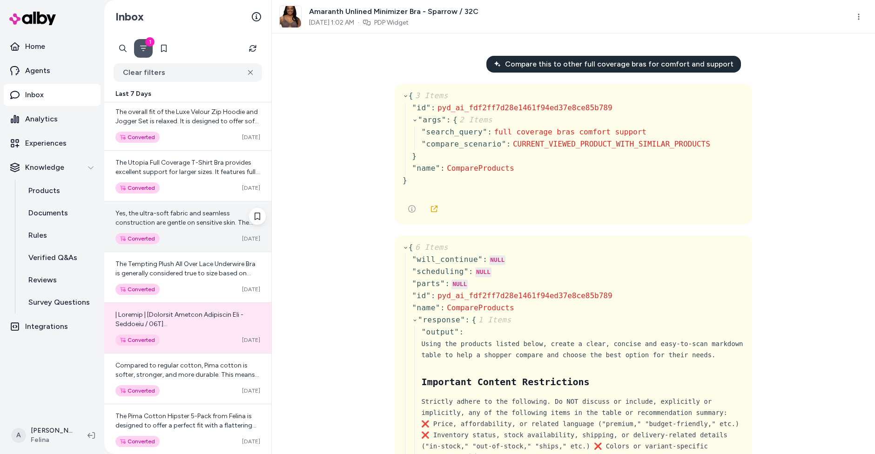
click at [175, 215] on span "Yes, the ultra-soft fabric and seamless construction are gentle on sensitive sk…" at bounding box center [184, 227] width 138 height 36
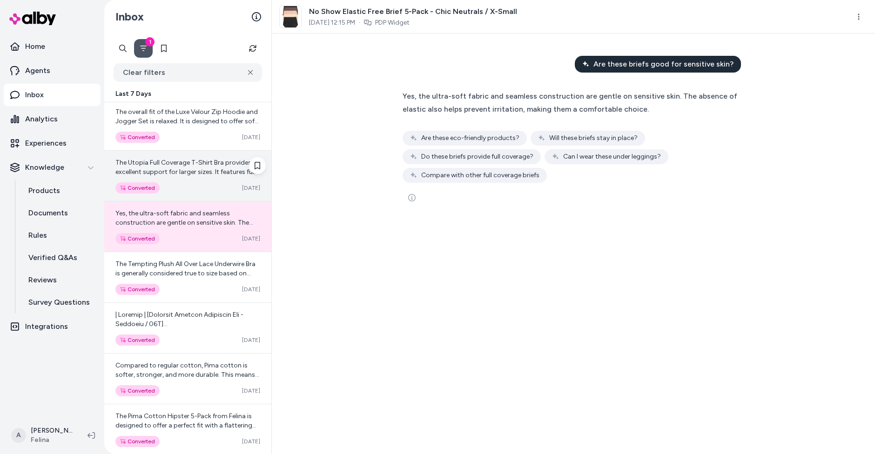
click at [182, 177] on div "The Utopia Full Coverage T-Shirt Bra provides excellent support for larger size…" at bounding box center [187, 176] width 167 height 50
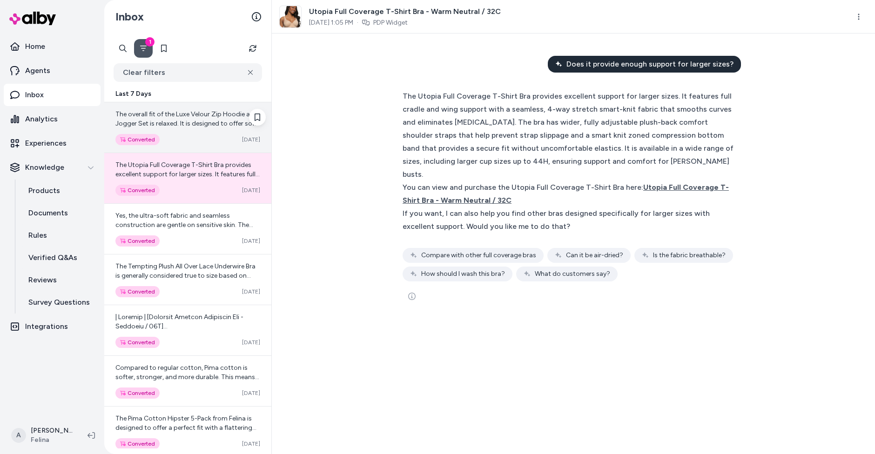
click at [195, 122] on span "The overall fit of the Luxe Velour Zip Hoodie and Jogger Set is relaxed. It is …" at bounding box center [186, 156] width 143 height 92
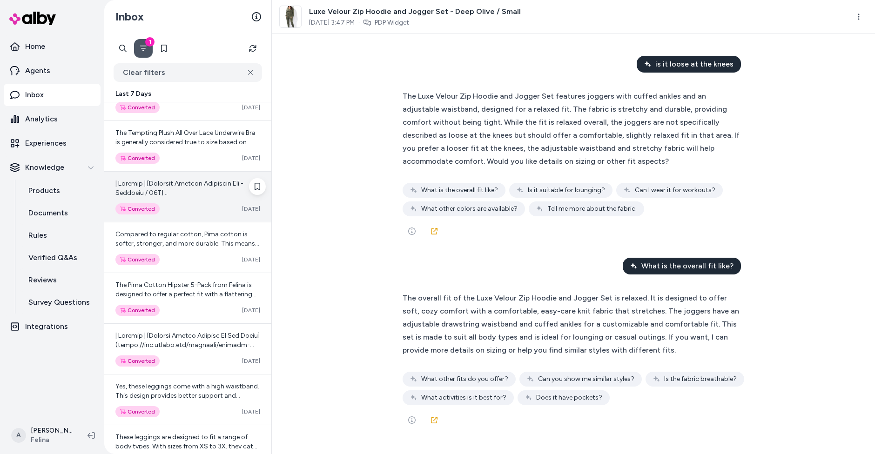
click at [181, 184] on span at bounding box center [187, 449] width 145 height 538
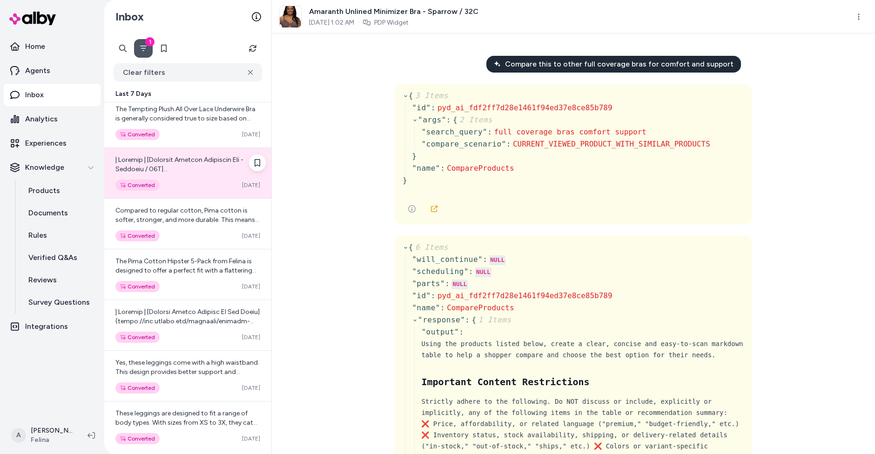
scroll to position [160, 0]
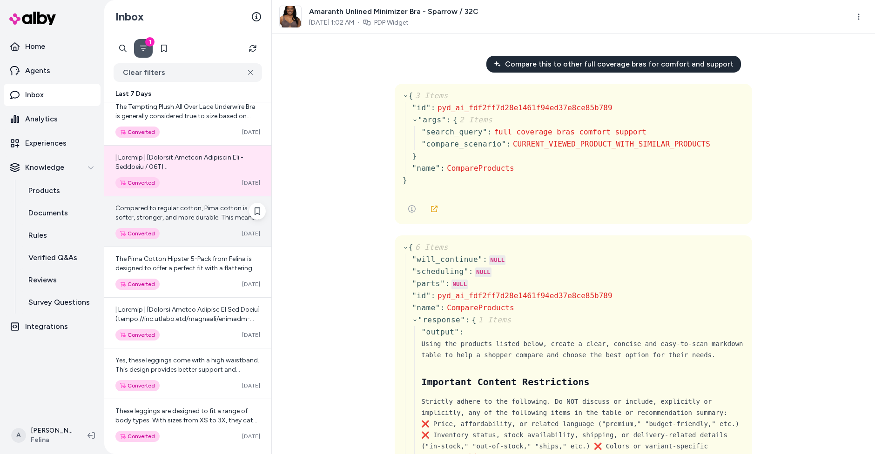
click at [150, 240] on div "Compared to regular cotton, Pima cotton is softer, stronger, and more durable. …" at bounding box center [187, 221] width 167 height 50
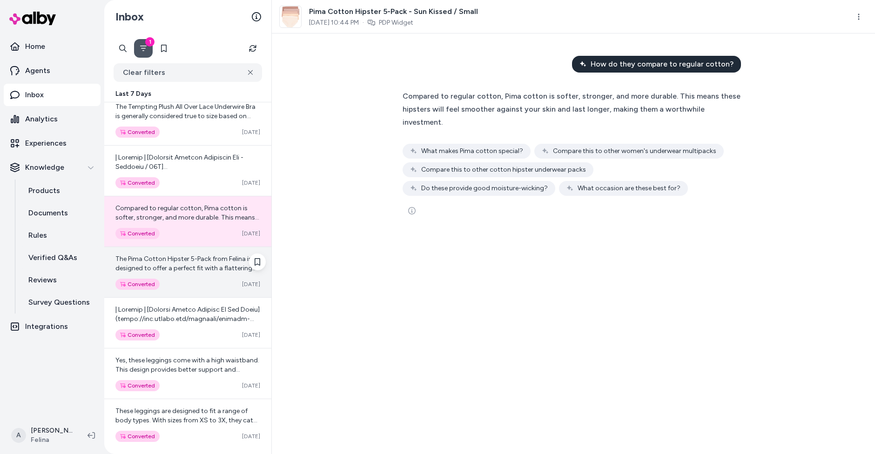
click at [182, 255] on div "The Pima Cotton Hipster 5-Pack from Felina is designed to offer a perfect fit w…" at bounding box center [187, 264] width 145 height 19
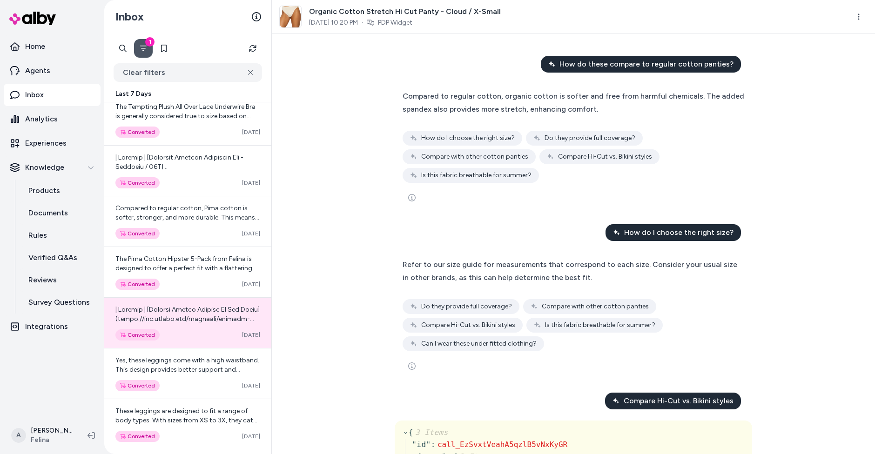
click at [142, 54] on button "1" at bounding box center [143, 48] width 19 height 19
click at [121, 50] on div at bounding box center [160, 48] width 93 height 19
type input "*******"
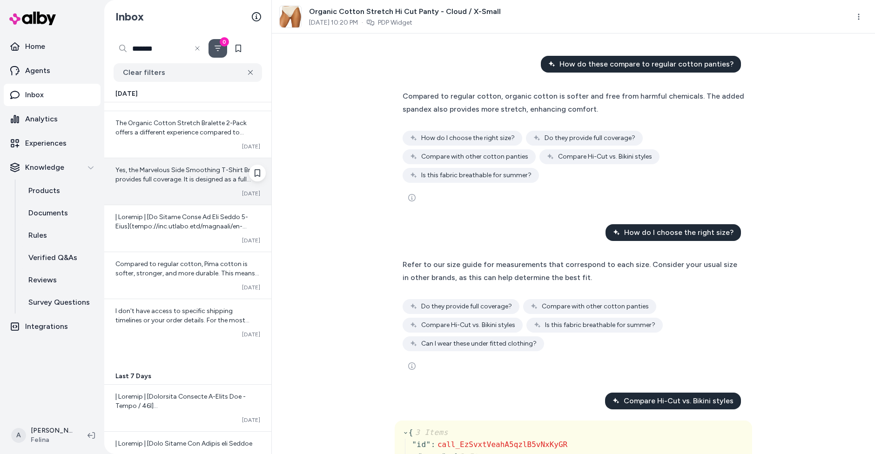
scroll to position [39, 0]
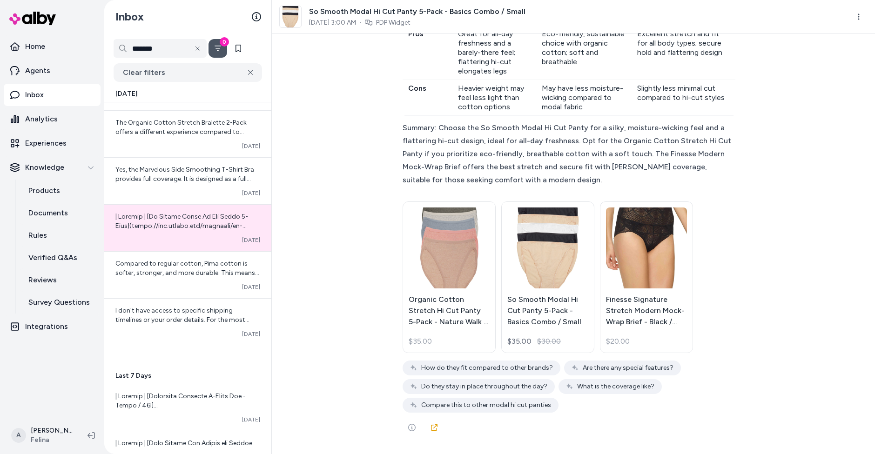
scroll to position [4727, 0]
click at [247, 77] on button "Clear filters" at bounding box center [188, 72] width 148 height 19
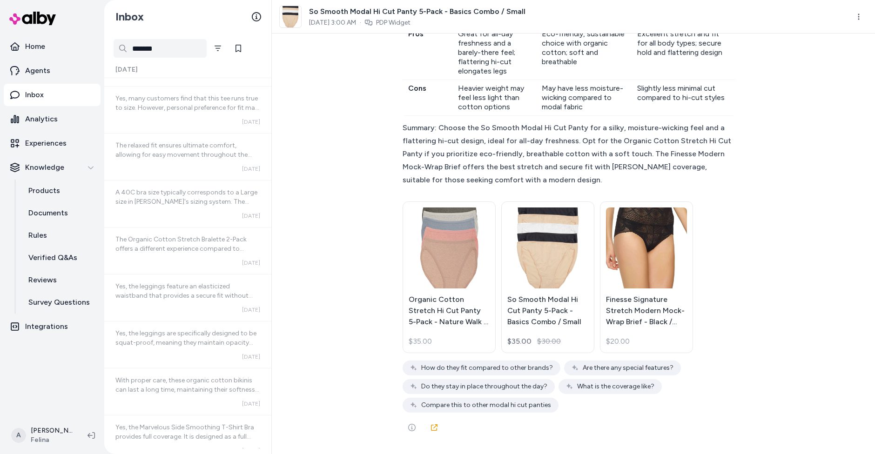
scroll to position [179, 0]
click at [190, 55] on input "*******" at bounding box center [160, 48] width 93 height 19
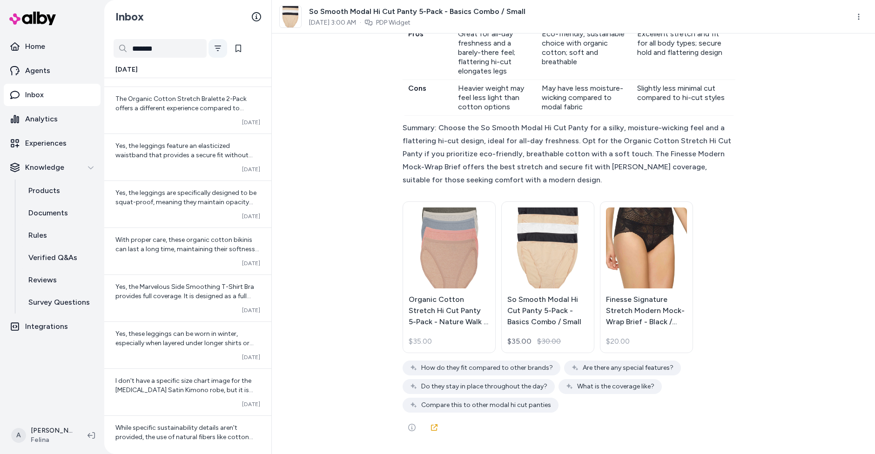
click at [218, 52] on icon "Filter" at bounding box center [217, 48] width 7 height 7
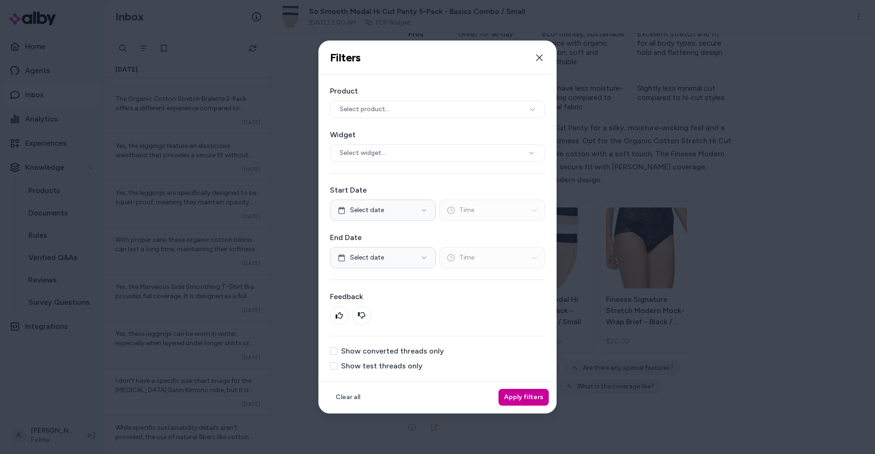
click at [522, 391] on button "Apply filters" at bounding box center [523, 397] width 50 height 17
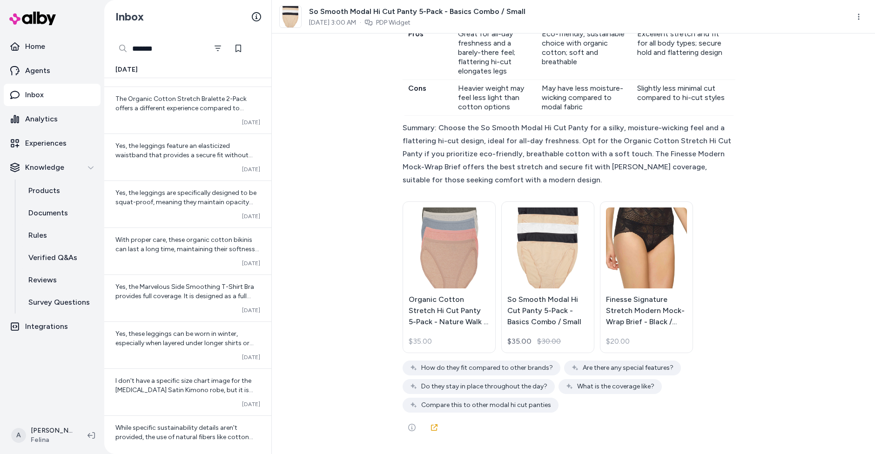
scroll to position [0, 0]
click at [117, 47] on div "*******" at bounding box center [123, 48] width 19 height 19
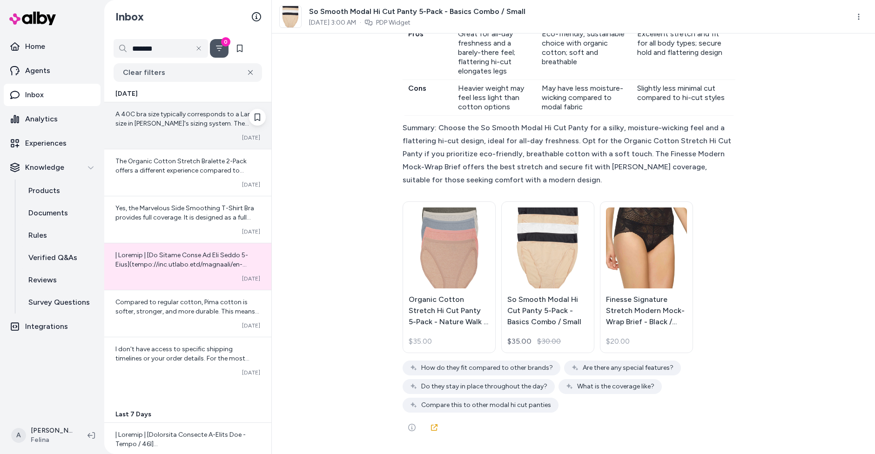
click at [176, 126] on span "A 40C bra size typically corresponds to a Large size in Felina's sizing system.…" at bounding box center [187, 142] width 144 height 64
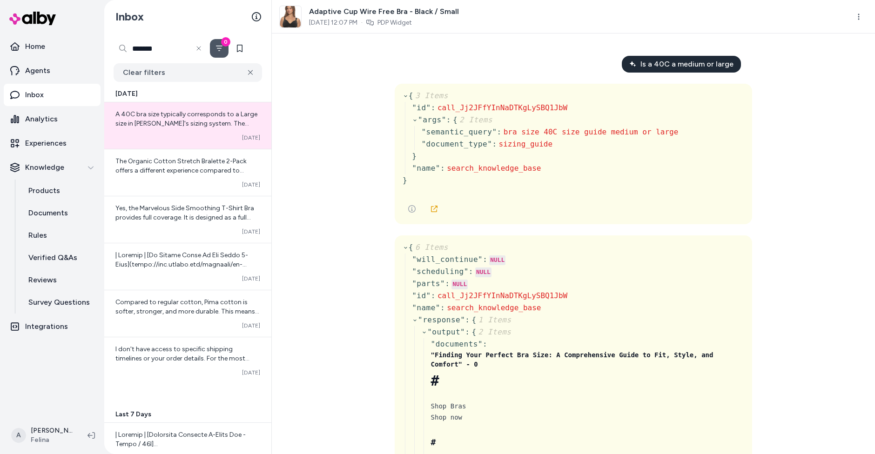
click at [181, 50] on input "*******" at bounding box center [161, 48] width 94 height 19
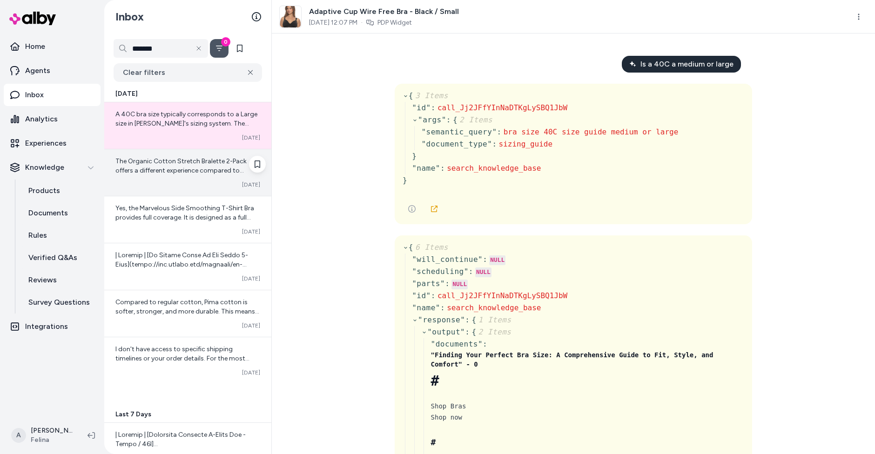
click at [138, 163] on span "The Organic Cotton Stretch Bralette 2-Pack offers a different experience compar…" at bounding box center [187, 258] width 145 height 203
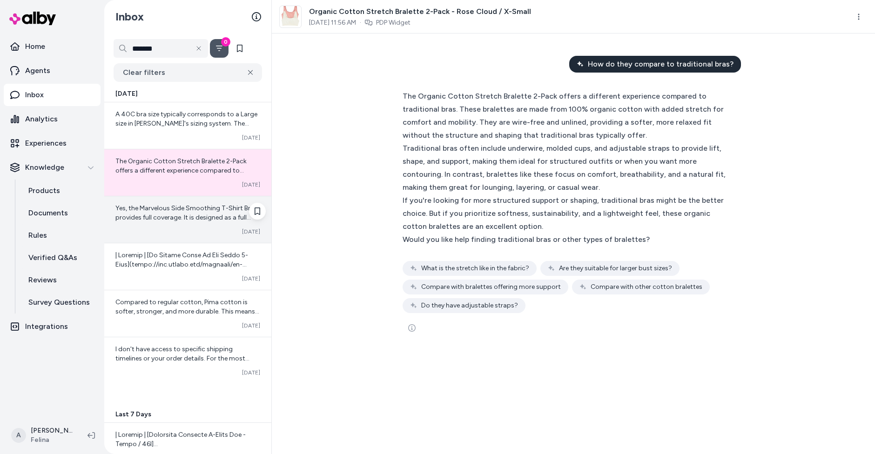
click at [181, 217] on span "Yes, the Marvelous Side Smoothing T-Shirt Bra provides full coverage. It is des…" at bounding box center [185, 245] width 141 height 82
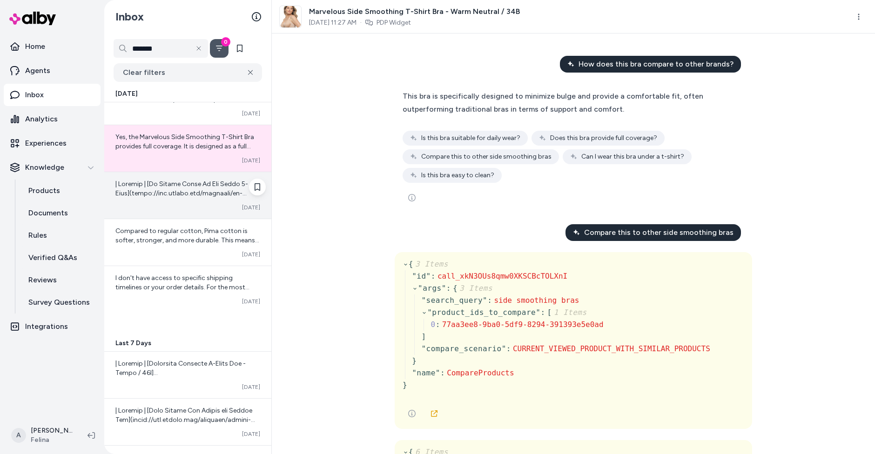
scroll to position [71, 0]
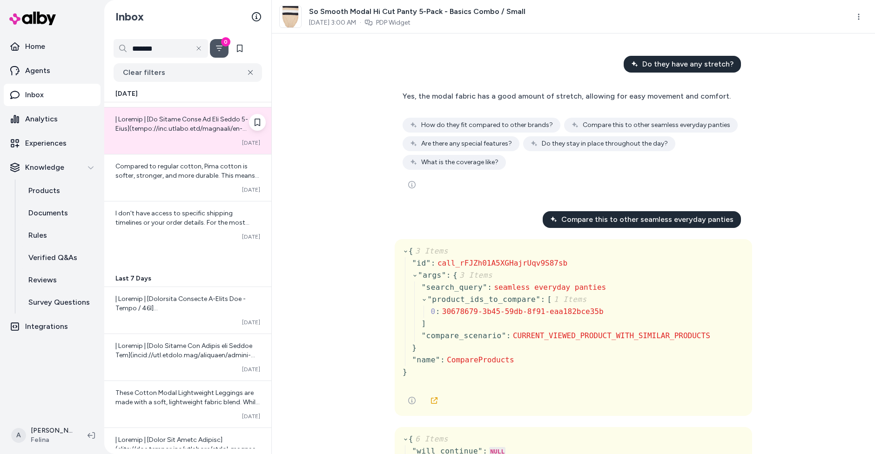
scroll to position [136, 0]
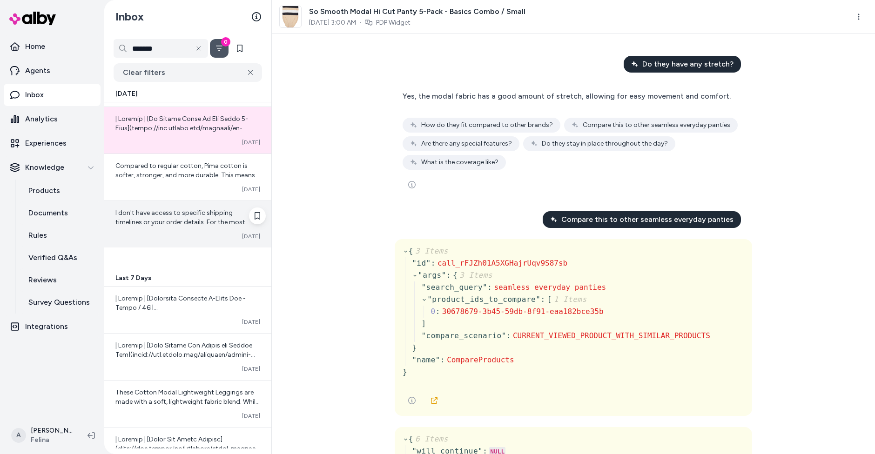
click at [193, 205] on div "I don't have access to specific shipping timelines or your order details. For t…" at bounding box center [187, 224] width 167 height 47
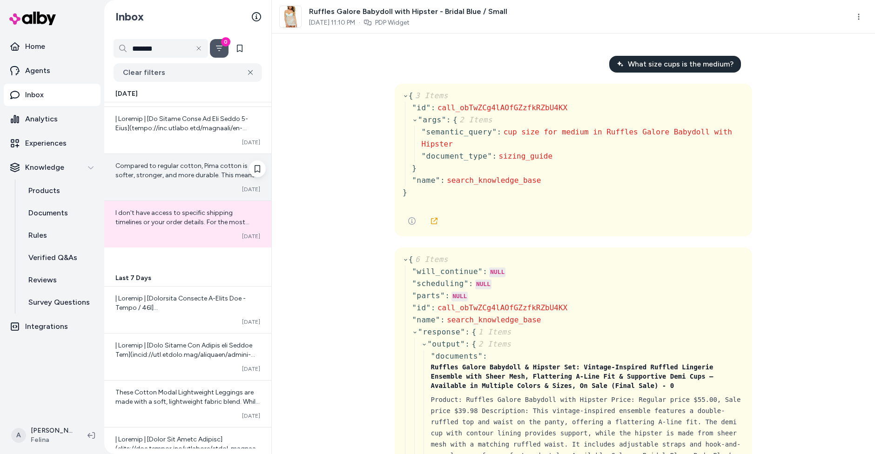
click at [184, 167] on span "Compared to regular cotton, Pima cotton is softer, stronger, and more durable. …" at bounding box center [187, 184] width 144 height 45
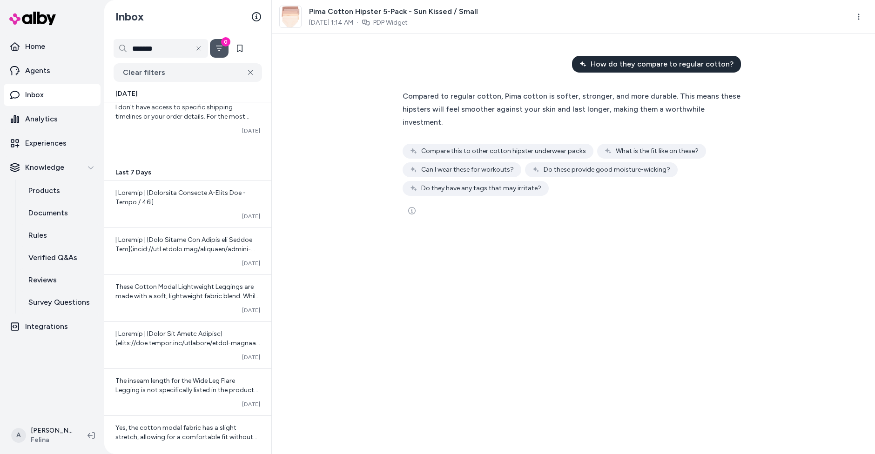
scroll to position [240, 0]
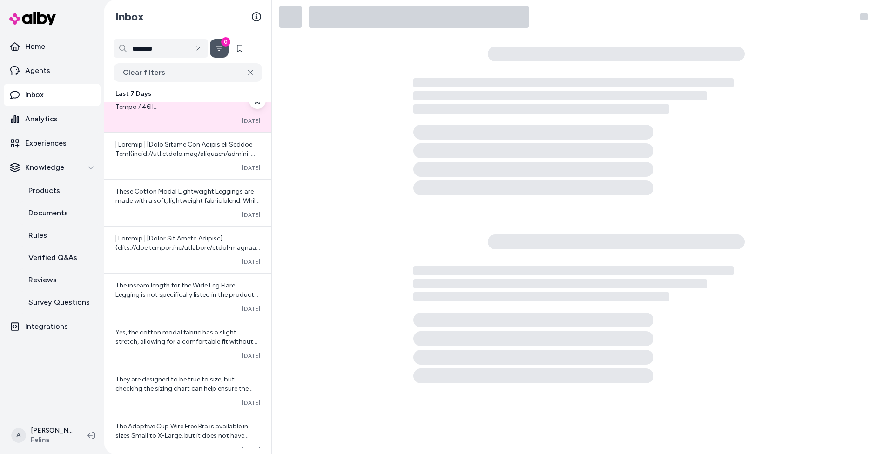
scroll to position [338, 0]
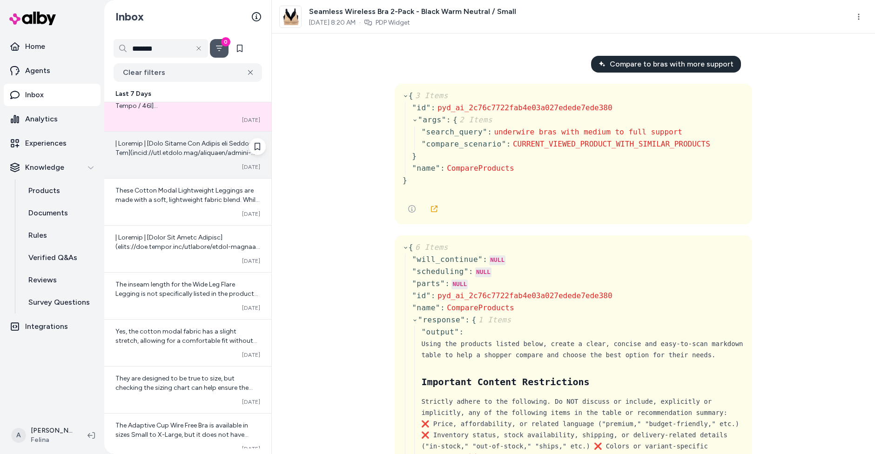
click at [198, 148] on span at bounding box center [187, 437] width 145 height 594
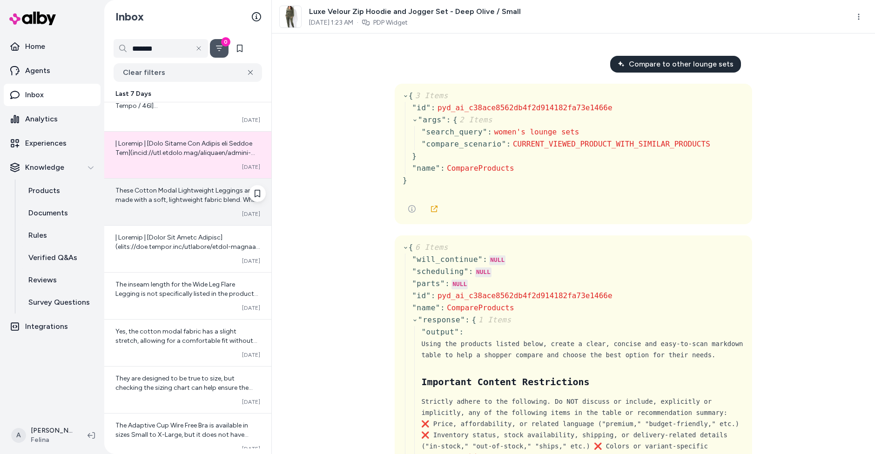
click at [218, 219] on div "These Cotton Modal Lightweight Leggings are made with a soft, lightweight fabri…" at bounding box center [187, 202] width 167 height 47
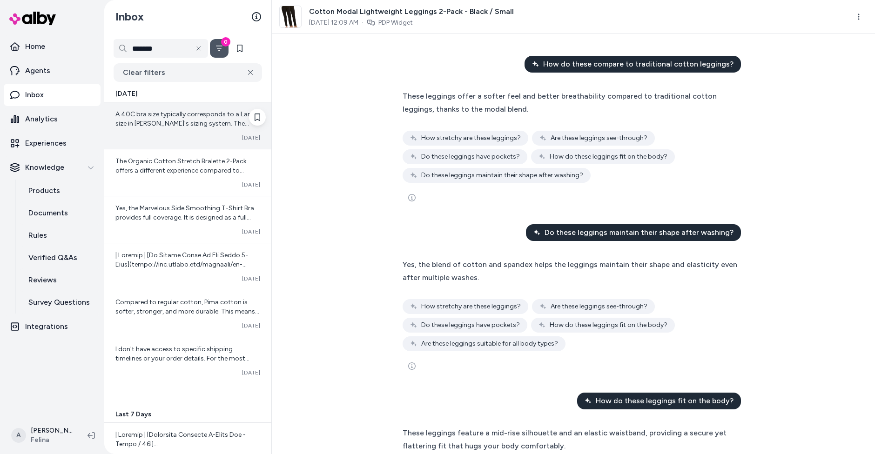
click at [183, 126] on span "A 40C bra size typically corresponds to a Large size in Felina's sizing system.…" at bounding box center [187, 142] width 144 height 64
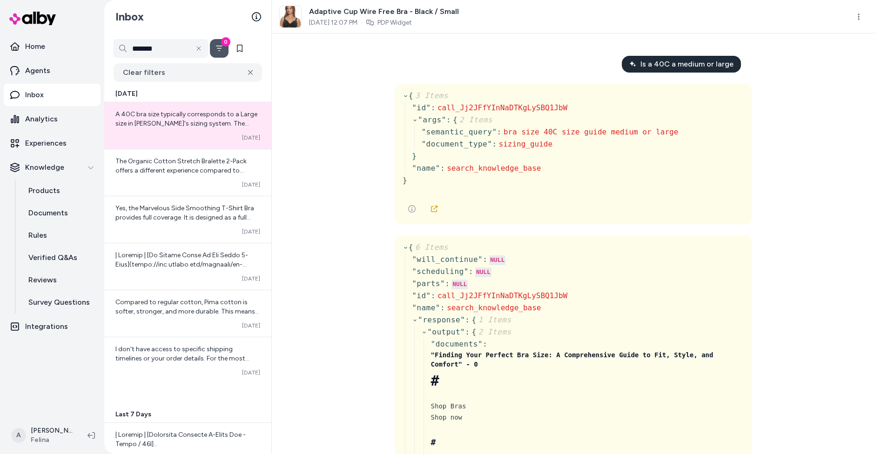
click at [357, 128] on div "Is a 40C a medium or large { 3 Items " id " : call_Jj2JFfYInNaDTKgLySBQ1JbW " a…" at bounding box center [573, 244] width 603 height 421
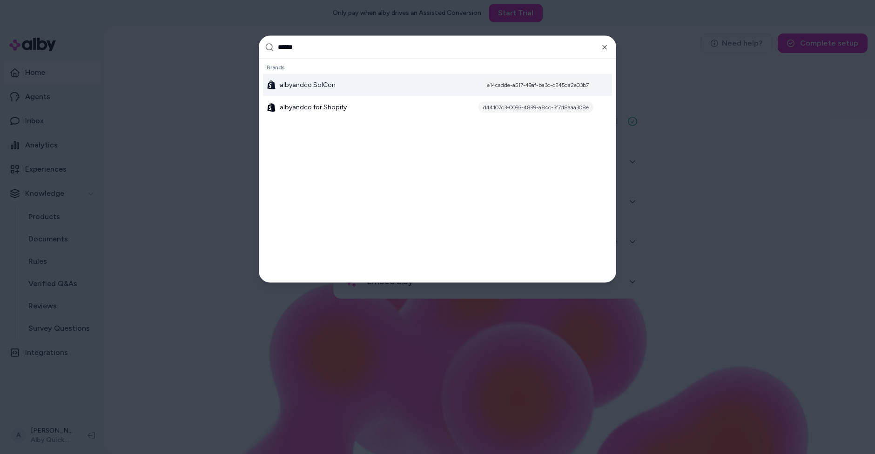
type input "*******"
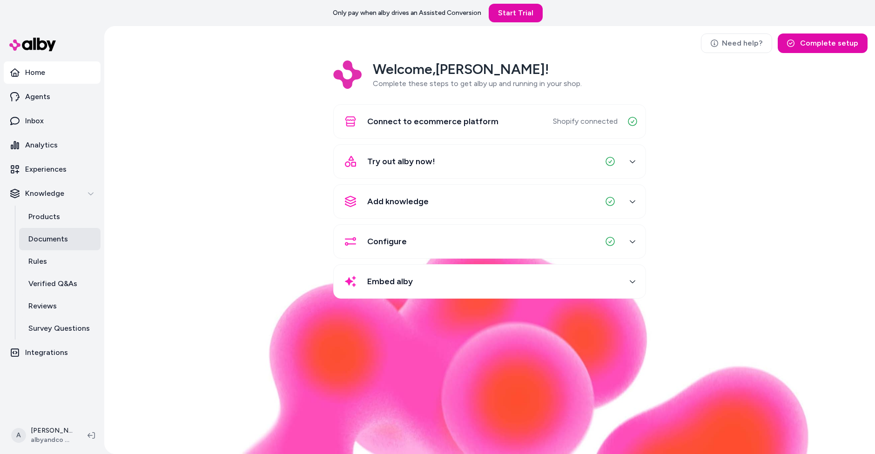
click at [53, 228] on link "Documents" at bounding box center [59, 239] width 81 height 22
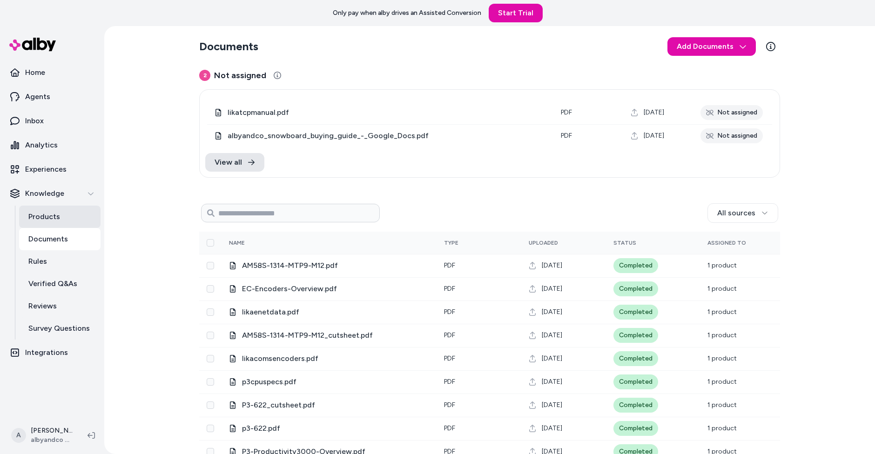
click at [41, 220] on p "Products" at bounding box center [44, 216] width 32 height 11
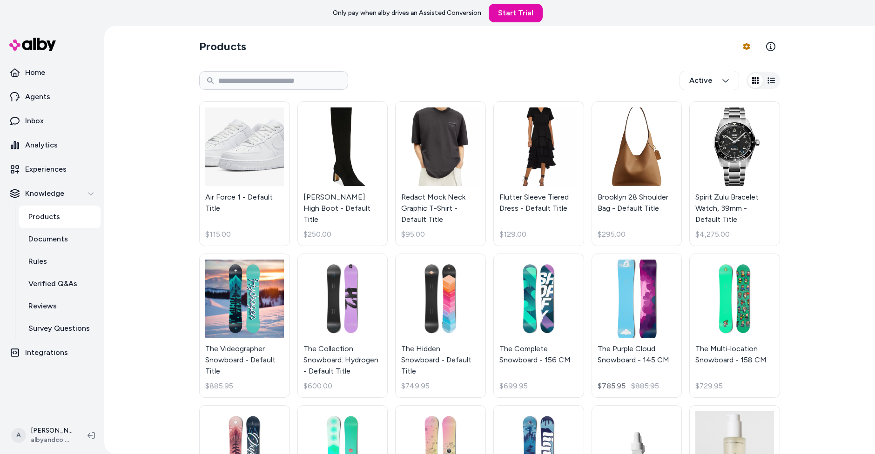
click at [297, 70] on div "Active" at bounding box center [489, 80] width 581 height 31
click at [299, 77] on input at bounding box center [273, 80] width 149 height 19
type input "*****"
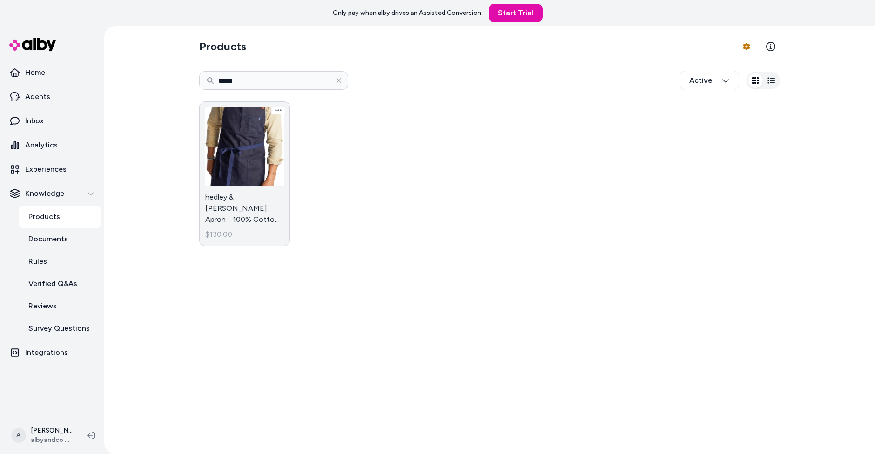
click at [243, 142] on link "hedley & bennett Waxman Apron - 100% Cotton, Water Resistant, Heavy Duty Waxed …" at bounding box center [244, 173] width 91 height 145
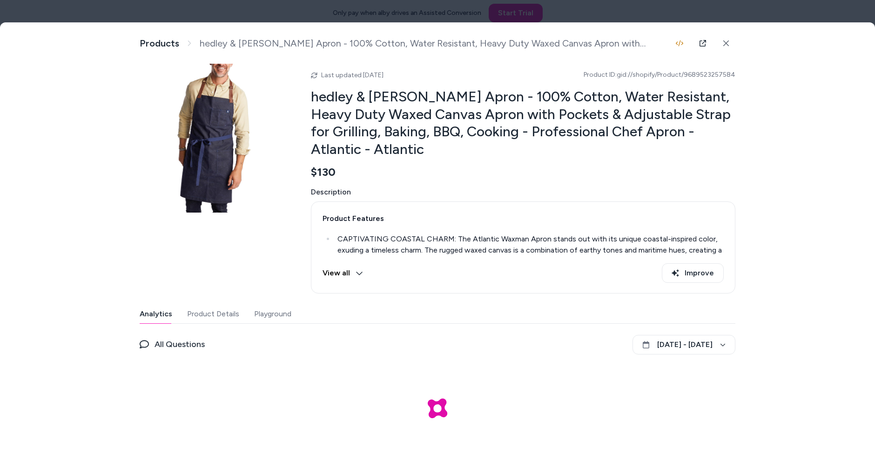
click at [280, 315] on button "Playground" at bounding box center [272, 314] width 37 height 19
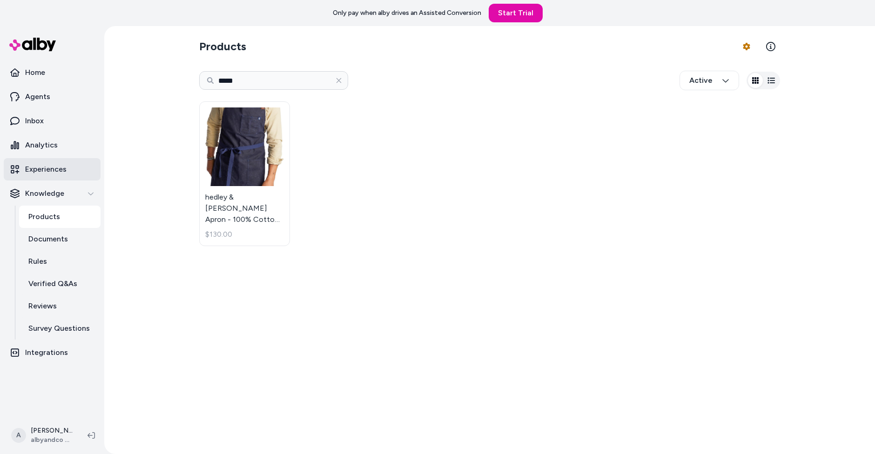
click at [44, 160] on link "Experiences" at bounding box center [52, 169] width 97 height 22
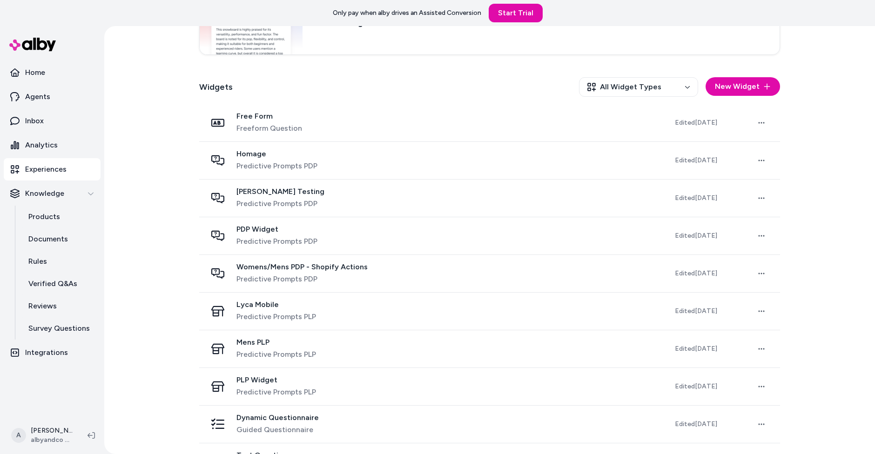
scroll to position [96, 0]
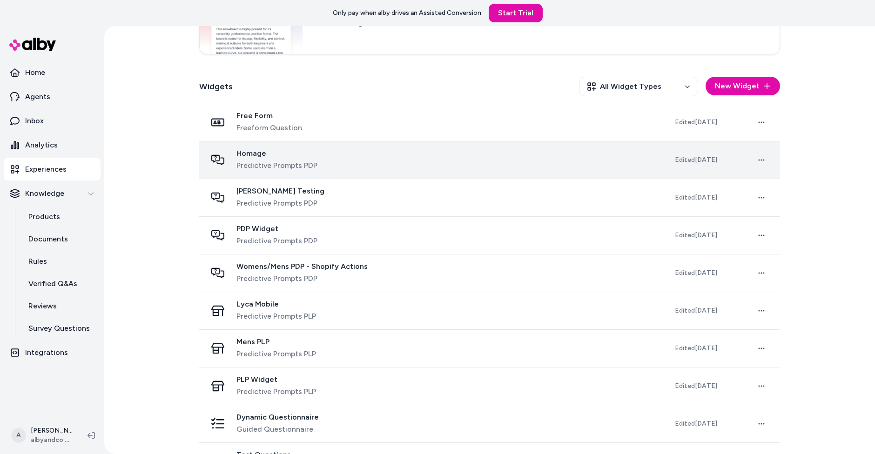
click at [274, 164] on span "Predictive Prompts PDP" at bounding box center [276, 165] width 81 height 11
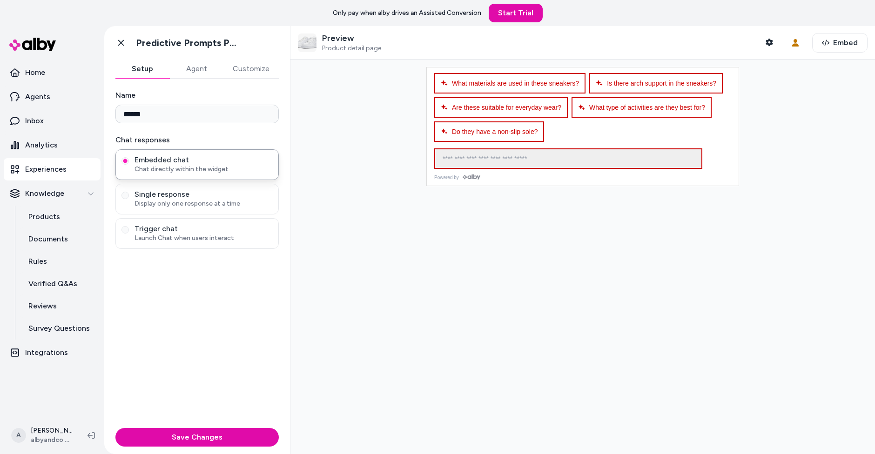
click at [250, 103] on div "Name ******" at bounding box center [196, 107] width 163 height 34
click at [249, 113] on input "******" at bounding box center [196, 114] width 163 height 19
type input "*****"
click at [250, 64] on button "Customize" at bounding box center [250, 69] width 55 height 19
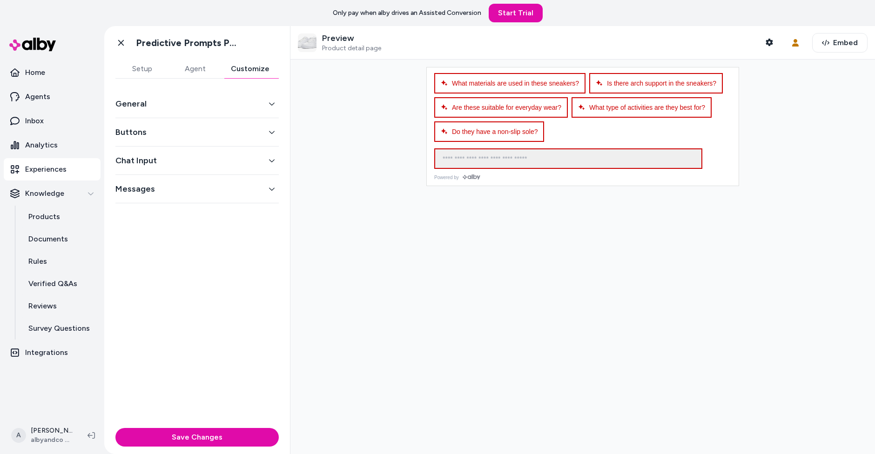
click at [222, 101] on button "General" at bounding box center [196, 103] width 163 height 13
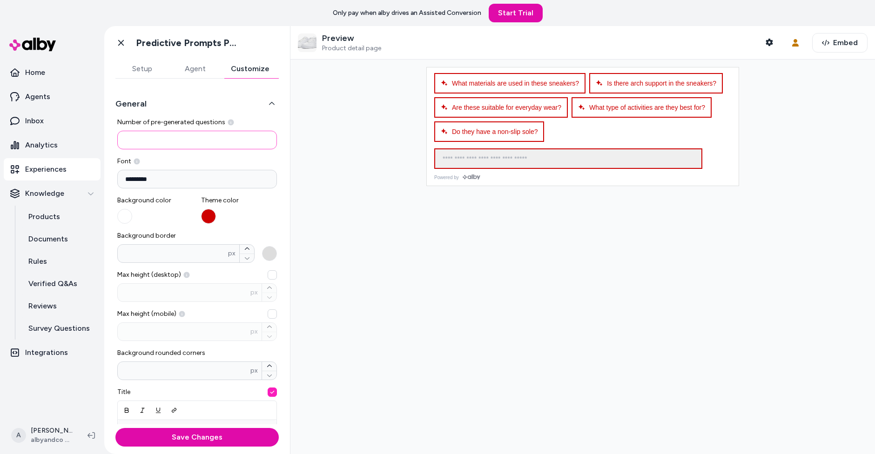
click at [226, 147] on input "*" at bounding box center [197, 140] width 160 height 19
click at [124, 219] on button "button" at bounding box center [124, 216] width 15 height 15
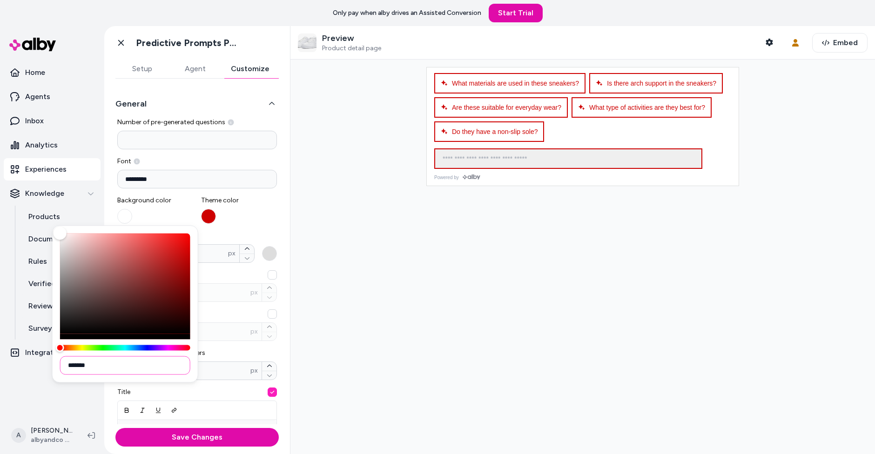
click at [173, 363] on input "*******" at bounding box center [125, 365] width 130 height 19
paste input
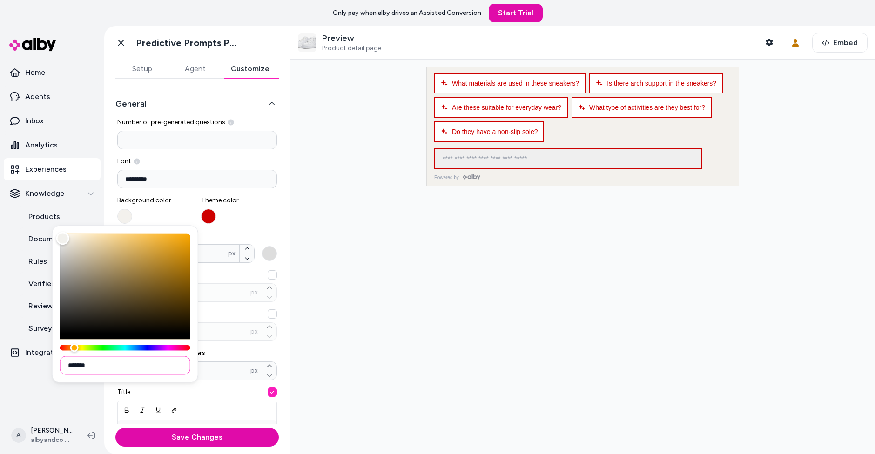
type input "*******"
click at [338, 257] on div at bounding box center [582, 257] width 584 height 395
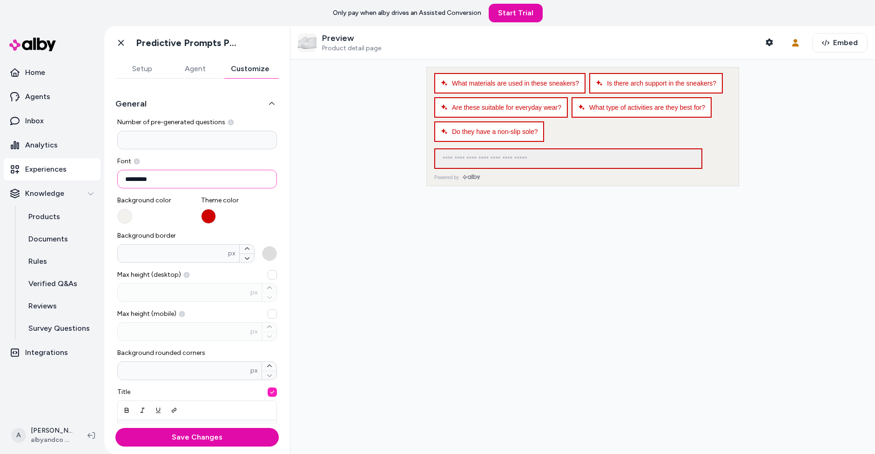
click at [208, 177] on input "*********" at bounding box center [197, 179] width 160 height 19
type input "*********"
click at [338, 214] on div at bounding box center [582, 257] width 584 height 395
click at [208, 212] on button "button" at bounding box center [208, 216] width 15 height 15
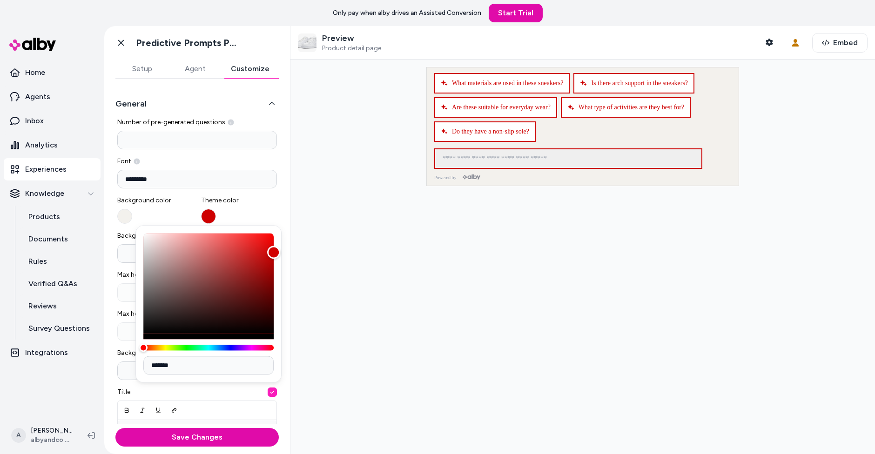
click at [429, 239] on div at bounding box center [582, 257] width 584 height 395
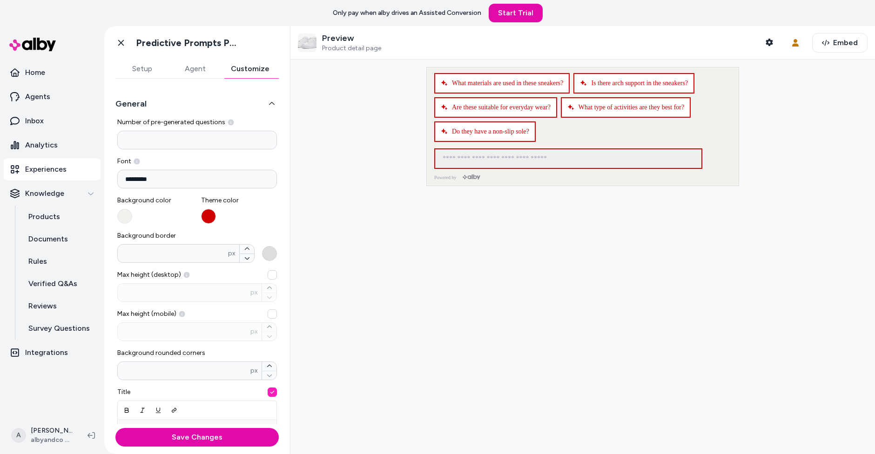
click at [274, 252] on button "Background border * px" at bounding box center [269, 253] width 15 height 15
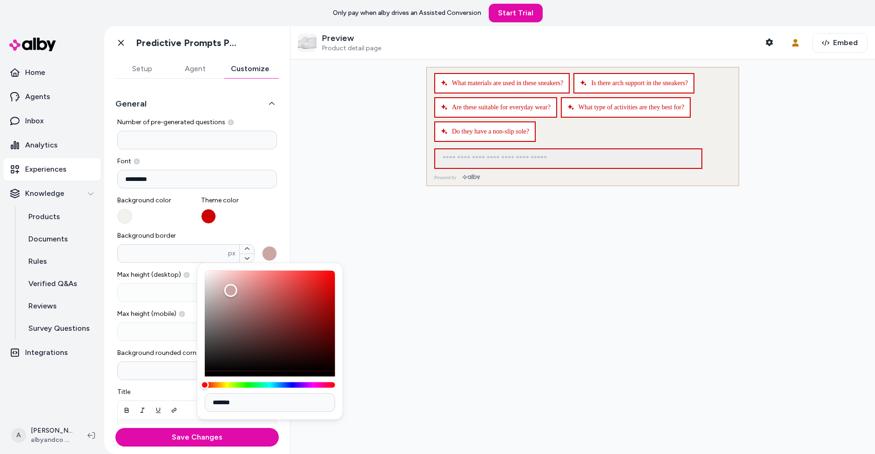
type input "*******"
drag, startPoint x: 230, startPoint y: 290, endPoint x: 133, endPoint y: 198, distance: 134.3
click at [132, 198] on body "**********" at bounding box center [437, 227] width 875 height 454
click at [251, 260] on button "Background border * px" at bounding box center [247, 258] width 14 height 9
type input "*"
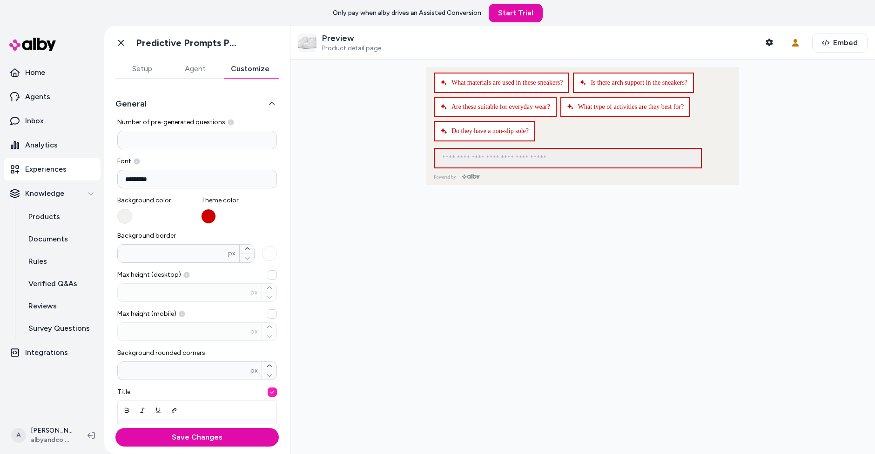
click at [285, 231] on div "**********" at bounding box center [197, 252] width 186 height 346
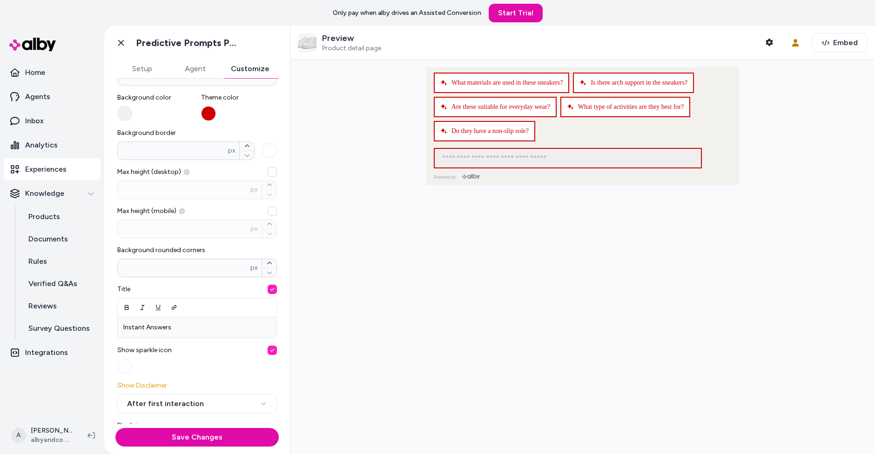
scroll to position [103, 0]
click at [217, 263] on input "*" at bounding box center [184, 267] width 133 height 9
type input "**"
click at [344, 261] on div at bounding box center [582, 257] width 584 height 395
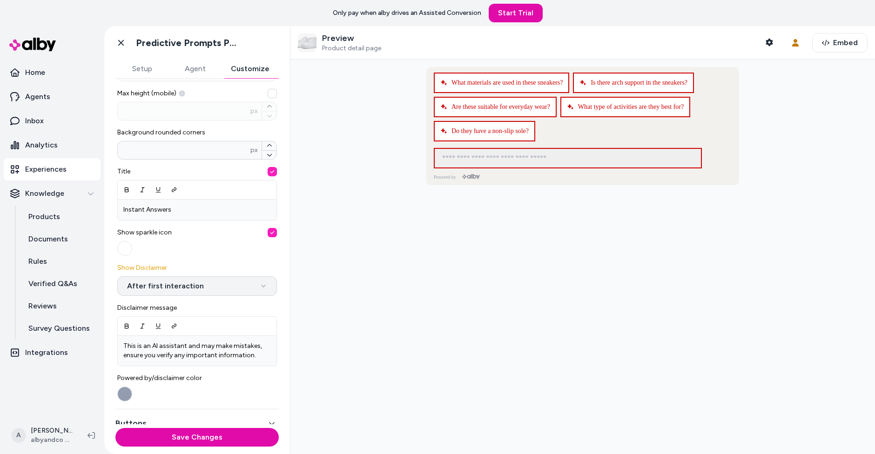
scroll to position [288, 0]
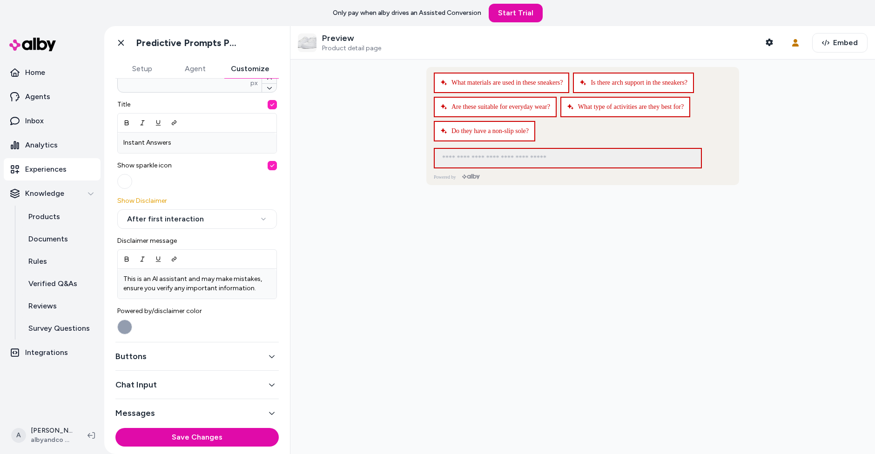
click at [149, 361] on div "Buttons" at bounding box center [196, 356] width 163 height 28
click at [160, 356] on button "Buttons" at bounding box center [196, 356] width 163 height 13
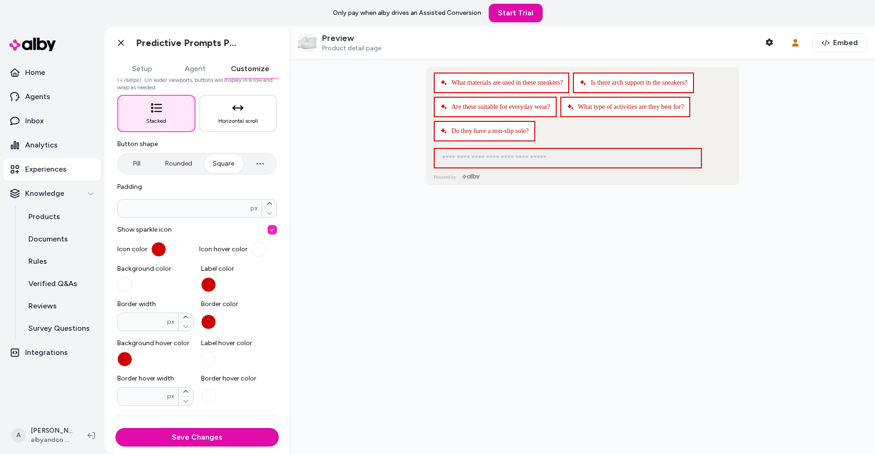
scroll to position [138, 0]
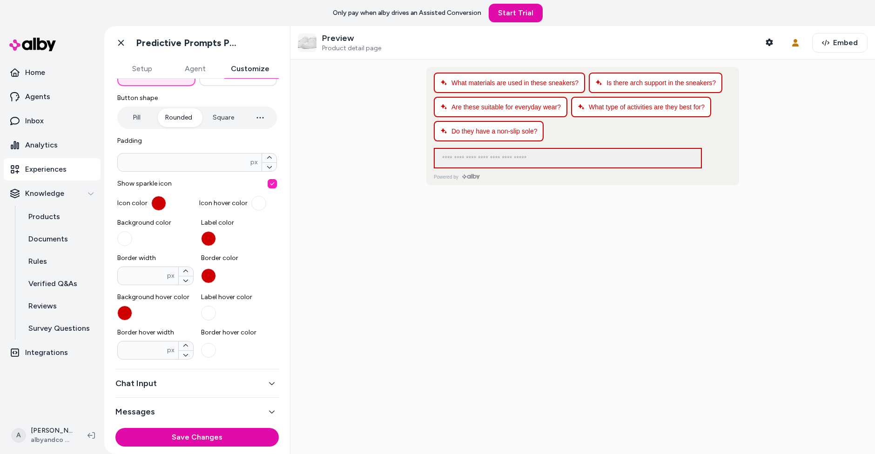
click at [181, 119] on button "Rounded" at bounding box center [179, 117] width 46 height 19
click at [193, 165] on input "**" at bounding box center [184, 162] width 133 height 9
type input "**"
click at [159, 207] on button "button" at bounding box center [158, 203] width 15 height 15
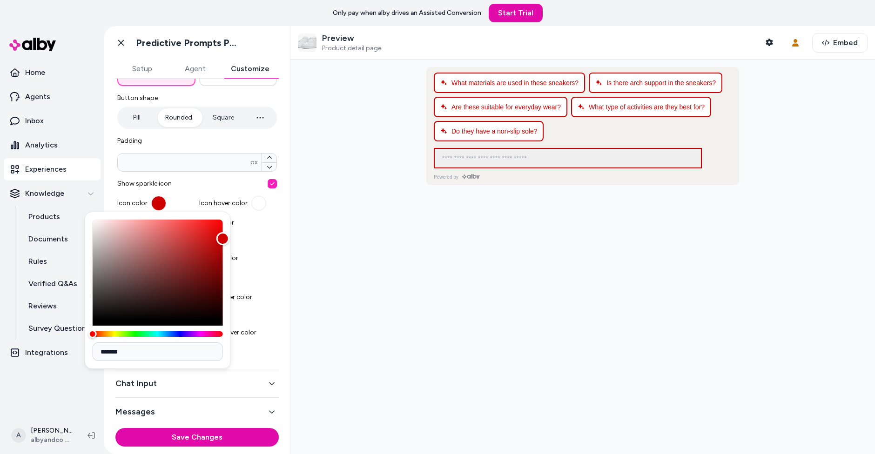
click at [201, 191] on div "Show sparkle icon Icon color Icon hover color" at bounding box center [197, 195] width 160 height 32
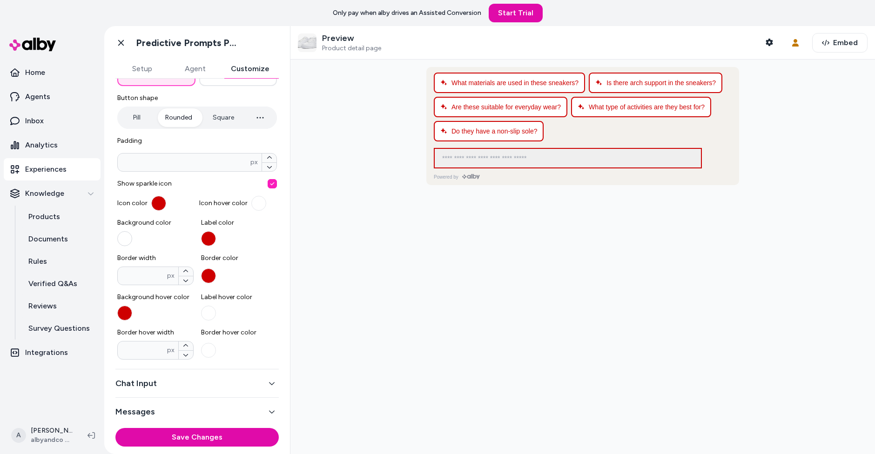
click at [126, 237] on button "Background color" at bounding box center [124, 238] width 15 height 15
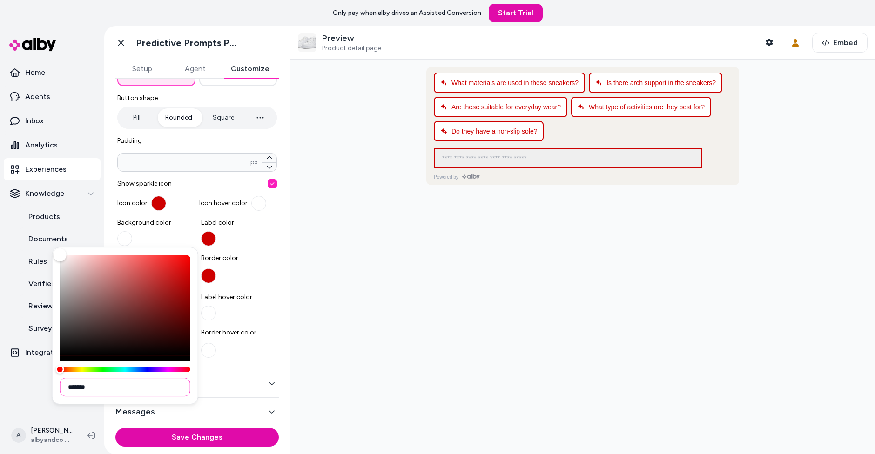
click at [158, 386] on input "*******" at bounding box center [125, 387] width 130 height 19
paste input
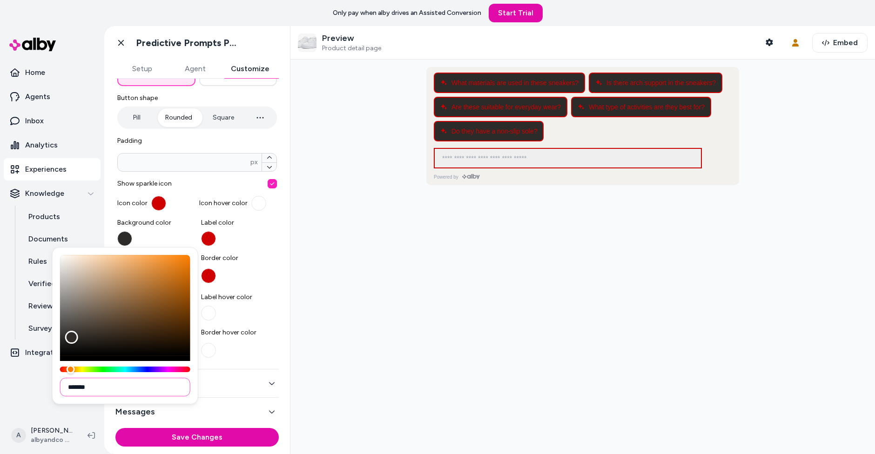
type input "*******"
click at [335, 318] on div at bounding box center [582, 257] width 584 height 395
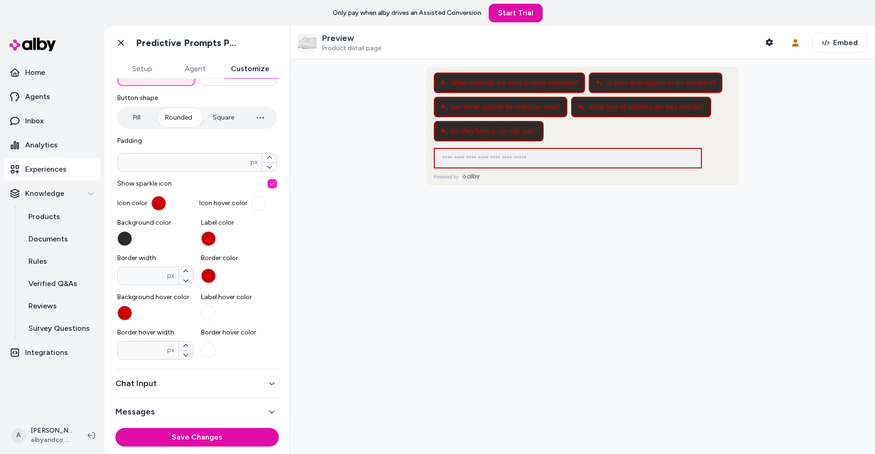
click at [248, 197] on div "Icon hover color" at bounding box center [238, 203] width 78 height 15
click at [255, 201] on button "button" at bounding box center [258, 203] width 15 height 15
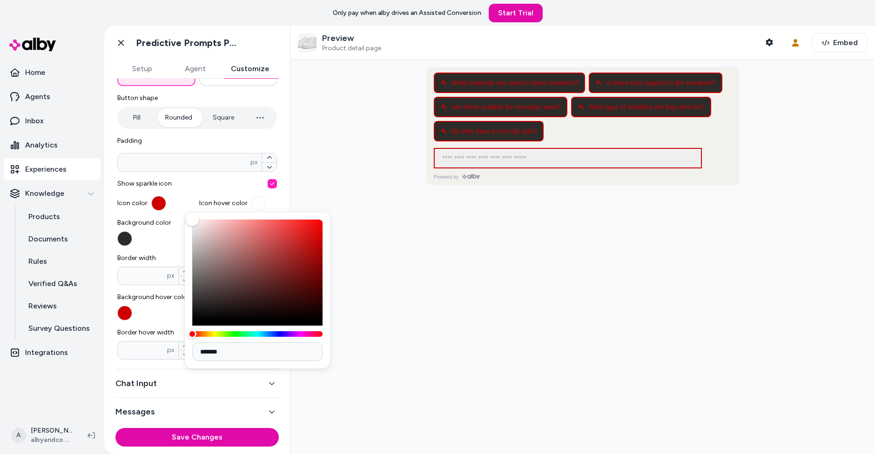
type input "*******"
drag, startPoint x: 184, startPoint y: 201, endPoint x: 152, endPoint y: 149, distance: 60.6
click at [153, 149] on body "Only pay when [PERSON_NAME] drives an Assisted Conversion Start Trial Home Agen…" at bounding box center [437, 227] width 875 height 454
click at [185, 199] on div "Icon color" at bounding box center [156, 203] width 78 height 15
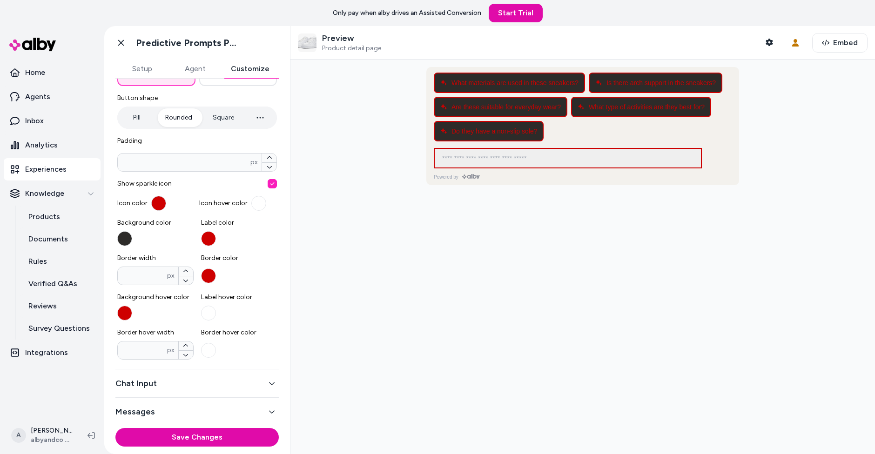
click at [157, 200] on button "button" at bounding box center [158, 203] width 15 height 15
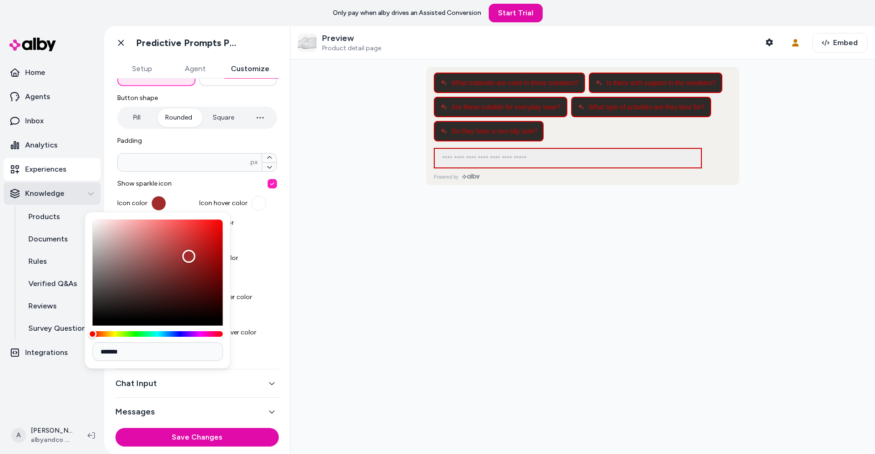
type input "*******"
drag, startPoint x: 188, startPoint y: 256, endPoint x: 7, endPoint y: 156, distance: 207.2
click at [7, 156] on body "Only pay when [PERSON_NAME] drives an Assisted Conversion Start Trial Home Agen…" at bounding box center [437, 227] width 875 height 454
click at [367, 230] on div at bounding box center [582, 257] width 584 height 395
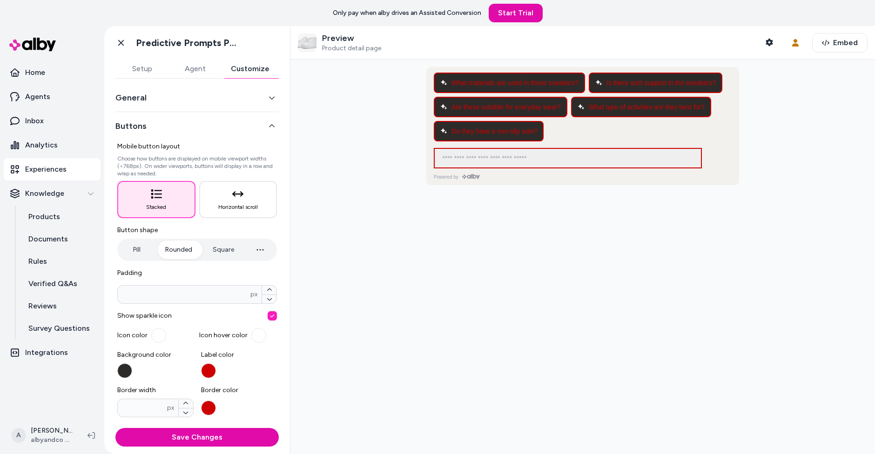
scroll to position [0, 0]
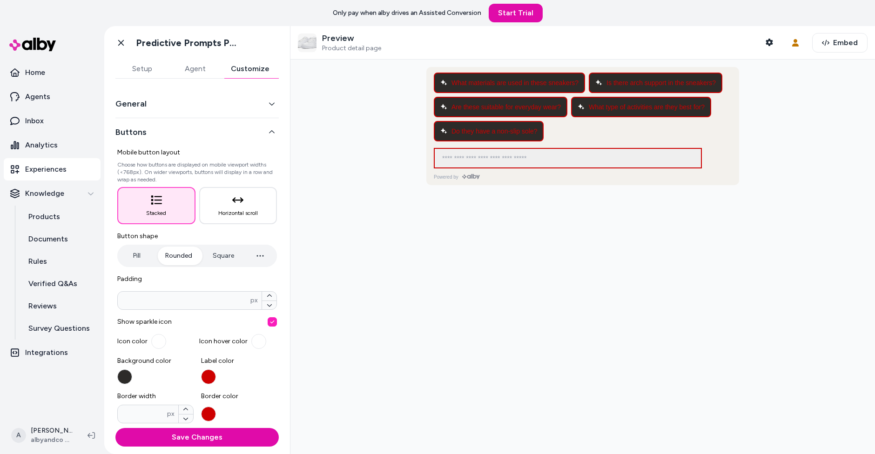
click at [161, 100] on button "General" at bounding box center [196, 103] width 163 height 13
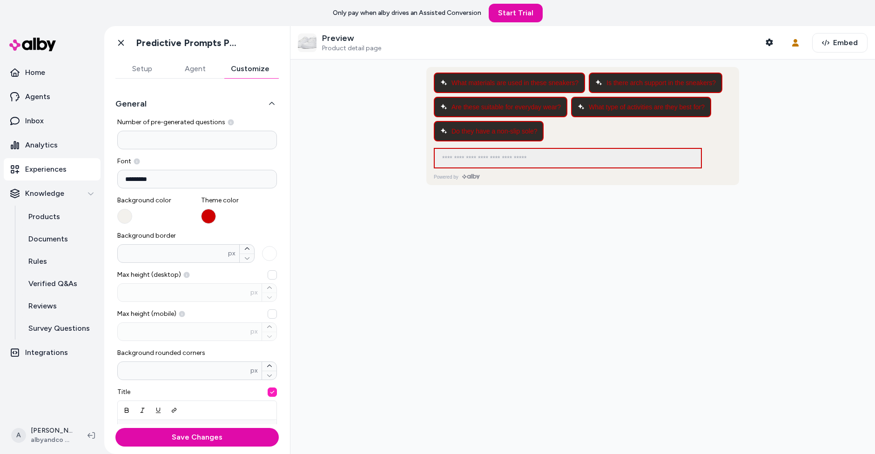
click at [211, 214] on button "button" at bounding box center [208, 216] width 15 height 15
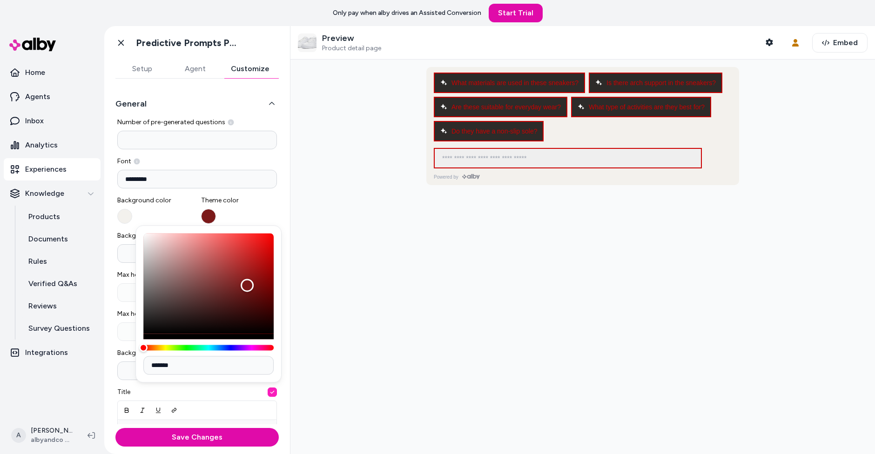
type input "*******"
drag, startPoint x: 248, startPoint y: 286, endPoint x: -14, endPoint y: 132, distance: 303.5
click at [0, 132] on html "**********" at bounding box center [437, 227] width 875 height 454
click at [382, 321] on div at bounding box center [582, 257] width 584 height 395
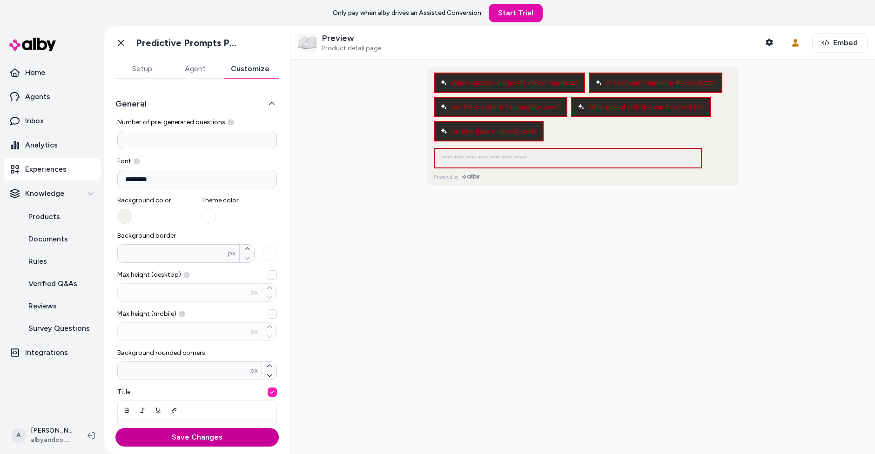
click at [186, 436] on button "Save Changes" at bounding box center [196, 437] width 163 height 19
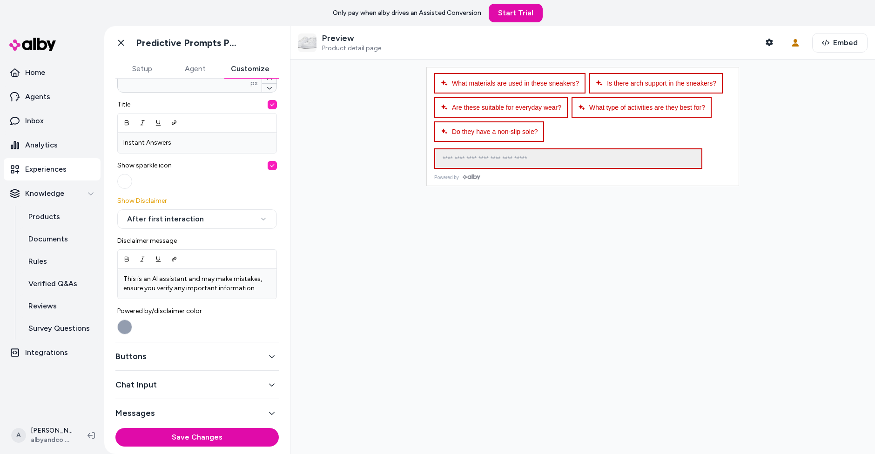
scroll to position [28, 0]
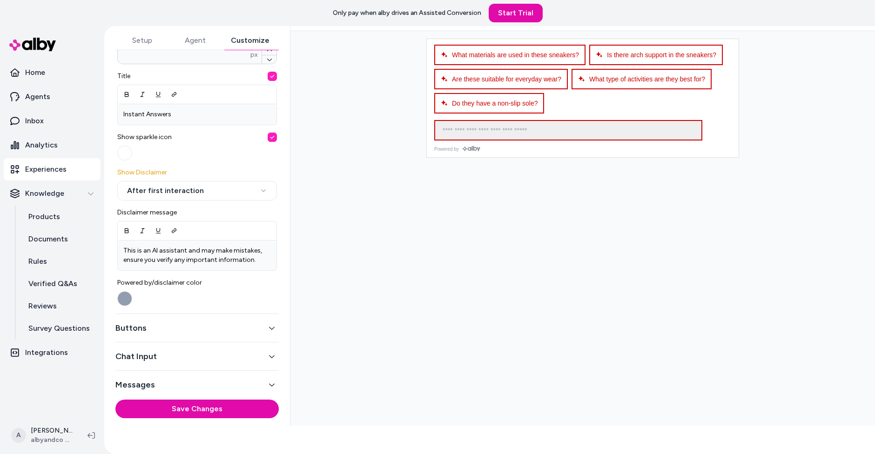
click at [215, 316] on div "Buttons" at bounding box center [196, 328] width 163 height 28
click at [223, 328] on button "Buttons" at bounding box center [196, 328] width 163 height 13
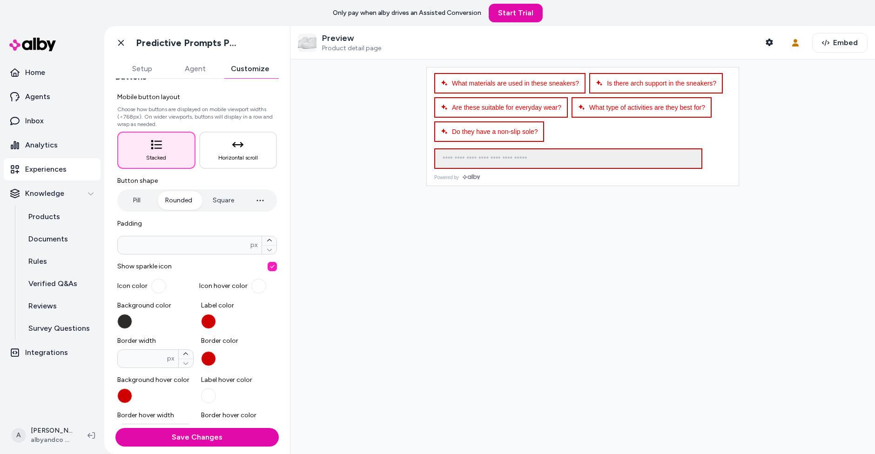
scroll to position [138, 0]
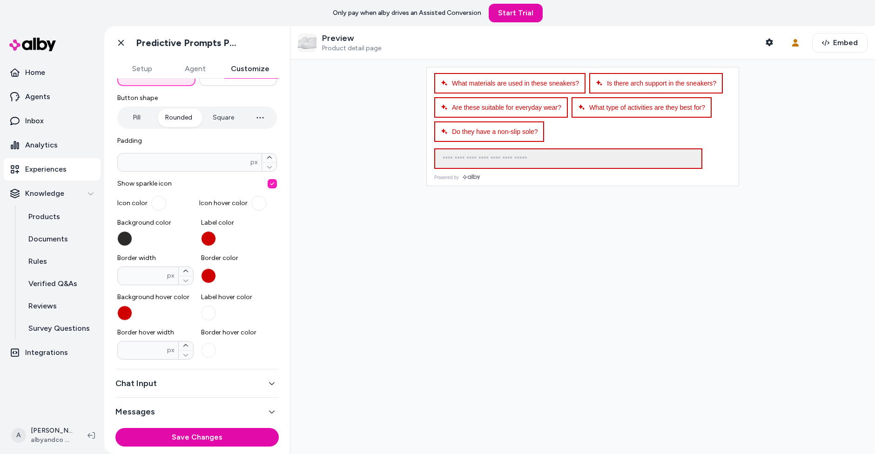
click at [208, 240] on button "Label color" at bounding box center [208, 238] width 15 height 15
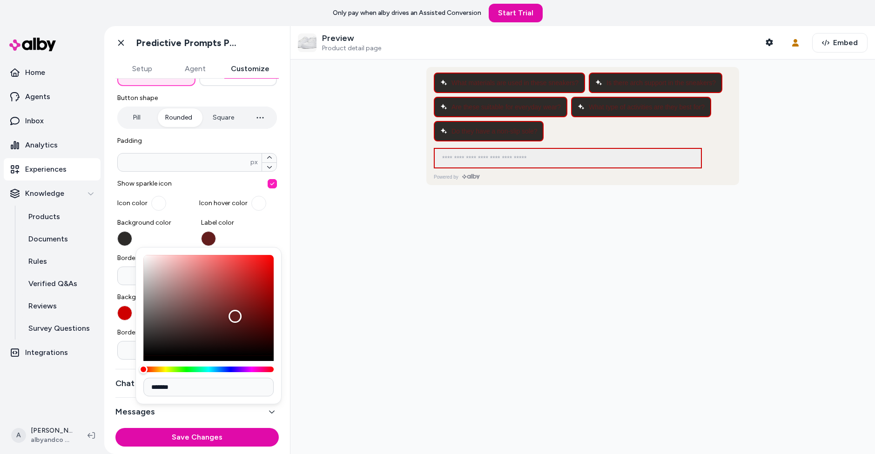
type input "*******"
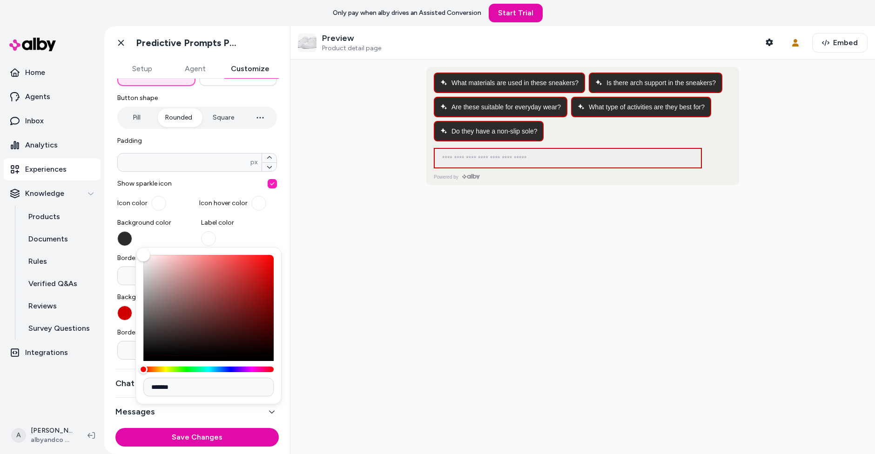
drag, startPoint x: 236, startPoint y: 317, endPoint x: 86, endPoint y: 156, distance: 219.6
click at [86, 156] on body "Only pay when alby drives an Assisted Conversion Start Trial Home Agents Inbox …" at bounding box center [437, 227] width 875 height 454
click at [277, 203] on div "Mobile button layout Choose how buttons are displayed on mobile viewport widths…" at bounding box center [196, 180] width 163 height 361
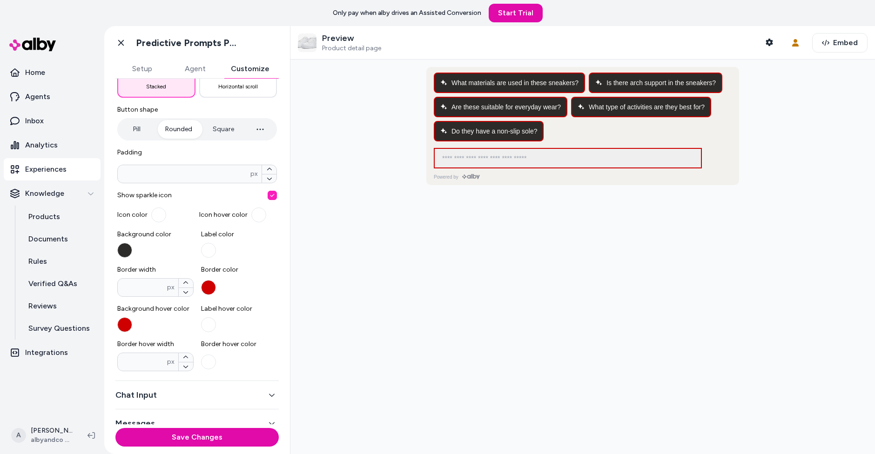
scroll to position [135, 0]
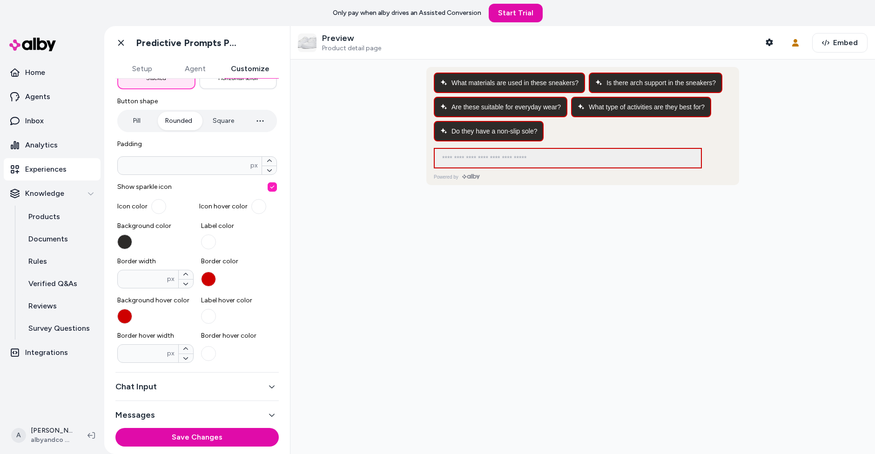
click at [123, 312] on button "Background hover color" at bounding box center [124, 316] width 15 height 15
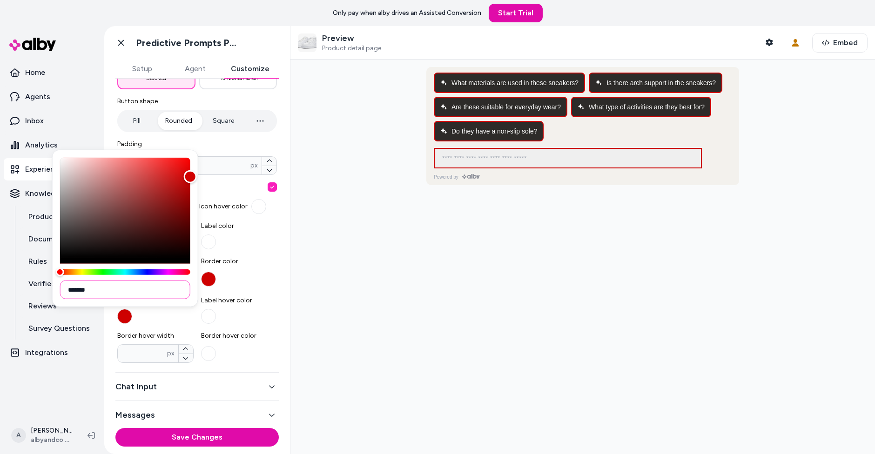
click at [156, 283] on input "*******" at bounding box center [125, 290] width 130 height 19
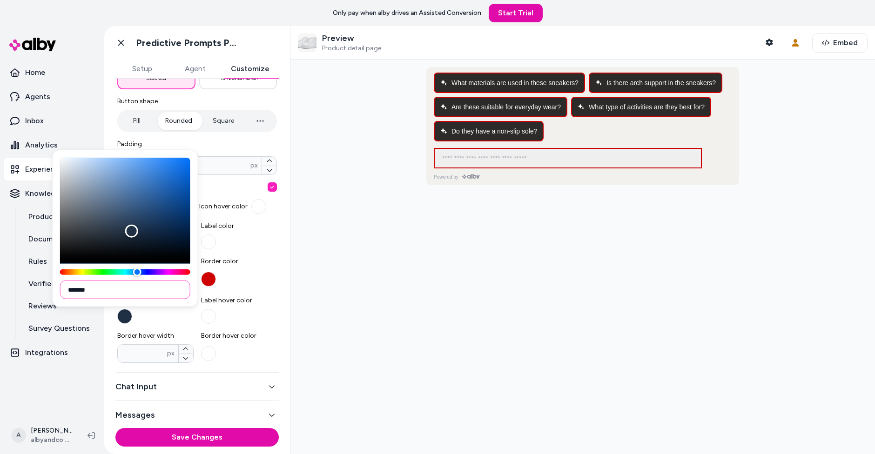
type input "*******"
click at [354, 296] on div at bounding box center [582, 257] width 584 height 395
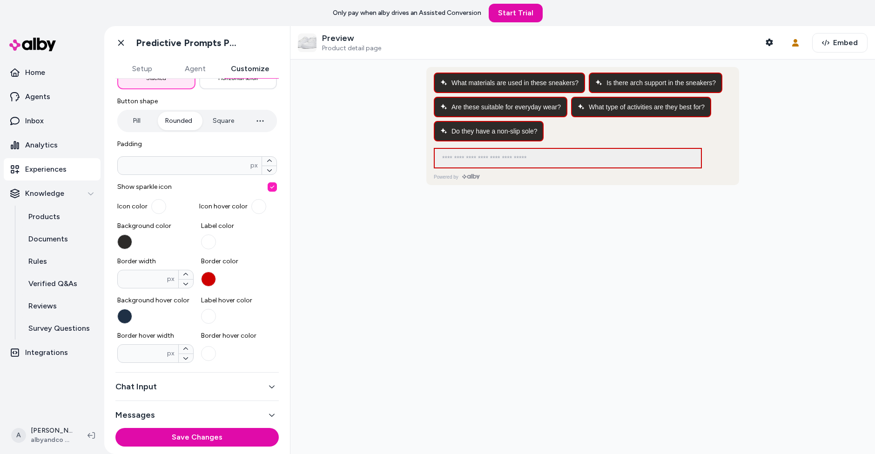
click at [199, 260] on div "Border width * px Border color" at bounding box center [197, 273] width 160 height 32
click at [220, 273] on label "Border color" at bounding box center [239, 273] width 76 height 32
click at [216, 273] on button "Border color" at bounding box center [208, 279] width 15 height 15
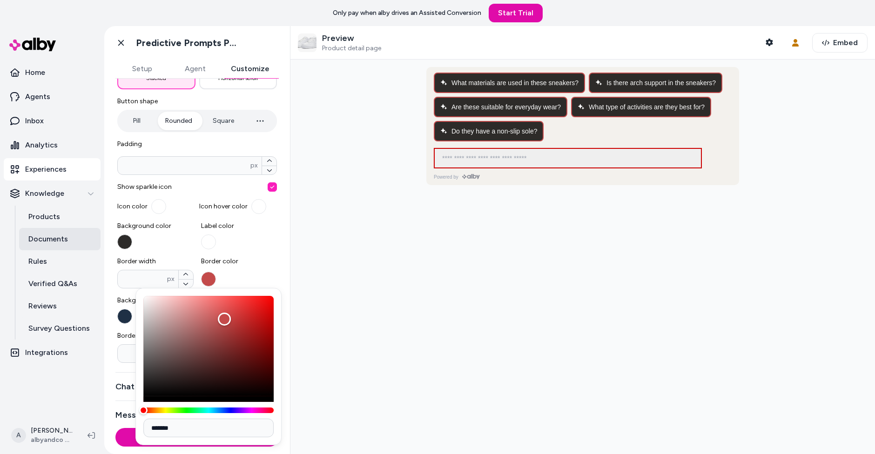
type input "*******"
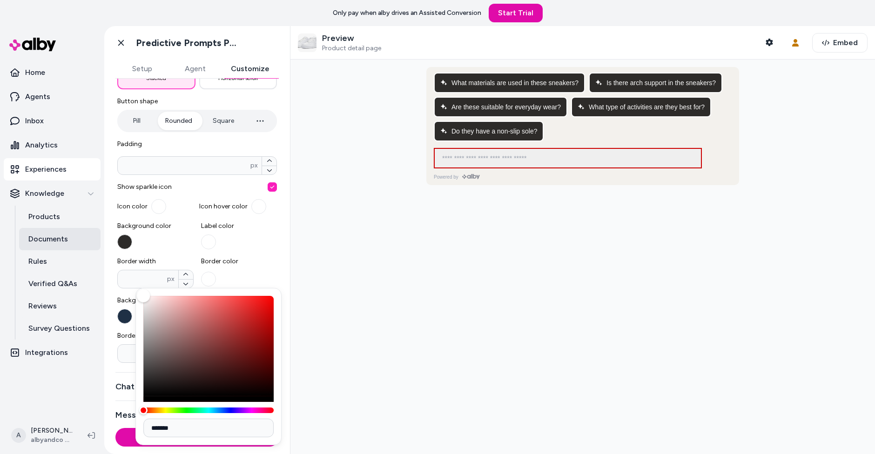
drag, startPoint x: 224, startPoint y: 319, endPoint x: 30, endPoint y: 239, distance: 210.5
click at [32, 239] on body "Only pay when alby drives an Assisted Conversion Start Trial Home Agents Inbox …" at bounding box center [437, 227] width 875 height 454
click at [386, 246] on div at bounding box center [582, 257] width 584 height 395
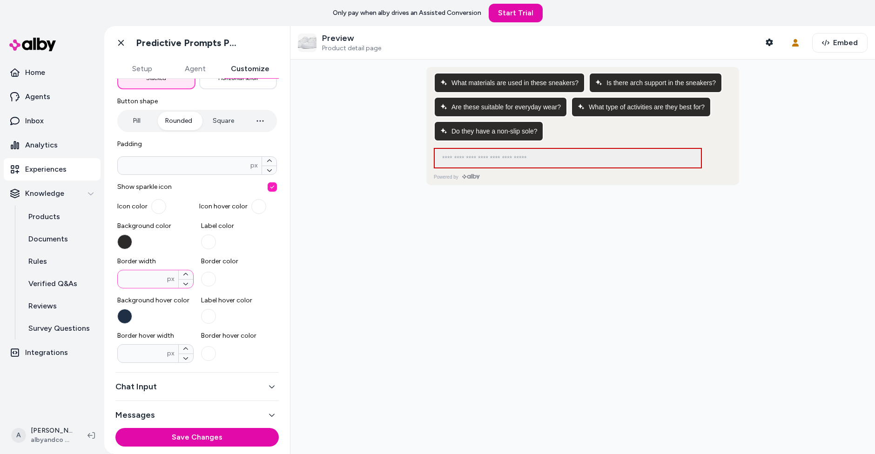
click at [159, 276] on input "*" at bounding box center [142, 279] width 49 height 9
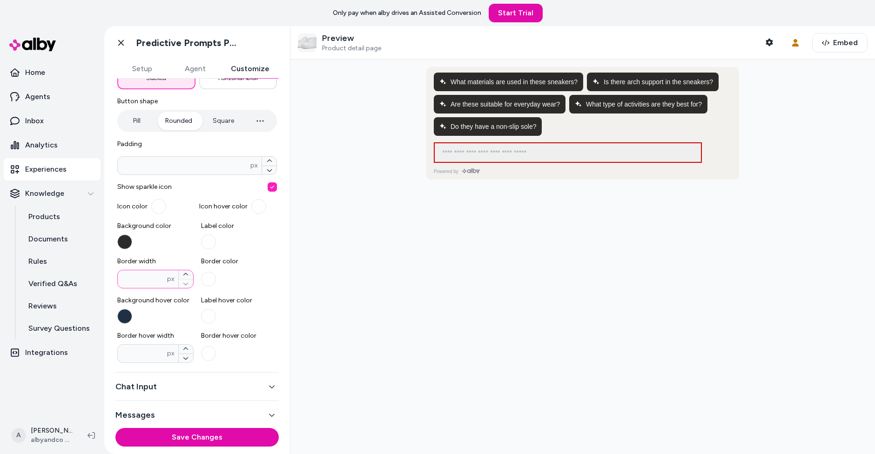
type input "*"
click at [326, 364] on div at bounding box center [582, 257] width 584 height 395
click at [135, 358] on div "* px" at bounding box center [155, 353] width 76 height 19
click at [135, 358] on input "*" at bounding box center [142, 353] width 49 height 9
type input "*"
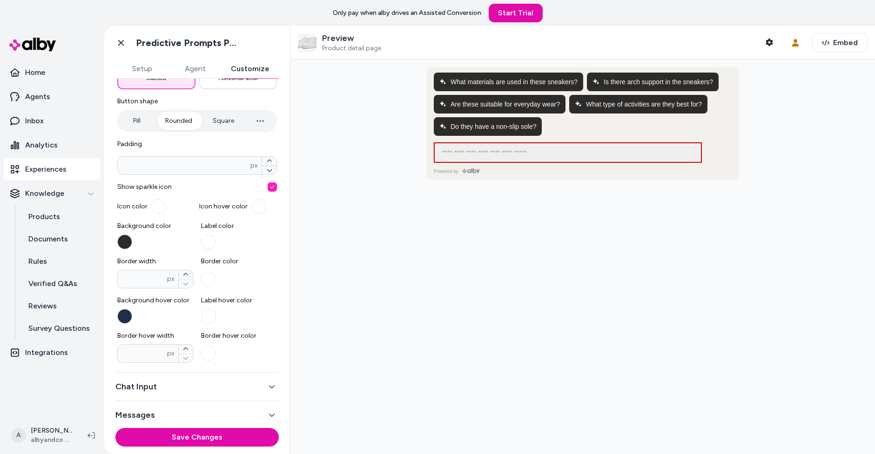
click at [374, 255] on div at bounding box center [582, 257] width 584 height 395
click at [252, 432] on button "Save Changes" at bounding box center [196, 437] width 163 height 19
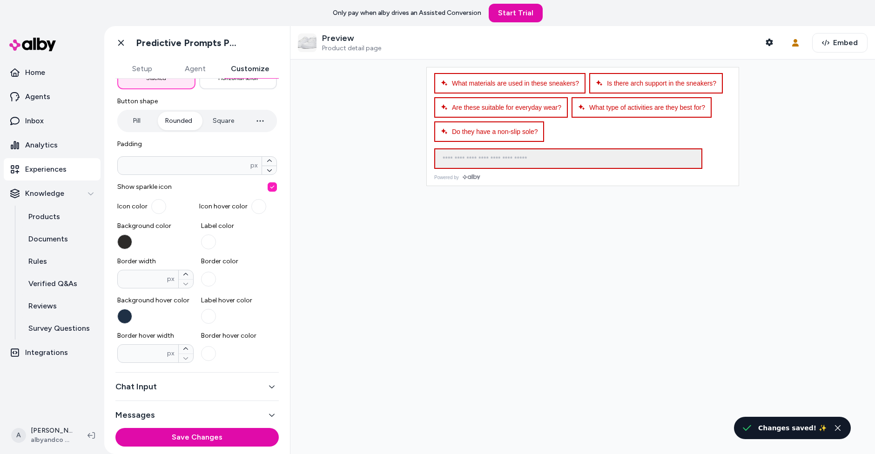
click at [403, 301] on div at bounding box center [582, 257] width 584 height 395
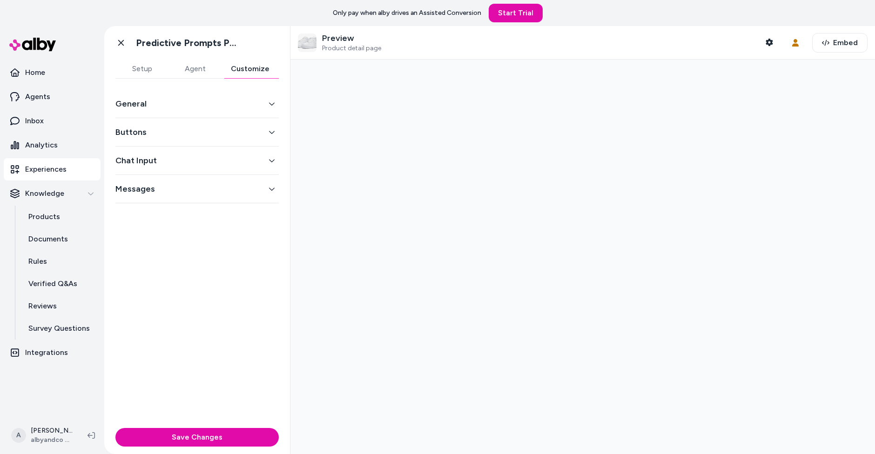
click at [238, 69] on button "Customize" at bounding box center [249, 69] width 57 height 19
click at [239, 100] on button "General" at bounding box center [196, 103] width 163 height 13
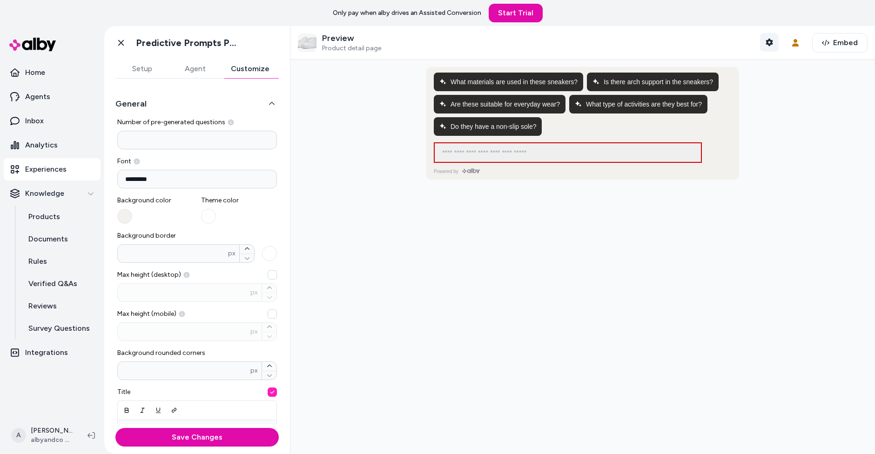
click at [765, 41] on button "Shopper Context" at bounding box center [769, 42] width 19 height 19
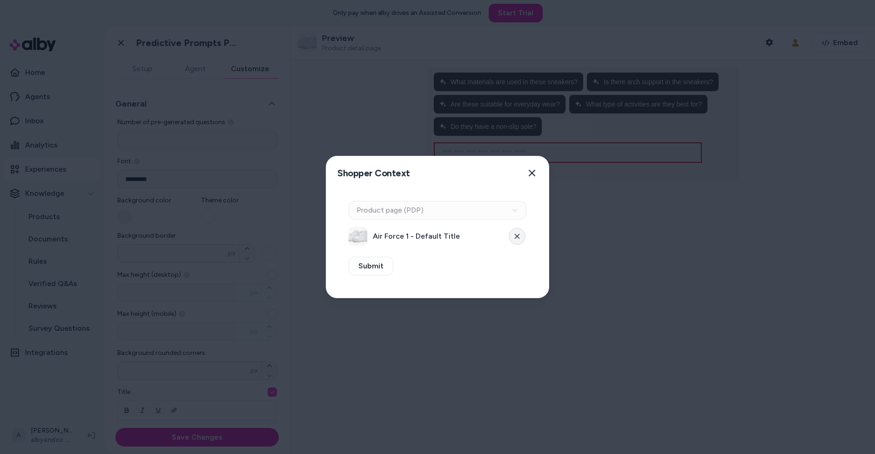
click at [511, 236] on button at bounding box center [517, 236] width 17 height 17
click at [465, 233] on button "Select a product" at bounding box center [438, 236] width 178 height 19
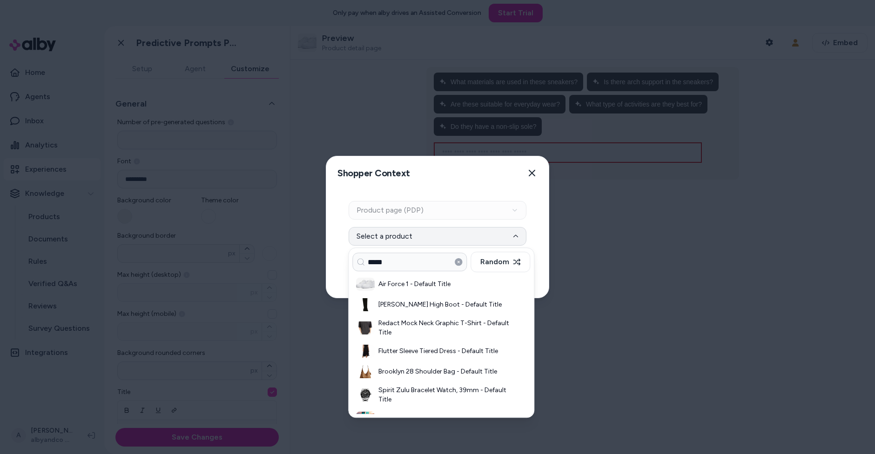
type input "*****"
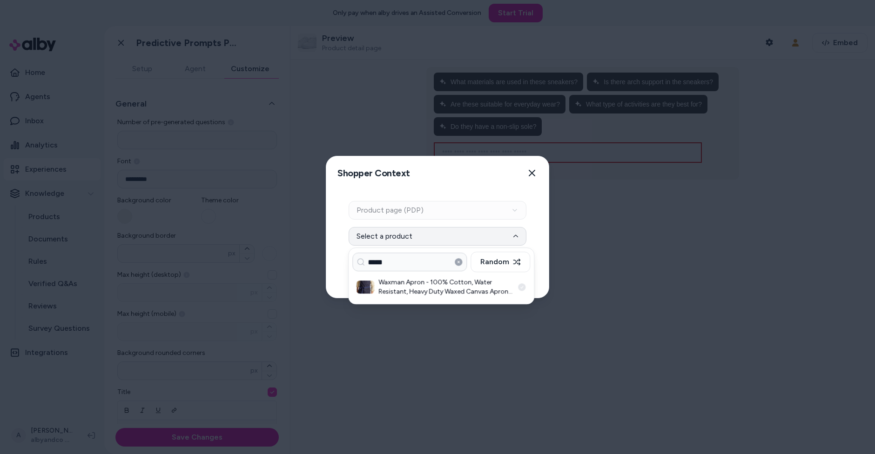
click at [440, 293] on h3 "Waxman Apron - 100% Cotton, Water Resistant, Heavy Duty Waxed Canvas Apron with…" at bounding box center [445, 287] width 135 height 19
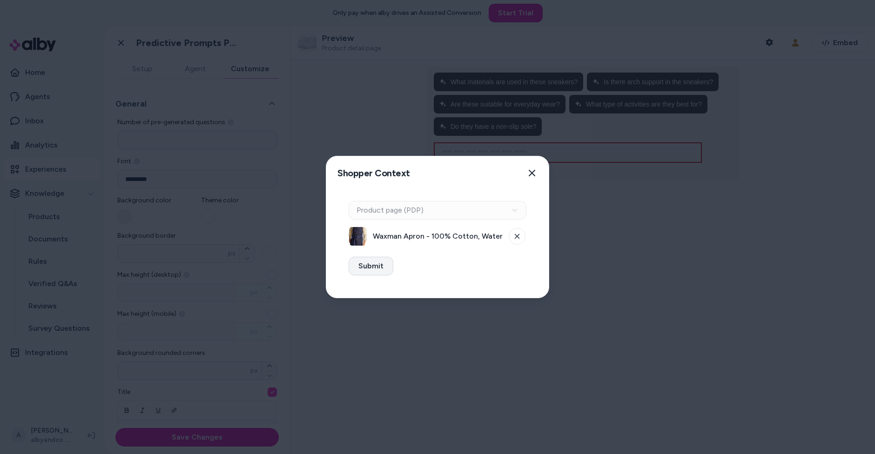
click at [361, 268] on button "Submit" at bounding box center [371, 266] width 45 height 19
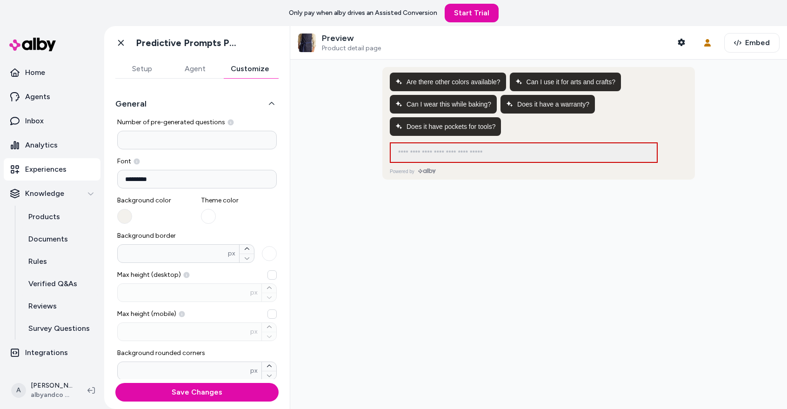
click at [583, 203] on div at bounding box center [538, 234] width 497 height 349
click at [237, 178] on input "*********" at bounding box center [197, 179] width 160 height 19
click at [327, 196] on div at bounding box center [538, 234] width 497 height 349
click at [516, 258] on div at bounding box center [538, 234] width 497 height 349
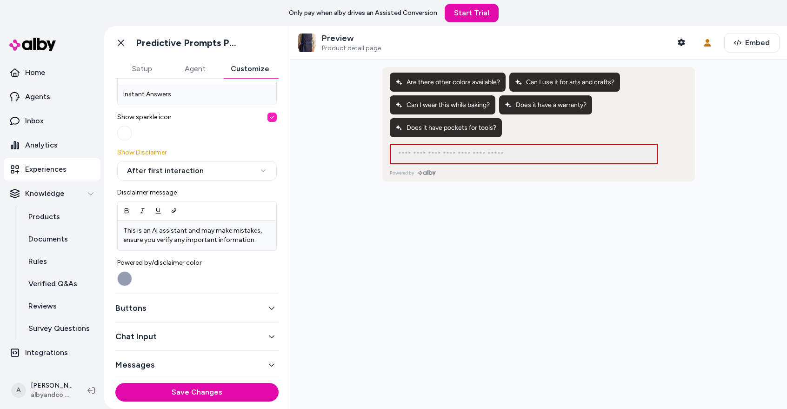
click at [206, 304] on button "Buttons" at bounding box center [196, 308] width 163 height 13
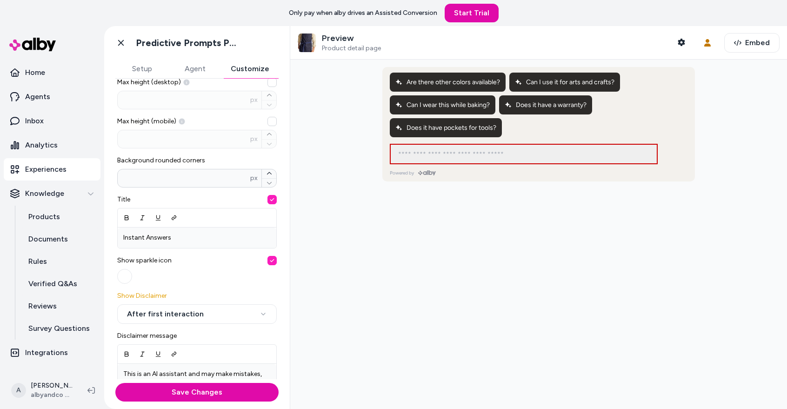
scroll to position [185, 0]
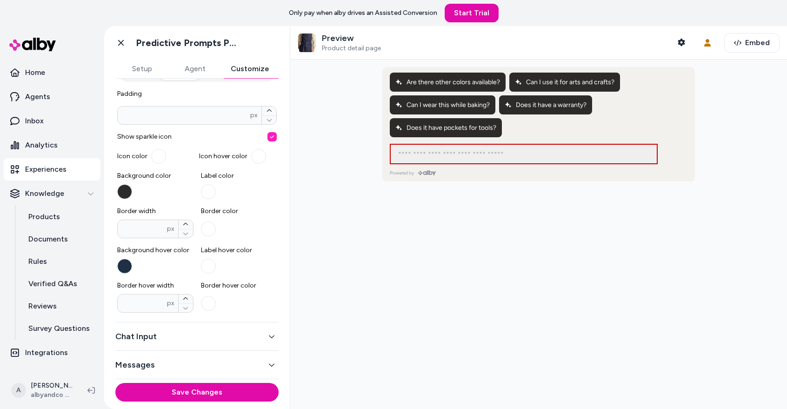
click at [234, 328] on div "Chat Input" at bounding box center [196, 336] width 163 height 28
click at [245, 338] on button "Chat Input" at bounding box center [196, 336] width 163 height 13
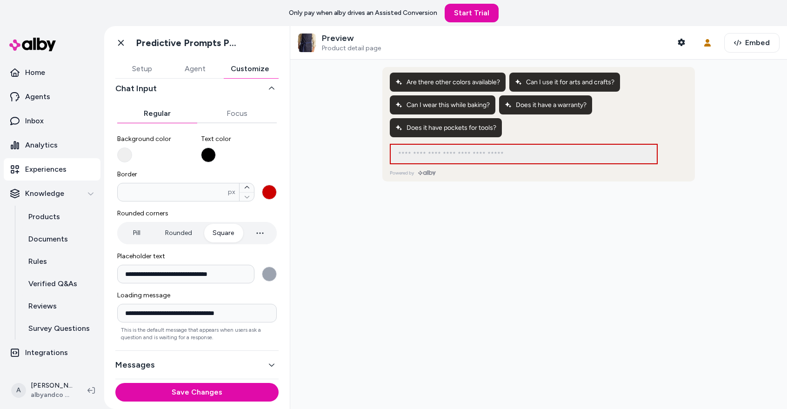
scroll to position [72, 0]
click at [208, 156] on button "Text color" at bounding box center [208, 155] width 15 height 15
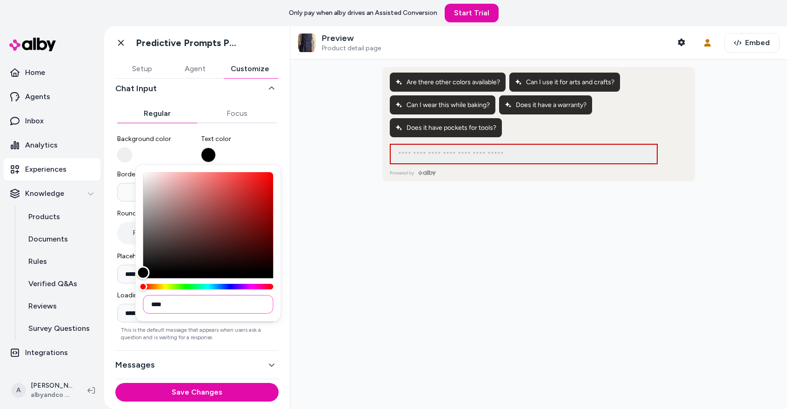
click at [205, 308] on input "****" at bounding box center [208, 304] width 130 height 19
type input "****"
click at [331, 242] on div at bounding box center [538, 234] width 497 height 349
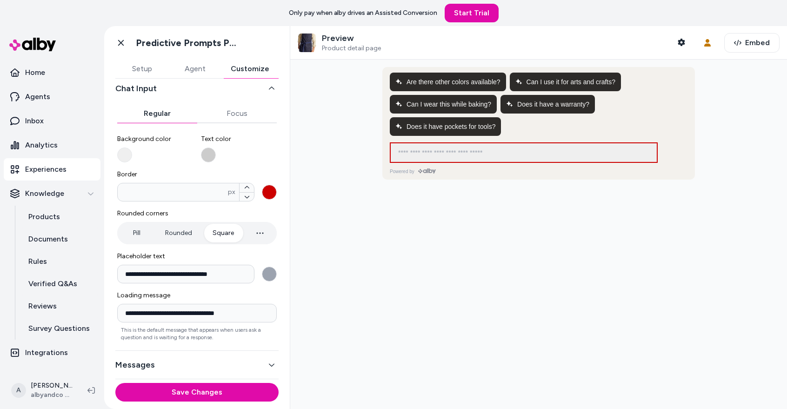
click at [474, 159] on div "Ask any question about this product" at bounding box center [524, 152] width 262 height 19
click at [473, 155] on input at bounding box center [515, 152] width 244 height 11
type input "******"
click at [435, 195] on div at bounding box center [538, 234] width 497 height 349
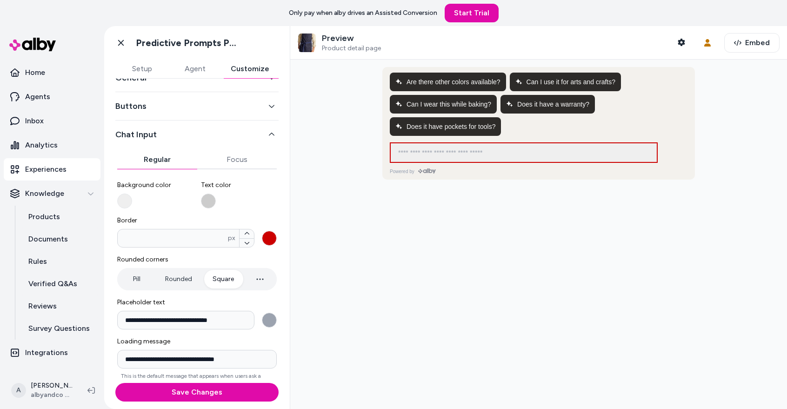
scroll to position [0, 0]
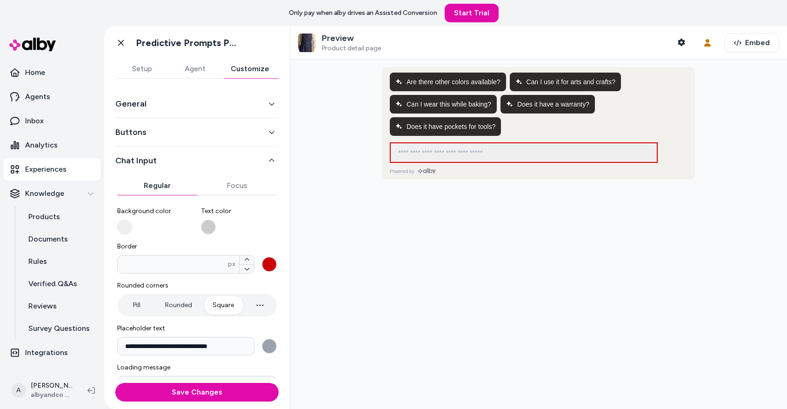
click at [246, 105] on button "General" at bounding box center [196, 103] width 163 height 13
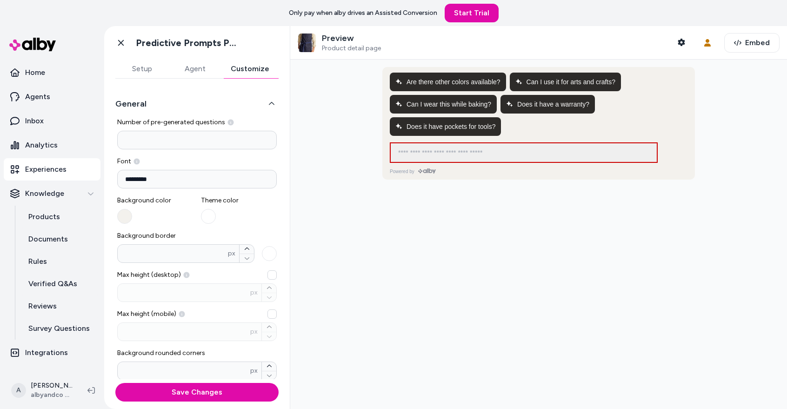
click at [247, 244] on div "* px" at bounding box center [185, 253] width 137 height 19
click at [228, 249] on input "*" at bounding box center [173, 253] width 110 height 9
click at [248, 246] on icon "button" at bounding box center [247, 249] width 6 height 6
type input "*"
click at [267, 247] on button "Background border * px" at bounding box center [269, 253] width 15 height 15
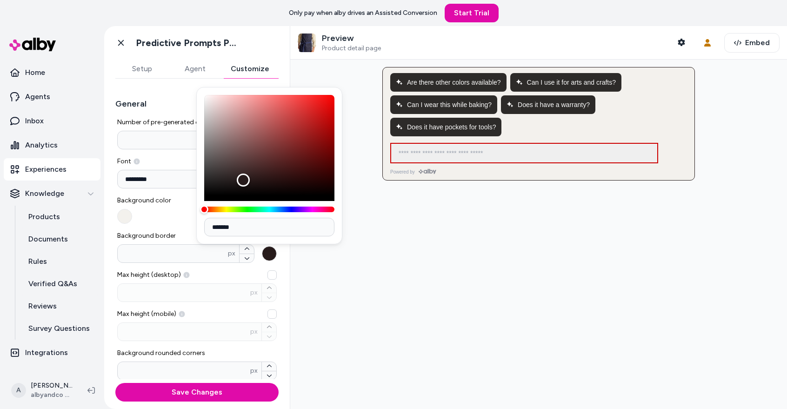
type input "*******"
drag, startPoint x: 234, startPoint y: 180, endPoint x: 434, endPoint y: 266, distance: 218.4
click at [433, 266] on body "**********" at bounding box center [393, 204] width 787 height 409
click at [442, 271] on div at bounding box center [538, 234] width 497 height 349
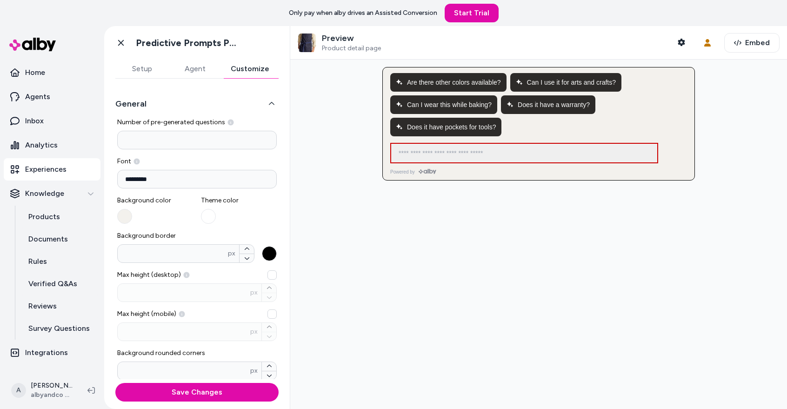
scroll to position [336, 0]
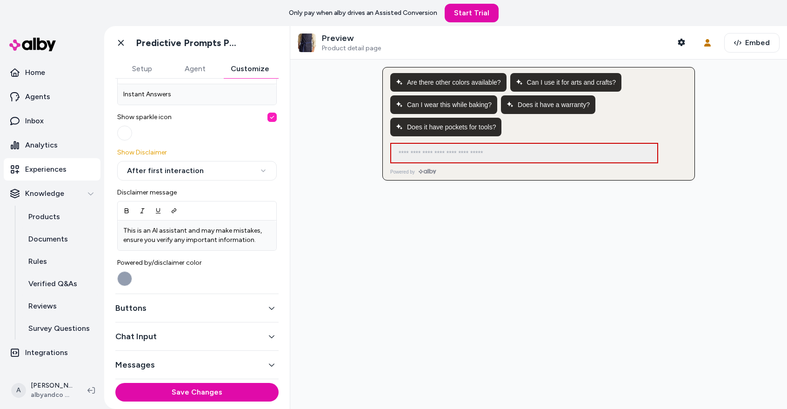
click at [182, 303] on button "Buttons" at bounding box center [196, 308] width 163 height 13
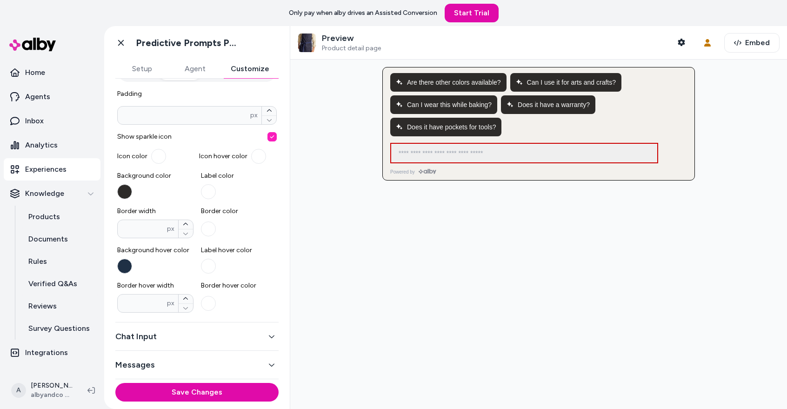
click at [193, 339] on button "Chat Input" at bounding box center [196, 336] width 163 height 13
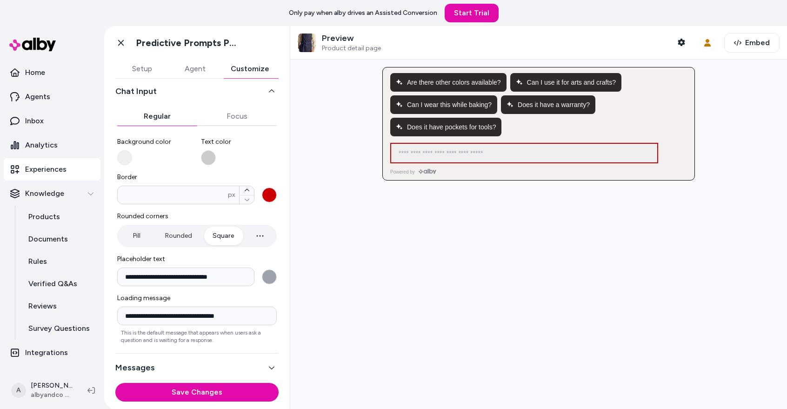
scroll to position [72, 0]
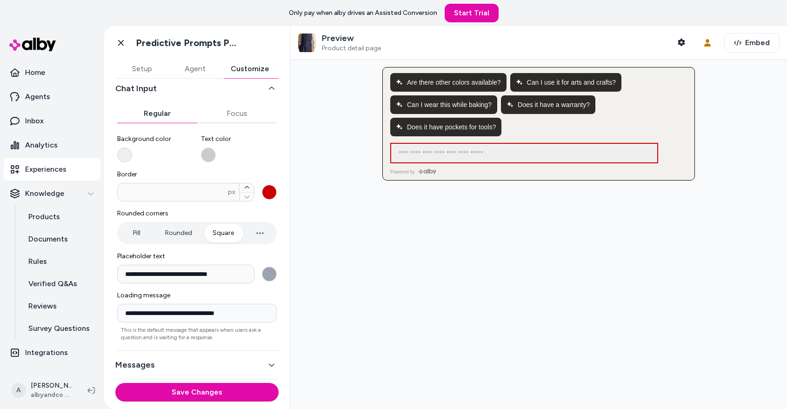
click at [128, 154] on button "Background color" at bounding box center [124, 155] width 15 height 15
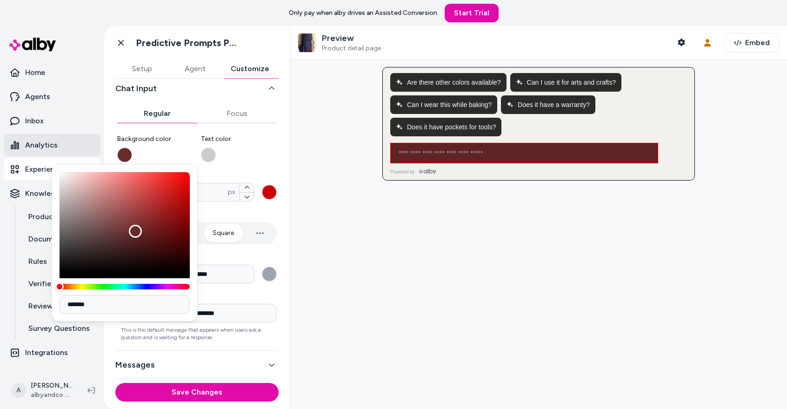
type input "*******"
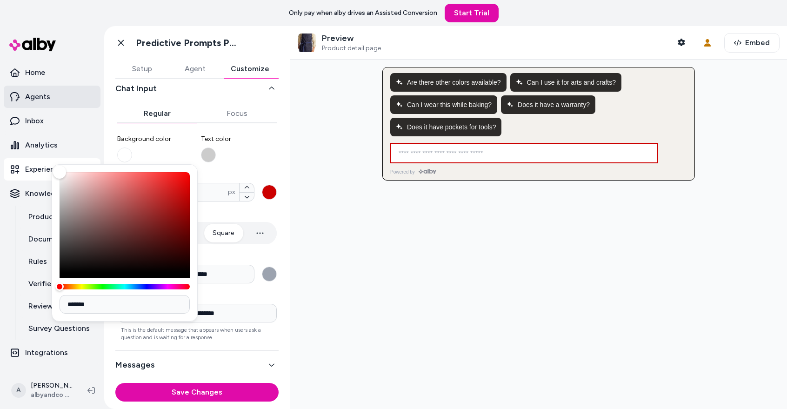
drag, startPoint x: 145, startPoint y: 236, endPoint x: 13, endPoint y: 96, distance: 192.6
click at [13, 96] on body "**********" at bounding box center [393, 204] width 787 height 409
click at [268, 209] on span "Rounded corners" at bounding box center [197, 213] width 160 height 9
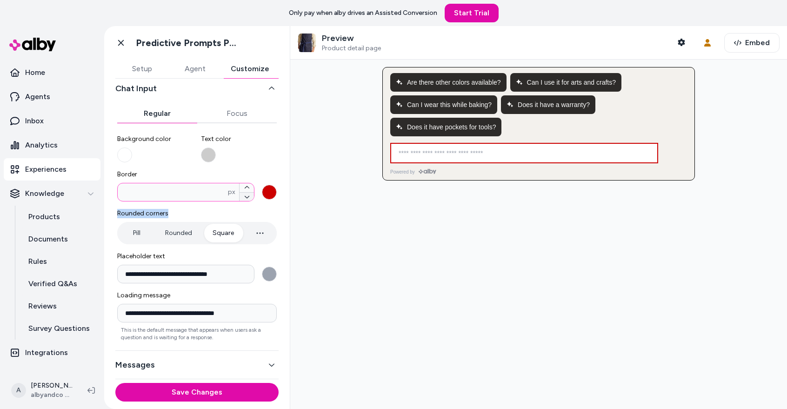
click at [247, 201] on button "Border * px" at bounding box center [247, 196] width 14 height 9
type input "*"
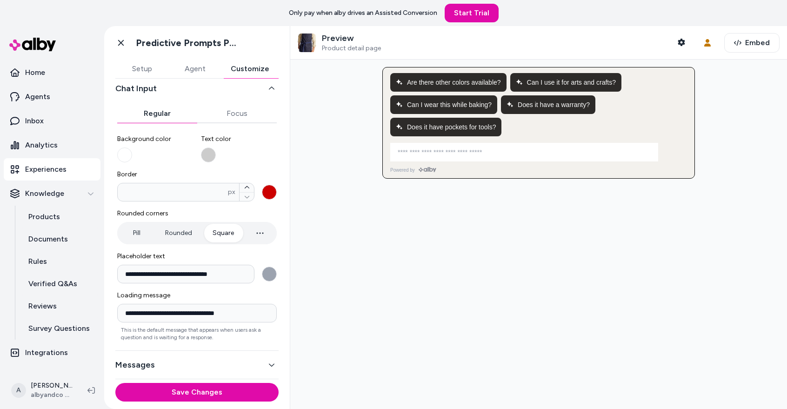
click at [248, 165] on div "**********" at bounding box center [197, 234] width 160 height 214
click at [227, 107] on div "**********" at bounding box center [196, 199] width 163 height 362
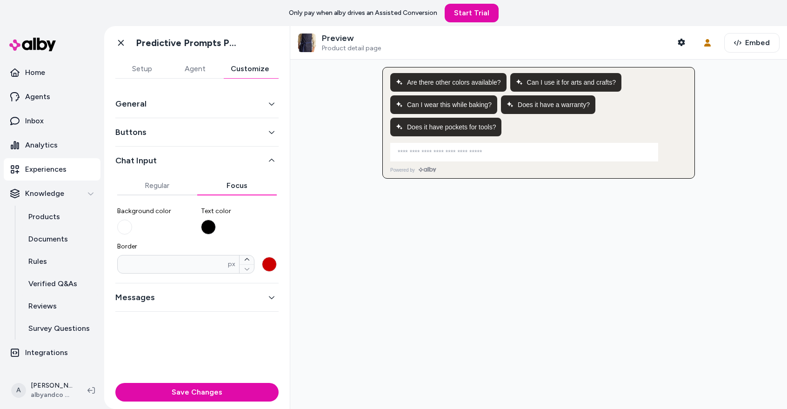
scroll to position [0, 0]
click at [524, 150] on input at bounding box center [515, 152] width 246 height 11
click at [449, 195] on div at bounding box center [538, 234] width 497 height 349
click at [431, 155] on input at bounding box center [515, 152] width 246 height 11
click at [268, 264] on button "Border * px" at bounding box center [269, 264] width 15 height 15
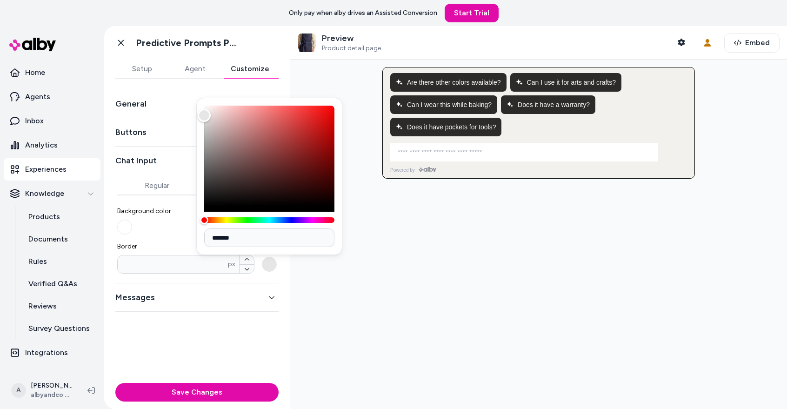
type input "*******"
drag, startPoint x: 235, startPoint y: 187, endPoint x: 436, endPoint y: 335, distance: 249.9
click at [438, 335] on body "Only pay when alby drives an Assisted Conversion Start Trial Home Agents Inbox …" at bounding box center [393, 204] width 787 height 409
click at [349, 273] on div at bounding box center [538, 234] width 497 height 349
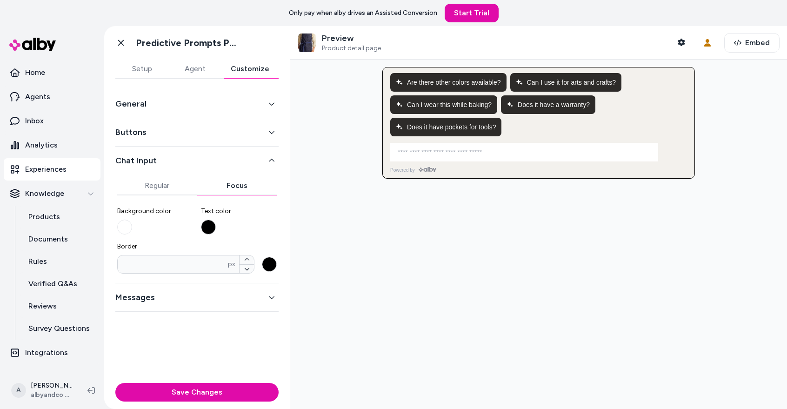
click at [443, 152] on input at bounding box center [515, 152] width 246 height 11
click at [252, 256] on button "Border * px" at bounding box center [247, 259] width 14 height 9
type input "*"
click at [243, 381] on div "Save Changes" at bounding box center [197, 394] width 186 height 30
click at [153, 108] on button "General" at bounding box center [196, 103] width 163 height 13
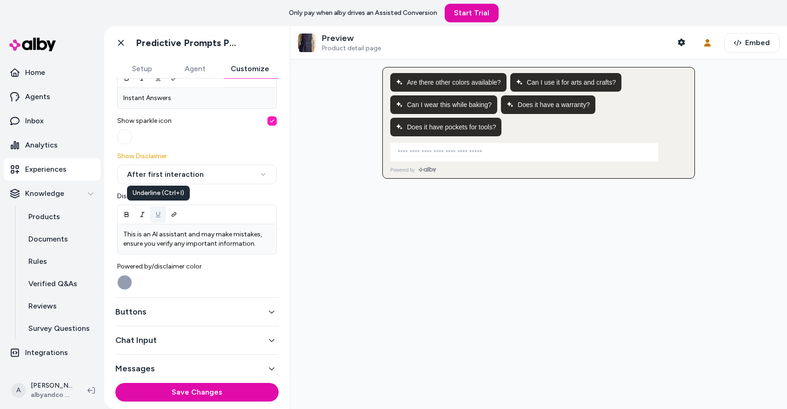
scroll to position [336, 0]
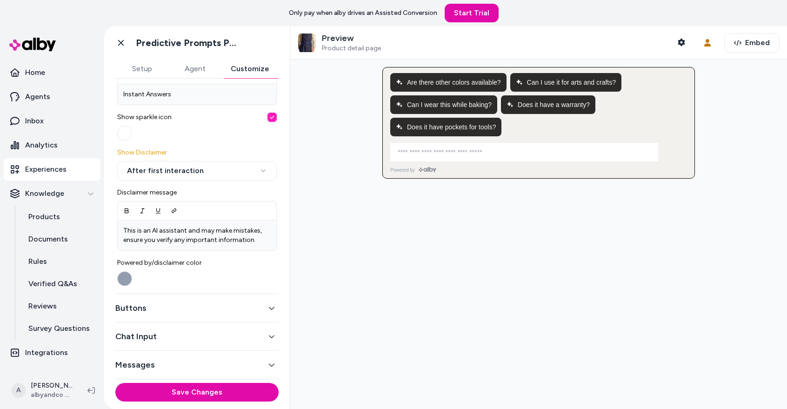
click at [188, 306] on button "Buttons" at bounding box center [196, 308] width 163 height 13
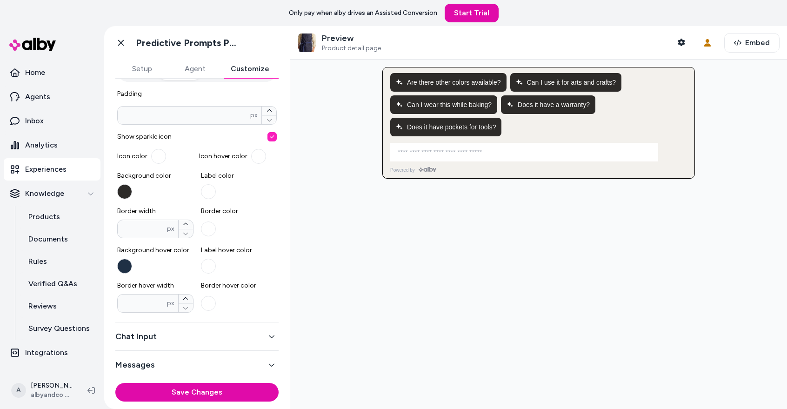
scroll to position [185, 0]
click at [124, 188] on button "Background color" at bounding box center [124, 191] width 15 height 15
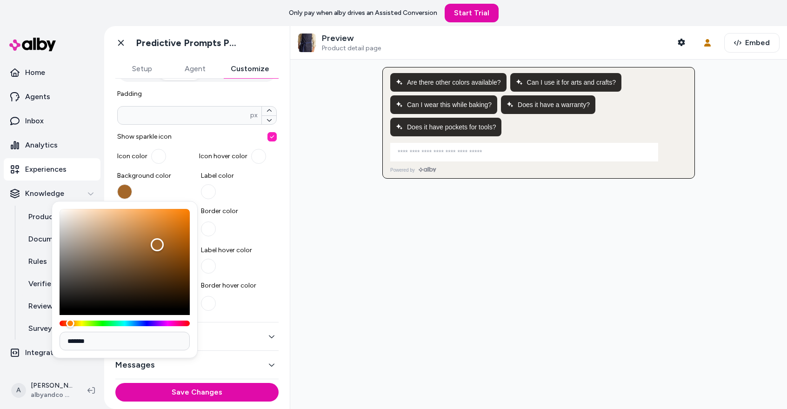
type input "*******"
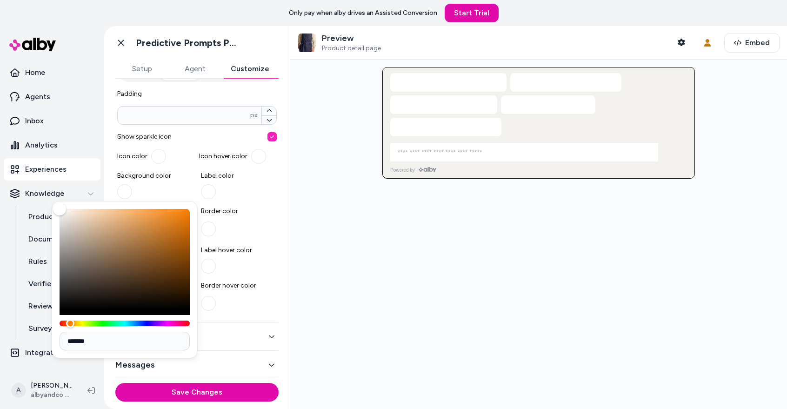
drag, startPoint x: 157, startPoint y: 244, endPoint x: -3, endPoint y: 128, distance: 197.3
click at [0, 128] on html "Only pay when alby drives an Assisted Conversion Start Trial Home Agents Inbox …" at bounding box center [393, 204] width 787 height 409
click at [157, 152] on button "button" at bounding box center [158, 156] width 15 height 15
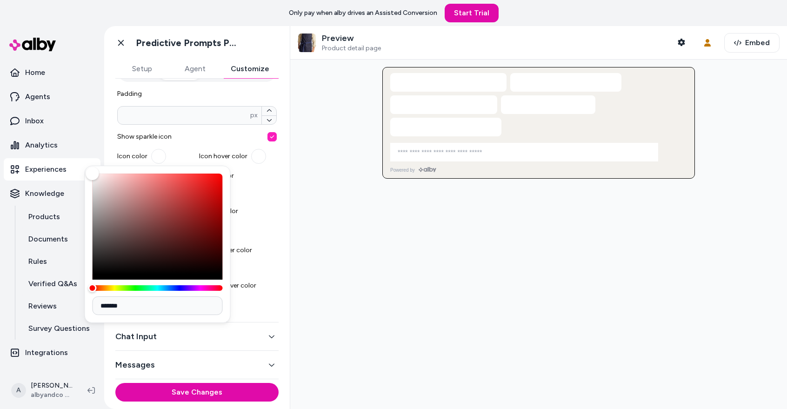
click at [250, 172] on span "Label color" at bounding box center [239, 175] width 76 height 9
click at [216, 184] on button "Label color" at bounding box center [208, 191] width 15 height 15
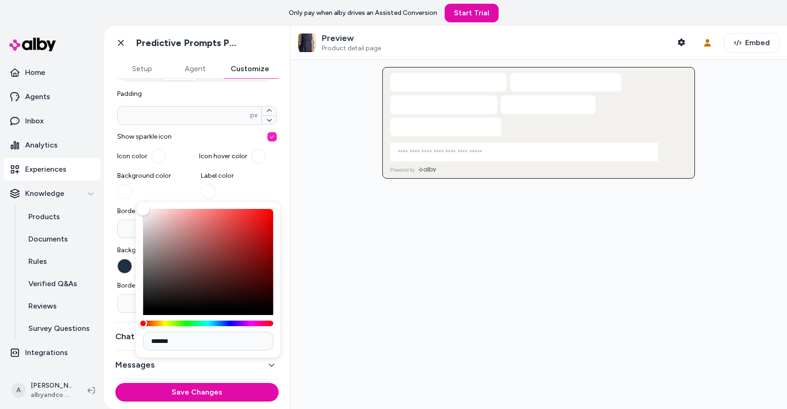
click at [201, 199] on div at bounding box center [208, 191] width 15 height 15
click at [201, 199] on button "Label color" at bounding box center [208, 191] width 15 height 15
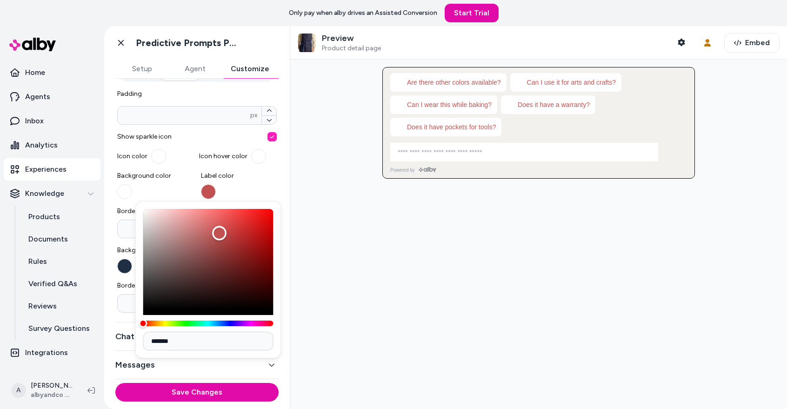
type input "*******"
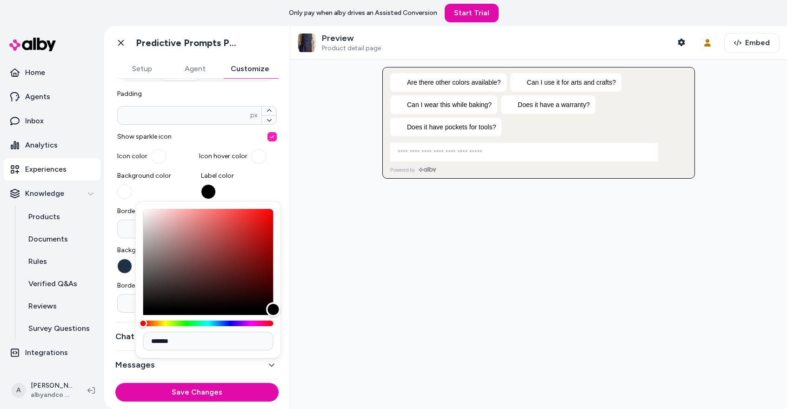
drag, startPoint x: 219, startPoint y: 233, endPoint x: 344, endPoint y: 353, distance: 173.1
click at [346, 352] on body "Only pay when alby drives an Assisted Conversion Start Trial Home Agents Inbox …" at bounding box center [393, 204] width 787 height 409
click at [396, 259] on div at bounding box center [538, 234] width 497 height 349
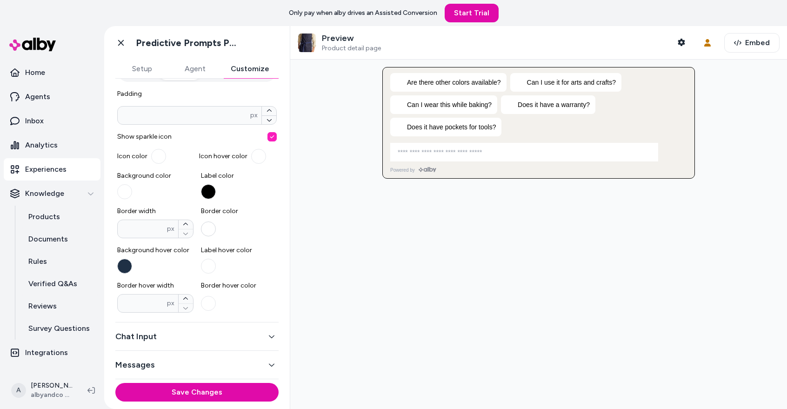
click at [209, 228] on button "Border color" at bounding box center [208, 228] width 15 height 15
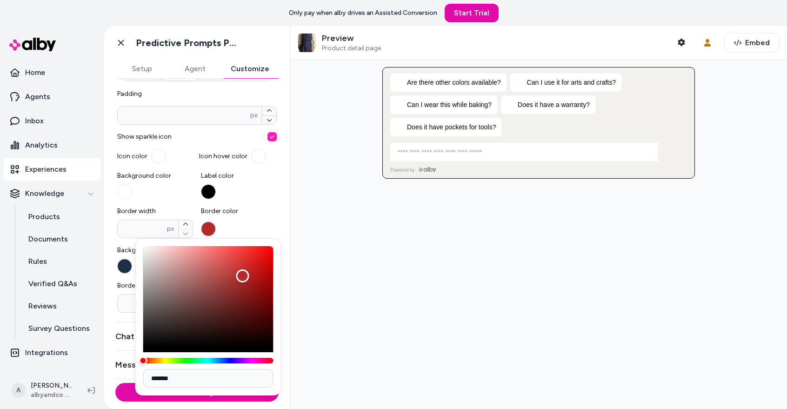
type input "*******"
drag, startPoint x: 242, startPoint y: 275, endPoint x: 418, endPoint y: 454, distance: 250.1
click at [418, 409] on html "Only pay when alby drives an Assisted Conversion Start Trial Home Agents Inbox …" at bounding box center [393, 204] width 787 height 409
click at [184, 224] on icon "button" at bounding box center [185, 224] width 5 height 2
type input "*"
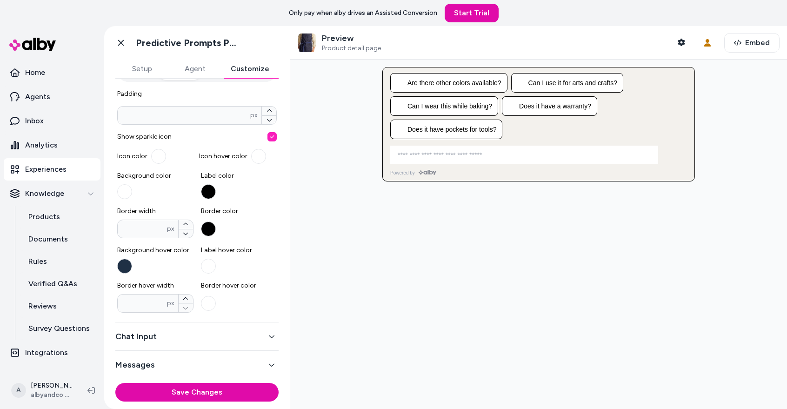
click at [314, 250] on div at bounding box center [538, 234] width 497 height 349
click at [121, 268] on button "Background hover color" at bounding box center [124, 266] width 15 height 15
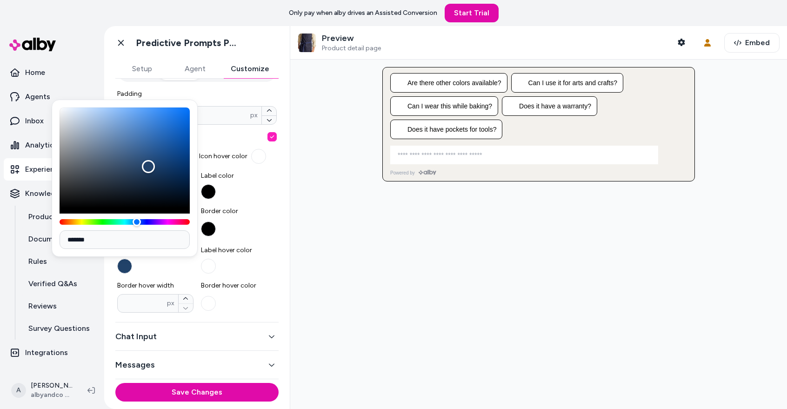
type input "*******"
drag, startPoint x: 148, startPoint y: 167, endPoint x: 306, endPoint y: 301, distance: 206.9
click at [306, 301] on body "Only pay when alby drives an Assisted Conversion Start Trial Home Agents Inbox …" at bounding box center [393, 204] width 787 height 409
click at [332, 282] on div at bounding box center [538, 234] width 497 height 349
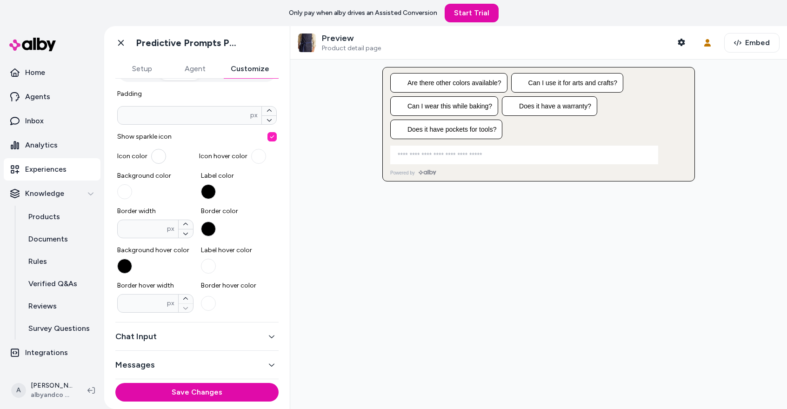
click at [152, 154] on button "button" at bounding box center [158, 156] width 15 height 15
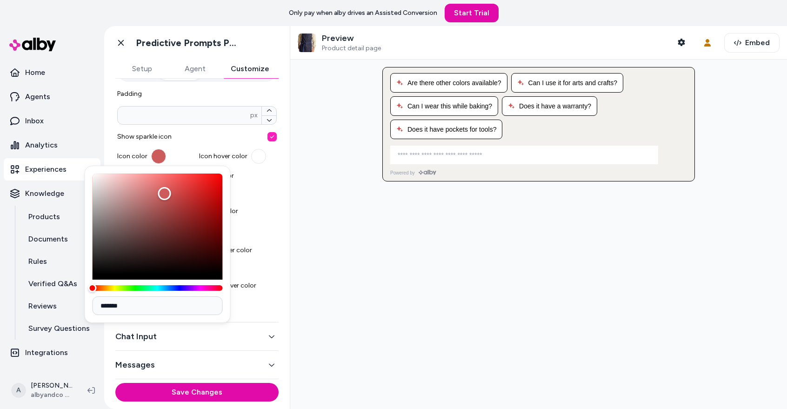
type input "*******"
drag, startPoint x: 165, startPoint y: 194, endPoint x: 261, endPoint y: 297, distance: 141.6
click at [261, 297] on body "Only pay when alby drives an Assisted Conversion Start Trial Home Agents Inbox …" at bounding box center [393, 204] width 787 height 409
click at [404, 258] on div at bounding box center [538, 234] width 497 height 349
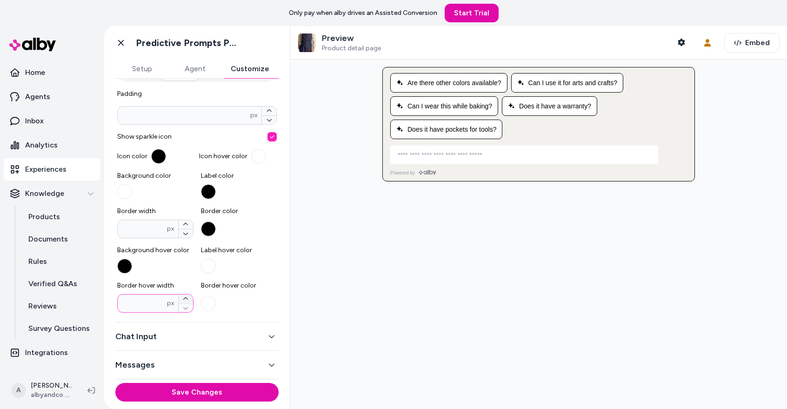
click at [190, 302] on button "Border hover width * px" at bounding box center [186, 299] width 14 height 9
type input "*"
click at [211, 303] on button "Border hover color" at bounding box center [208, 303] width 15 height 15
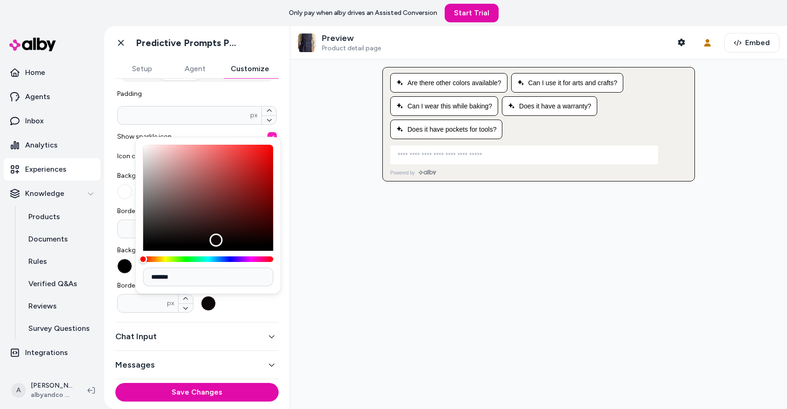
type input "*******"
drag, startPoint x: 216, startPoint y: 240, endPoint x: 519, endPoint y: 407, distance: 346.3
click at [519, 407] on body "Only pay when alby drives an Assisted Conversion Start Trial Home Agents Inbox …" at bounding box center [393, 204] width 787 height 409
click at [466, 306] on div at bounding box center [538, 234] width 497 height 349
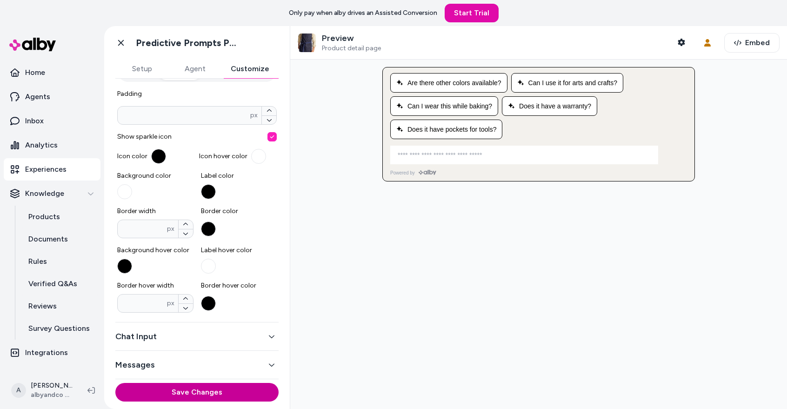
click at [248, 390] on button "Save Changes" at bounding box center [196, 392] width 163 height 19
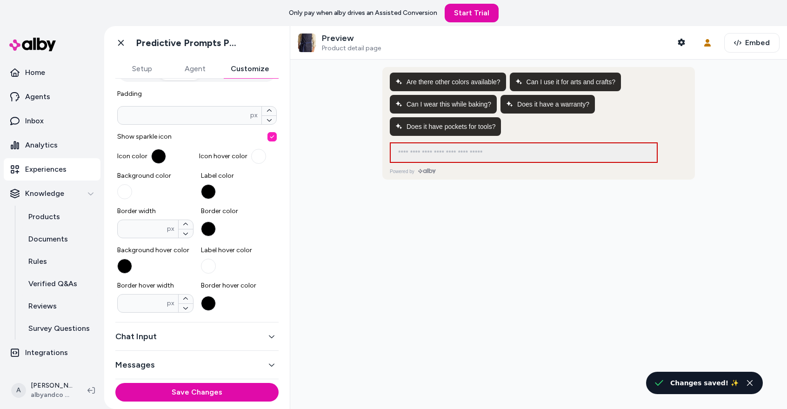
click at [211, 335] on button "Chat Input" at bounding box center [196, 336] width 163 height 13
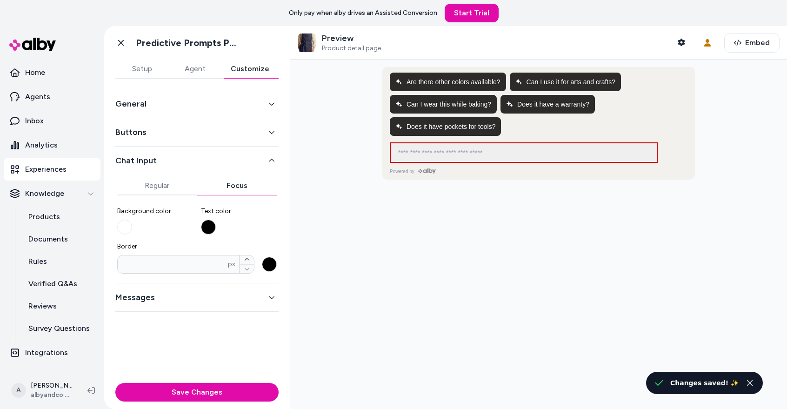
click at [165, 200] on div at bounding box center [197, 202] width 160 height 7
click at [165, 191] on button "Regular" at bounding box center [157, 185] width 80 height 19
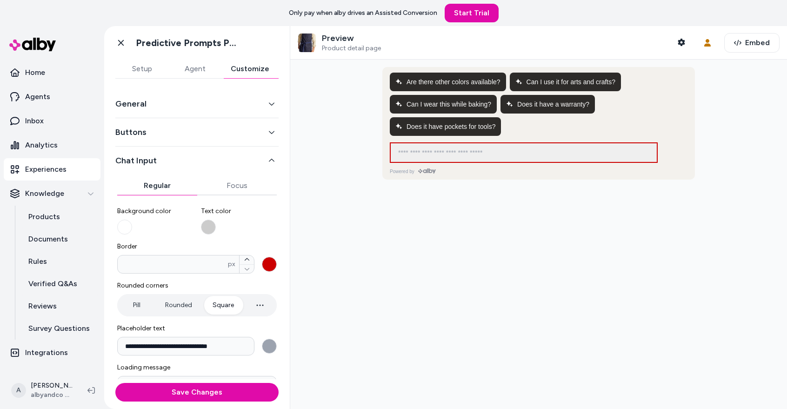
click at [268, 262] on button "Border * px" at bounding box center [269, 264] width 15 height 15
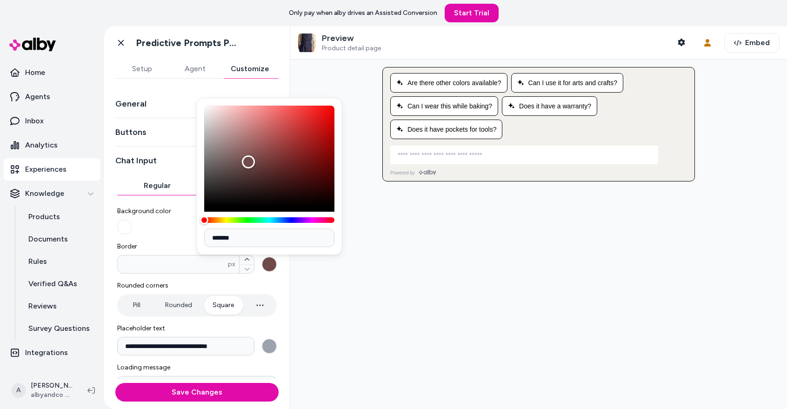
type input "*******"
drag, startPoint x: 248, startPoint y: 162, endPoint x: 96, endPoint y: 47, distance: 190.7
click at [96, 47] on body "**********" at bounding box center [393, 204] width 787 height 409
click at [401, 309] on div at bounding box center [538, 234] width 497 height 349
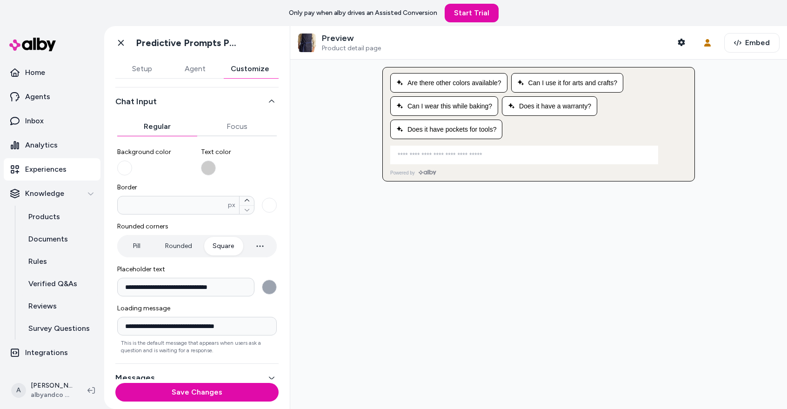
scroll to position [72, 0]
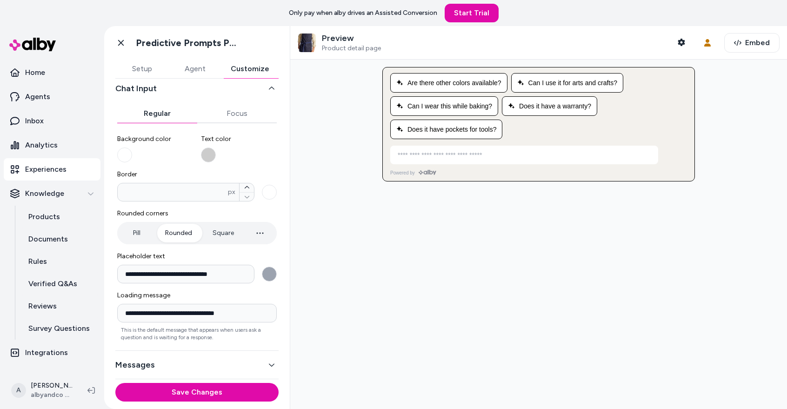
click at [182, 234] on button "Rounded" at bounding box center [179, 233] width 46 height 19
click at [266, 382] on div "Save Changes" at bounding box center [197, 394] width 186 height 30
click at [267, 386] on button "Save Changes" at bounding box center [196, 392] width 163 height 19
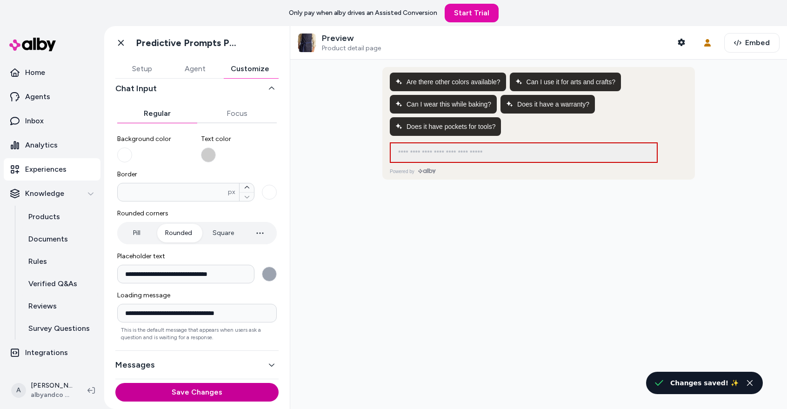
click at [258, 385] on button "Save Changes" at bounding box center [196, 392] width 163 height 19
click at [337, 221] on div at bounding box center [538, 234] width 497 height 349
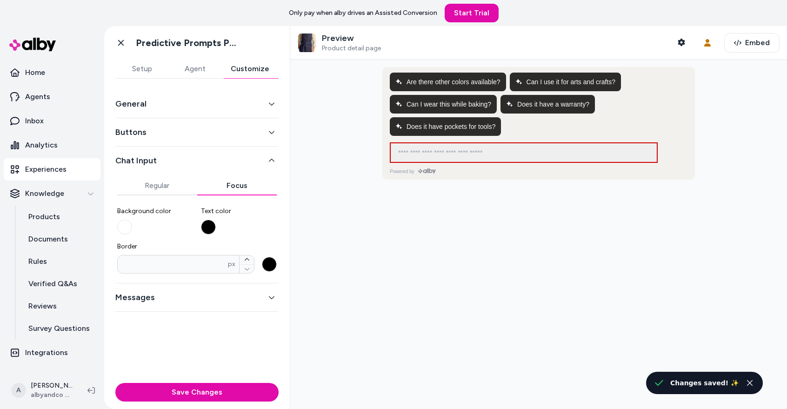
scroll to position [0, 0]
click at [258, 110] on div "General Buttons Chat Input Regular Focus Background color Text color Border * p…" at bounding box center [196, 201] width 163 height 222
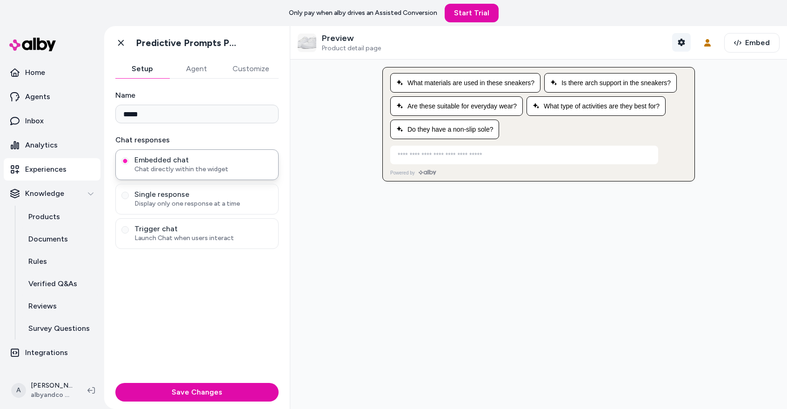
click at [682, 44] on icon "button" at bounding box center [681, 42] width 7 height 7
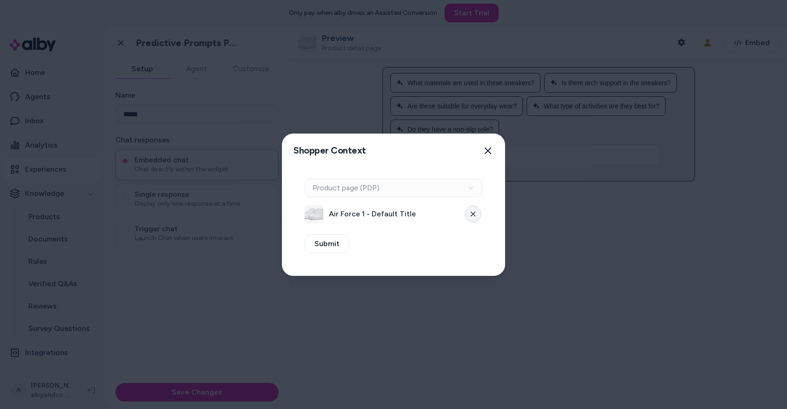
click at [467, 212] on button at bounding box center [473, 214] width 17 height 17
click at [462, 212] on button "Select a product" at bounding box center [394, 214] width 178 height 19
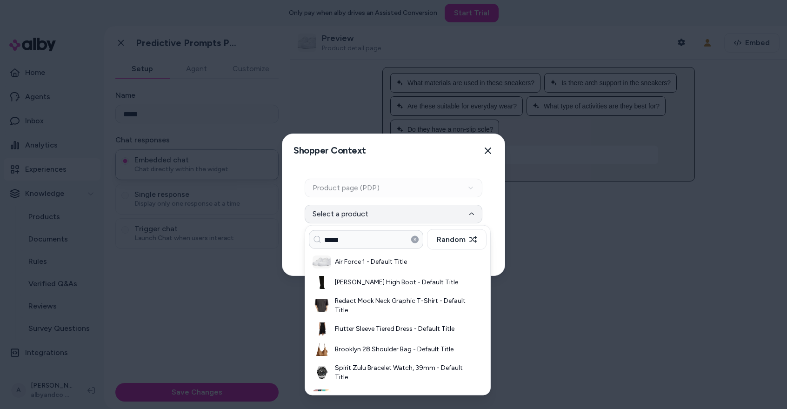
type input "*****"
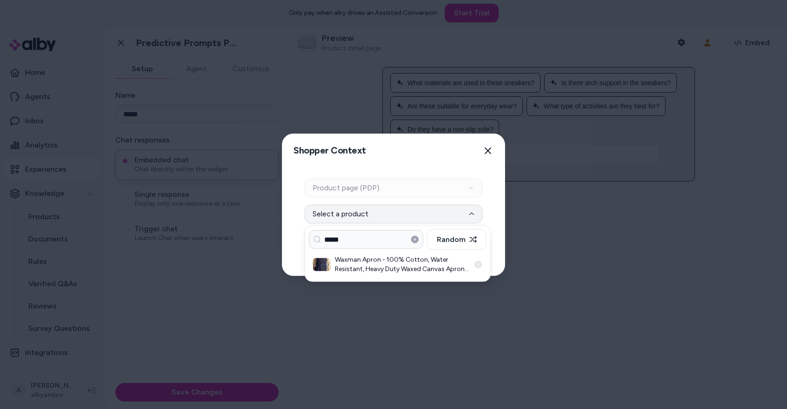
click at [410, 268] on h3 "Waxman Apron - 100% Cotton, Water Resistant, Heavy Duty Waxed Canvas Apron with…" at bounding box center [402, 264] width 135 height 19
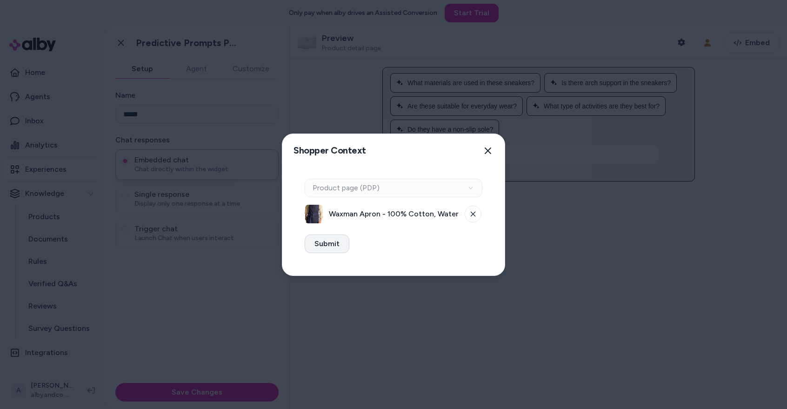
click at [338, 239] on button "Submit" at bounding box center [327, 244] width 45 height 19
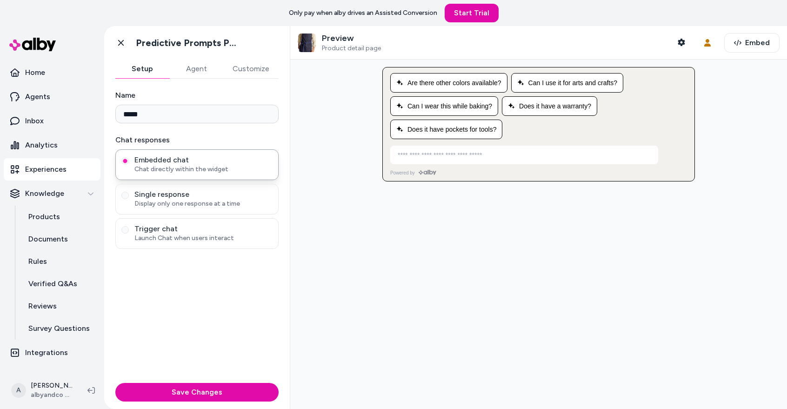
click at [349, 87] on div at bounding box center [538, 234] width 497 height 349
